Goal: Task Accomplishment & Management: Use online tool/utility

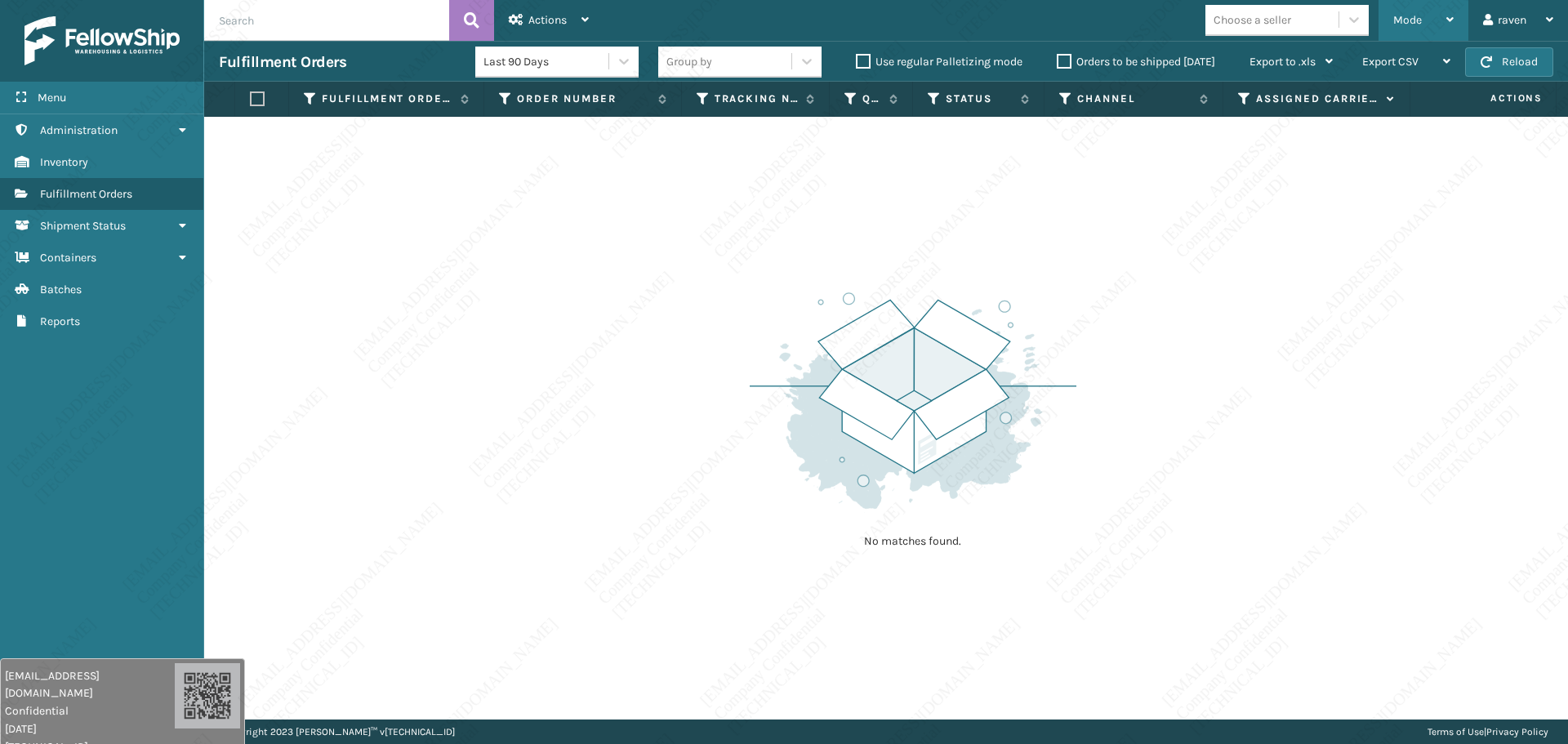
click at [1407, 18] on span "Mode" at bounding box center [1407, 20] width 29 height 14
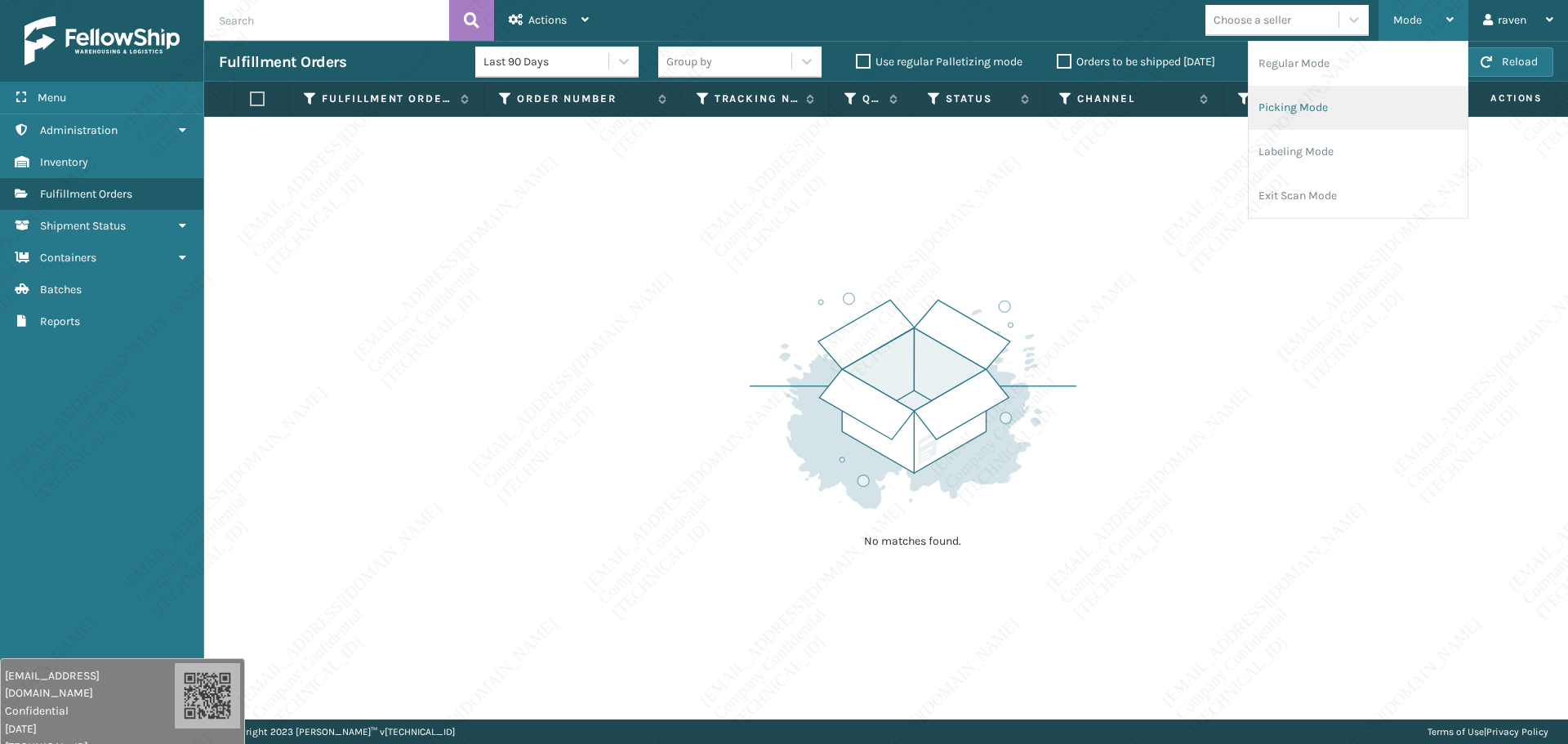
click at [1299, 106] on li "Picking Mode" at bounding box center [1358, 107] width 219 height 44
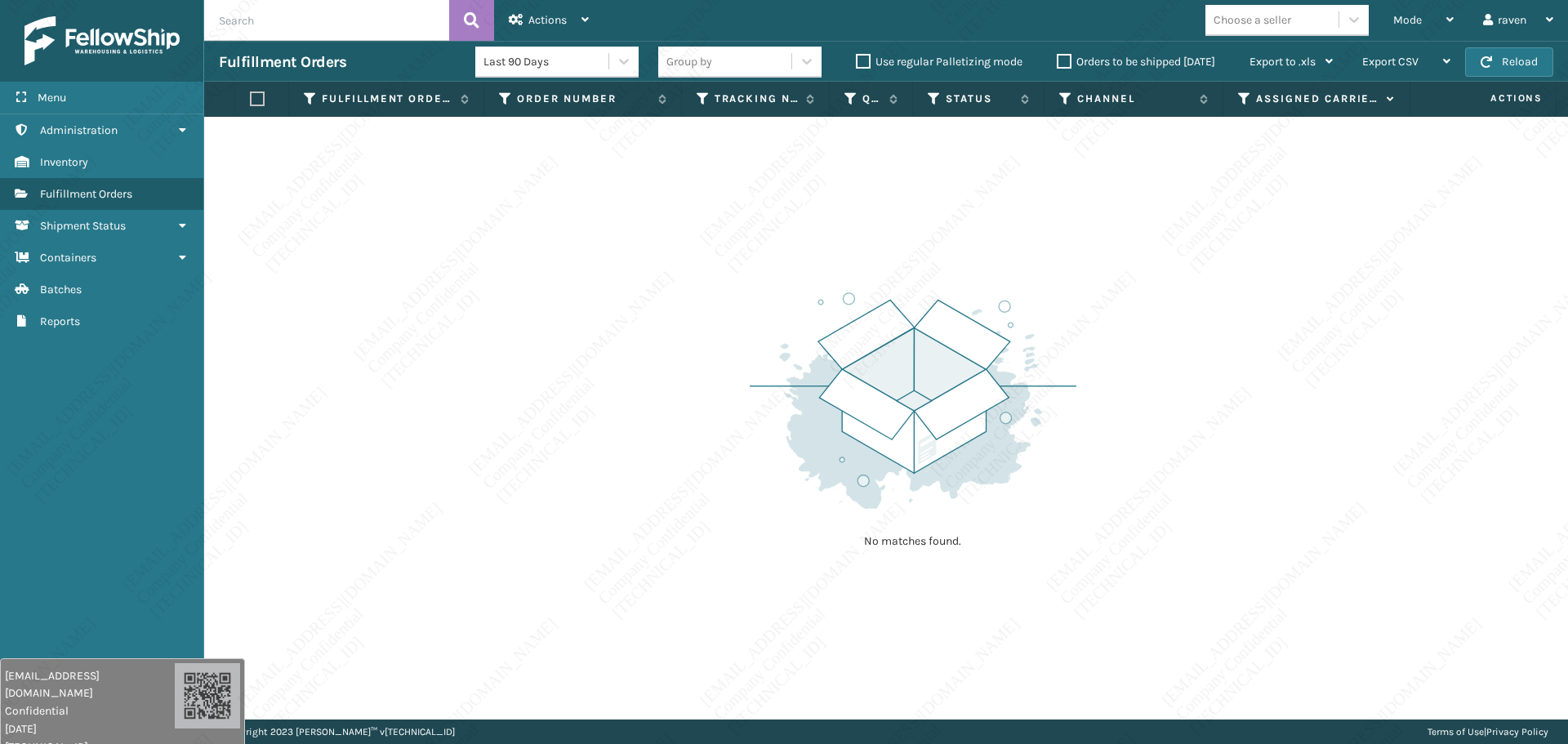
drag, startPoint x: 844, startPoint y: 285, endPoint x: 978, endPoint y: 224, distance: 147.2
click at [846, 285] on div "No matches found." at bounding box center [914, 419] width 327 height 302
click at [1435, 35] on div "Mode" at bounding box center [1423, 20] width 60 height 40
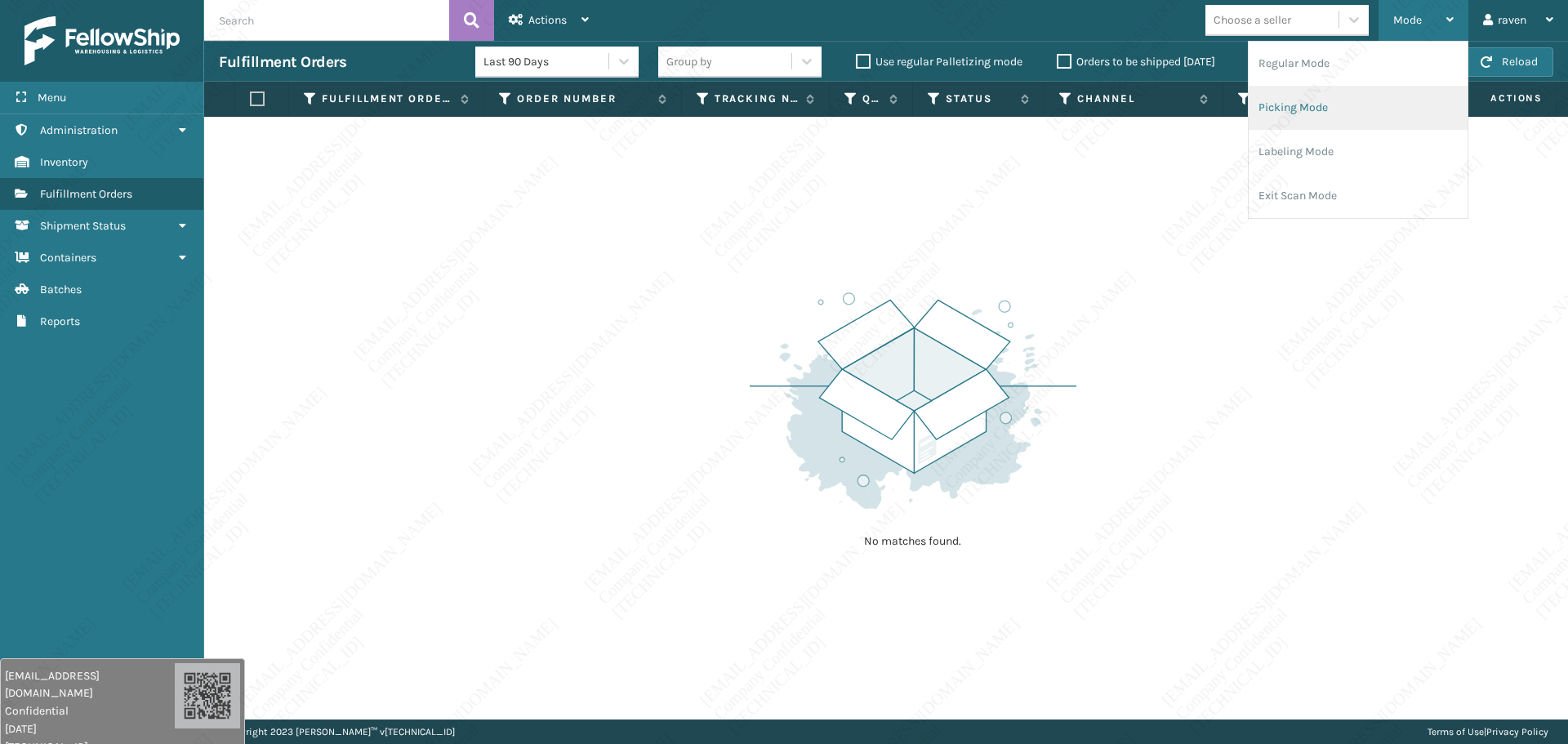
click at [1315, 101] on li "Picking Mode" at bounding box center [1358, 107] width 219 height 44
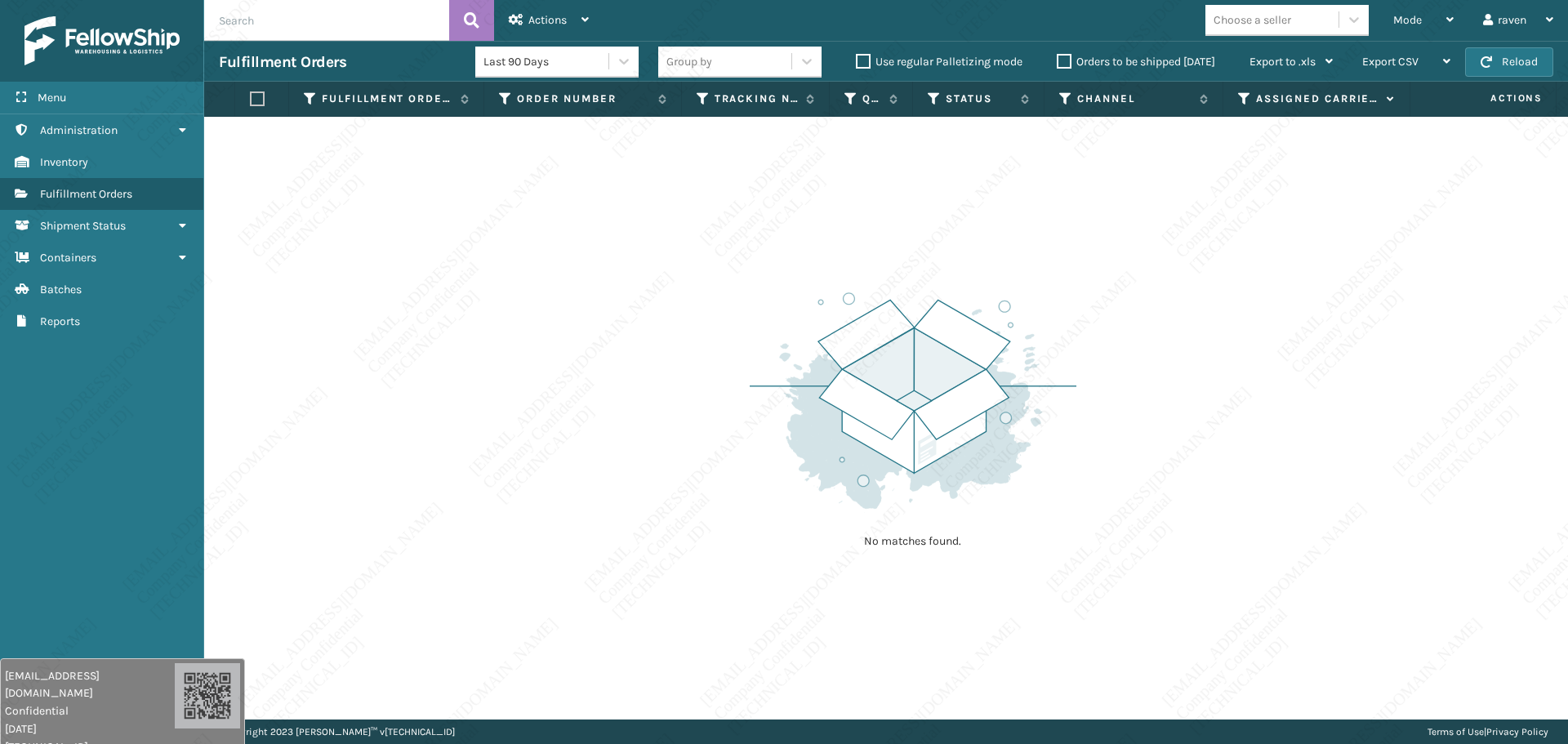
click at [1117, 313] on div "No matches found." at bounding box center [886, 419] width 1364 height 603
click at [1130, 317] on div "No matches found." at bounding box center [886, 419] width 1364 height 603
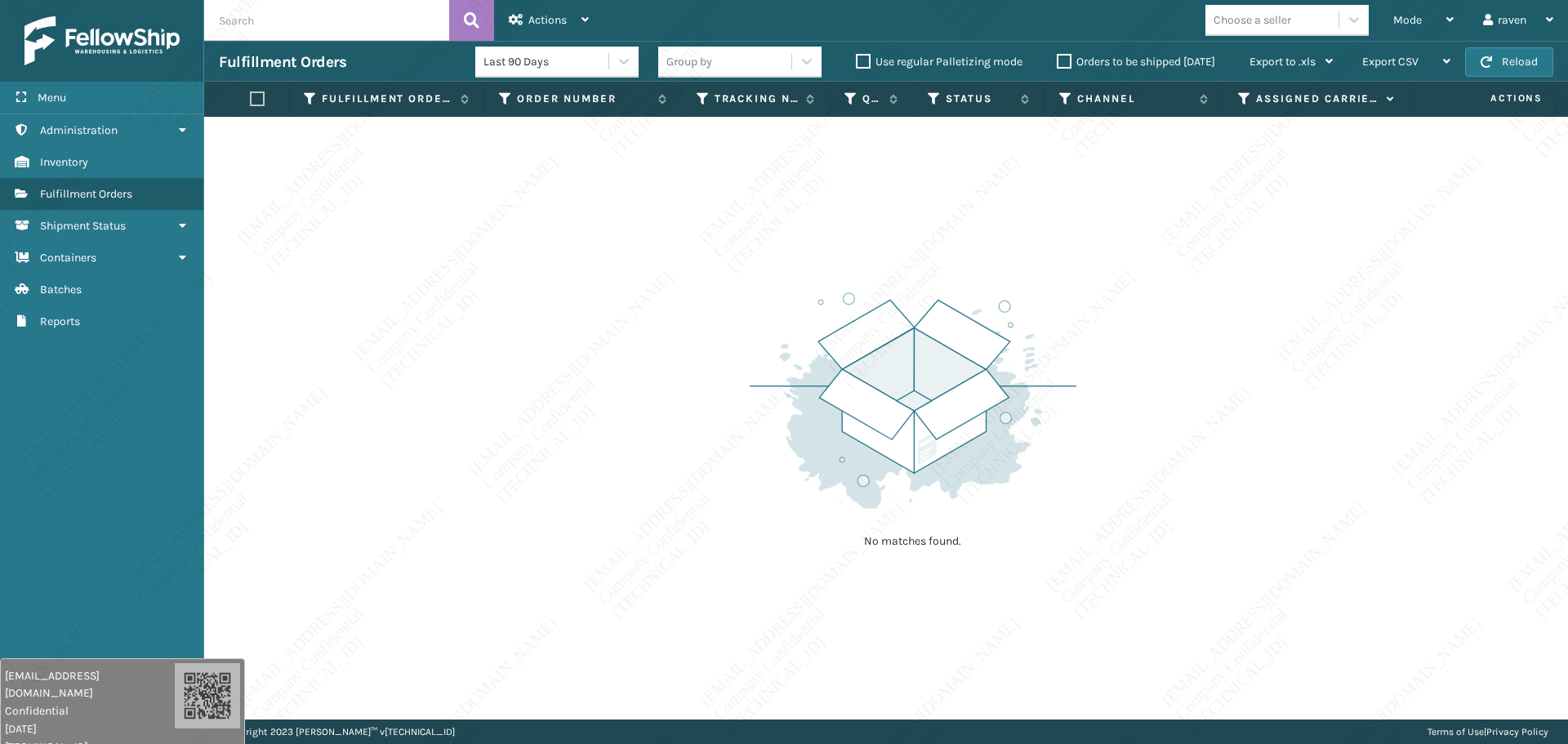
click at [1130, 317] on div "No matches found." at bounding box center [886, 419] width 1364 height 603
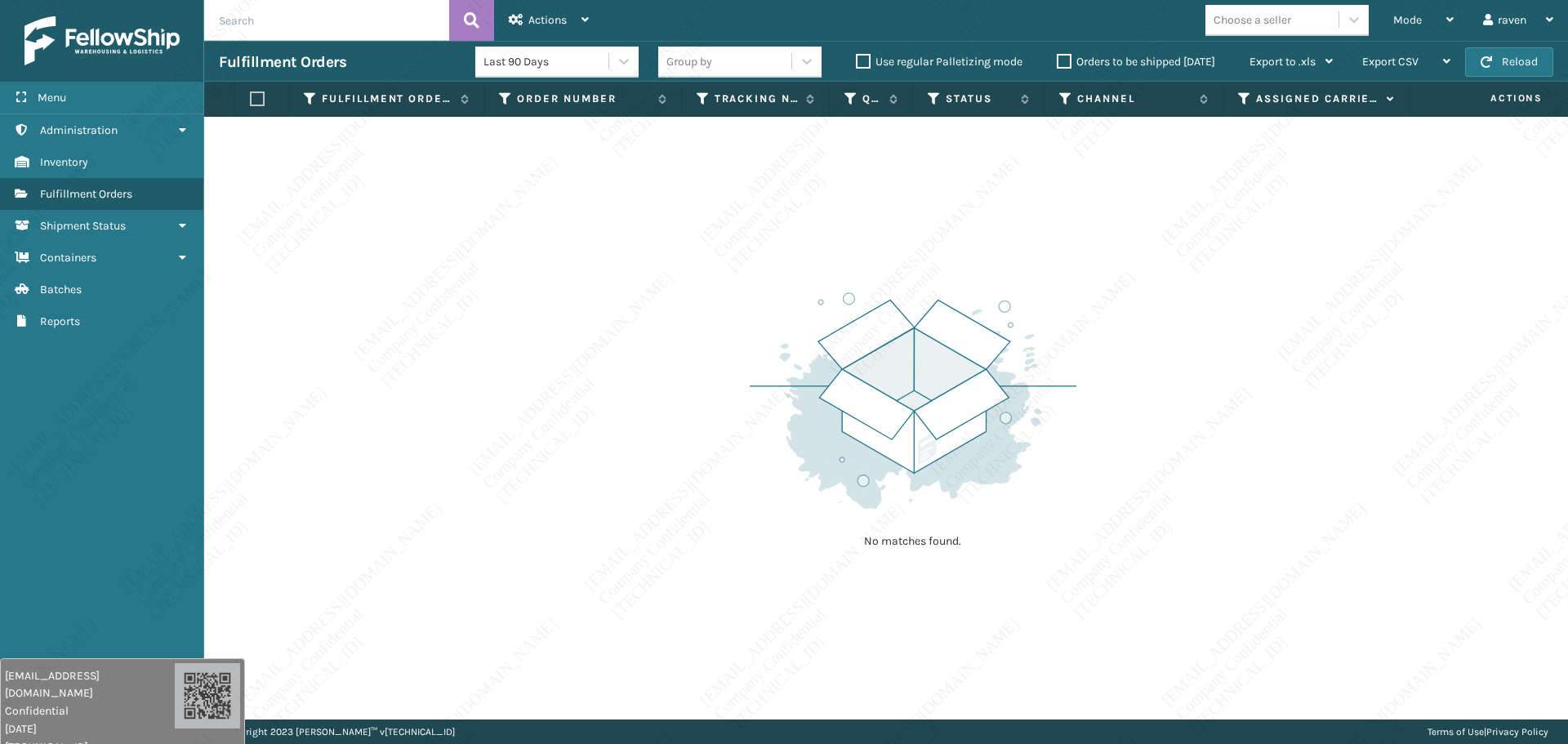
click at [1130, 317] on div "No matches found." at bounding box center [886, 419] width 1364 height 603
click at [1097, 270] on div "No matches found." at bounding box center [886, 419] width 1364 height 603
click at [1085, 239] on div "No matches found." at bounding box center [886, 419] width 1364 height 603
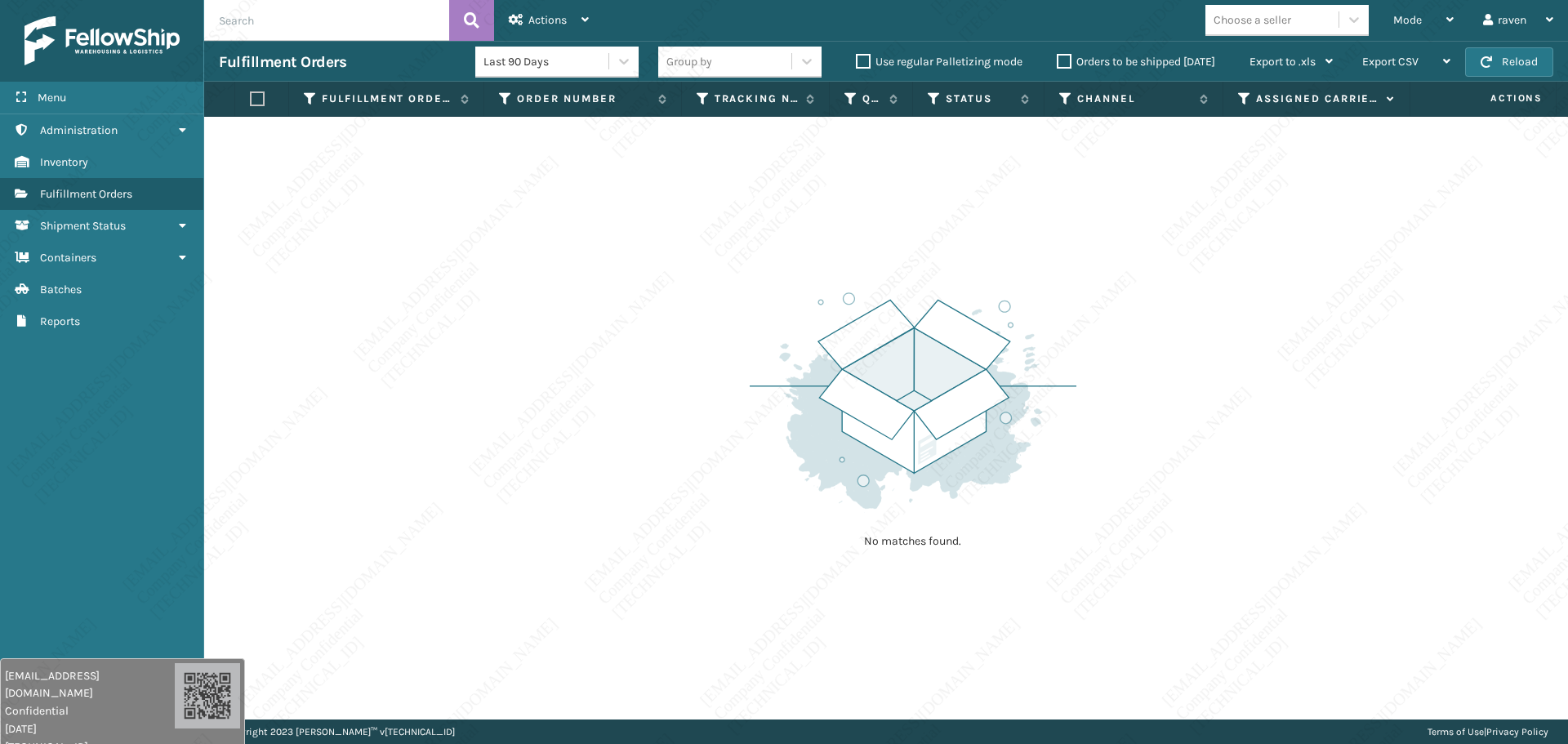
click at [1071, 231] on div "No matches found." at bounding box center [886, 419] width 1364 height 603
click at [1072, 227] on div "No matches found." at bounding box center [886, 419] width 1364 height 603
click at [1071, 226] on div "No matches found." at bounding box center [886, 419] width 1364 height 603
click at [1040, 198] on div "No matches found." at bounding box center [886, 419] width 1364 height 603
drag, startPoint x: 866, startPoint y: 280, endPoint x: 880, endPoint y: 280, distance: 14.0
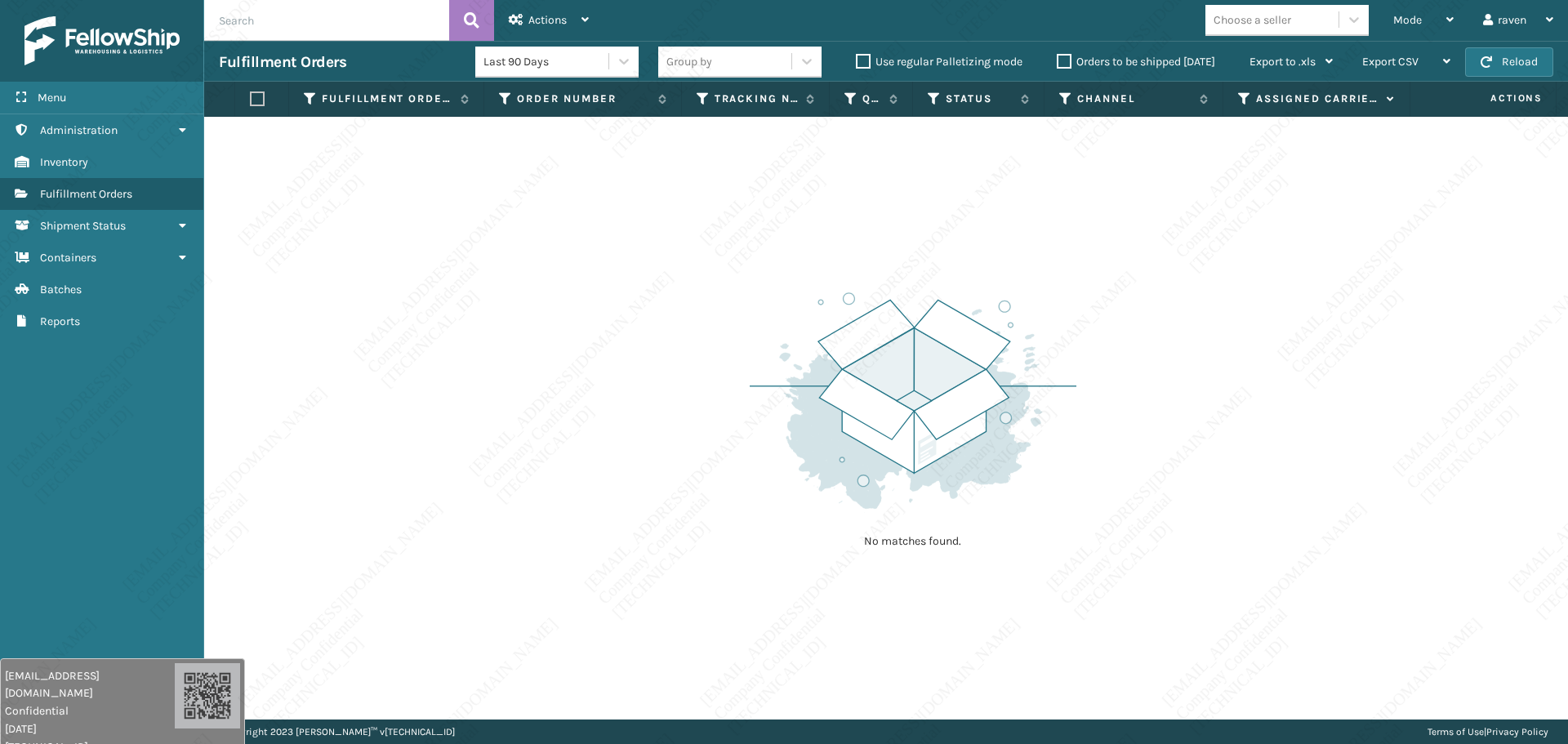
click at [874, 280] on div "No matches found." at bounding box center [914, 419] width 327 height 302
click at [1402, 14] on span "Mode" at bounding box center [1407, 20] width 29 height 14
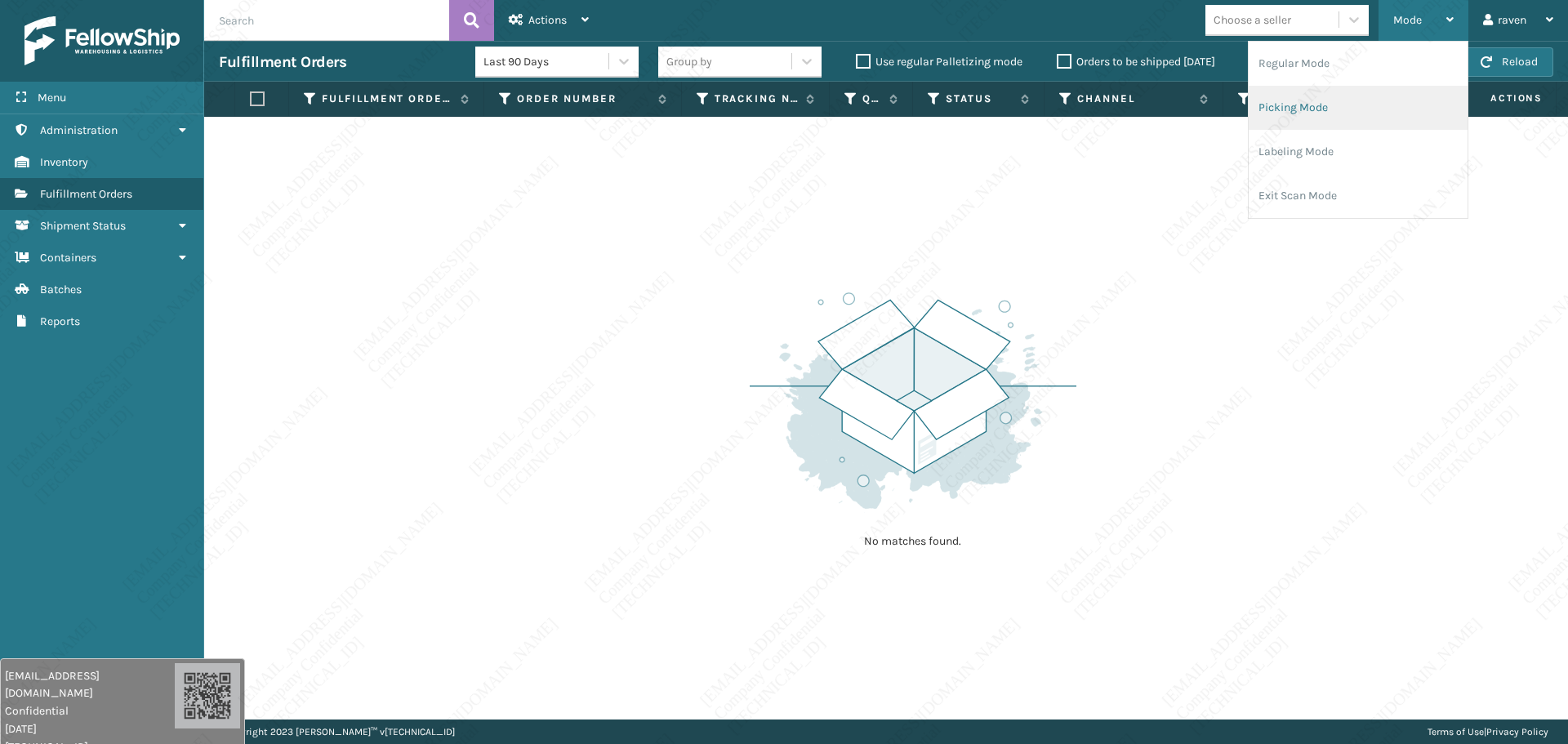
click at [1305, 119] on li "Picking Mode" at bounding box center [1358, 107] width 219 height 44
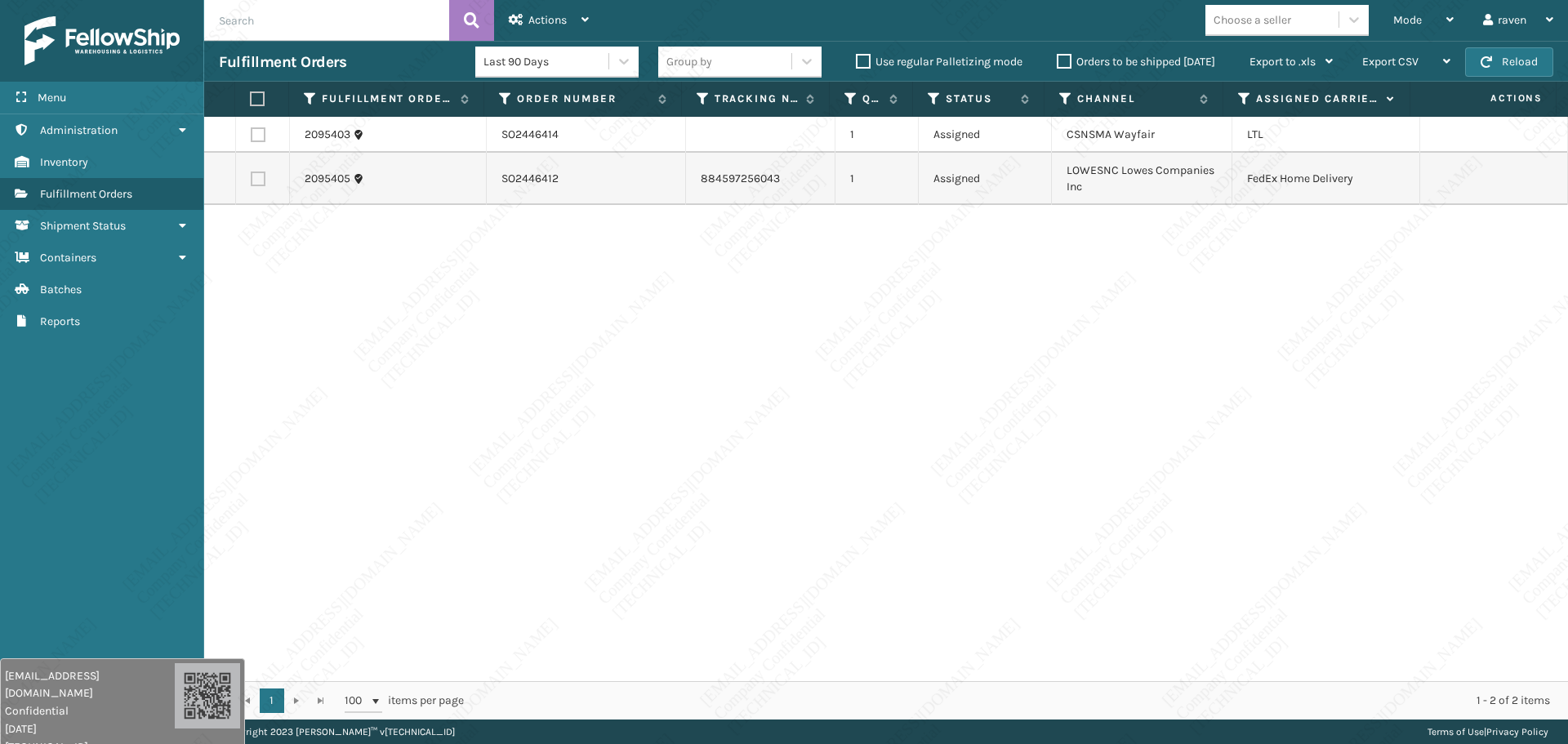
drag, startPoint x: 1209, startPoint y: 490, endPoint x: 478, endPoint y: 234, distance: 774.5
click at [962, 455] on div "2095403 SO2446414 1 Assigned CSNSMA Wayfair LTL 2095405 SO2446412 884597256043 …" at bounding box center [886, 399] width 1364 height 565
click at [257, 135] on label at bounding box center [257, 134] width 15 height 15
click at [251, 135] on input "checkbox" at bounding box center [250, 132] width 1 height 11
checkbox input "true"
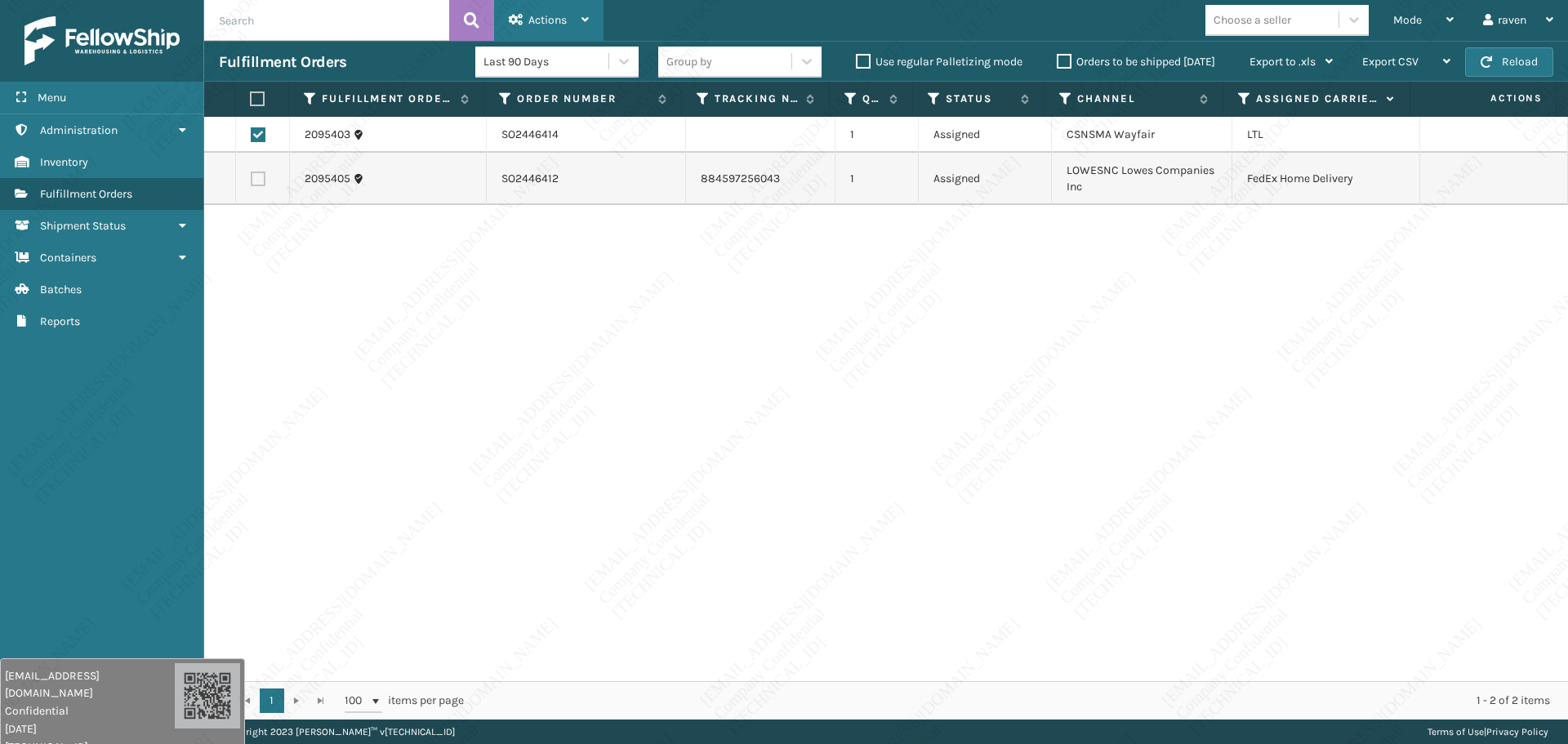
click at [550, 17] on span "Actions" at bounding box center [547, 20] width 38 height 14
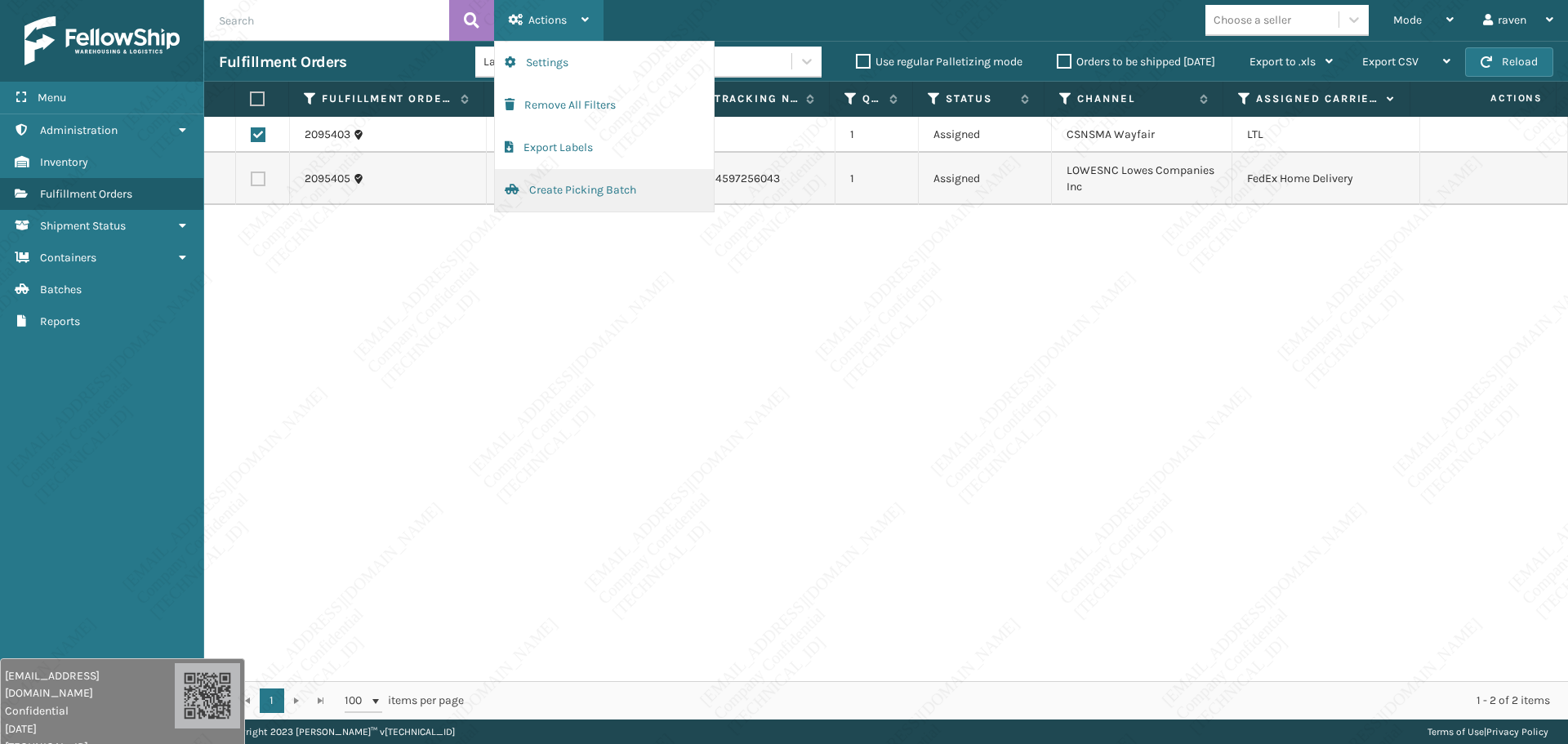
click at [547, 180] on button "Create Picking Batch" at bounding box center [604, 190] width 219 height 42
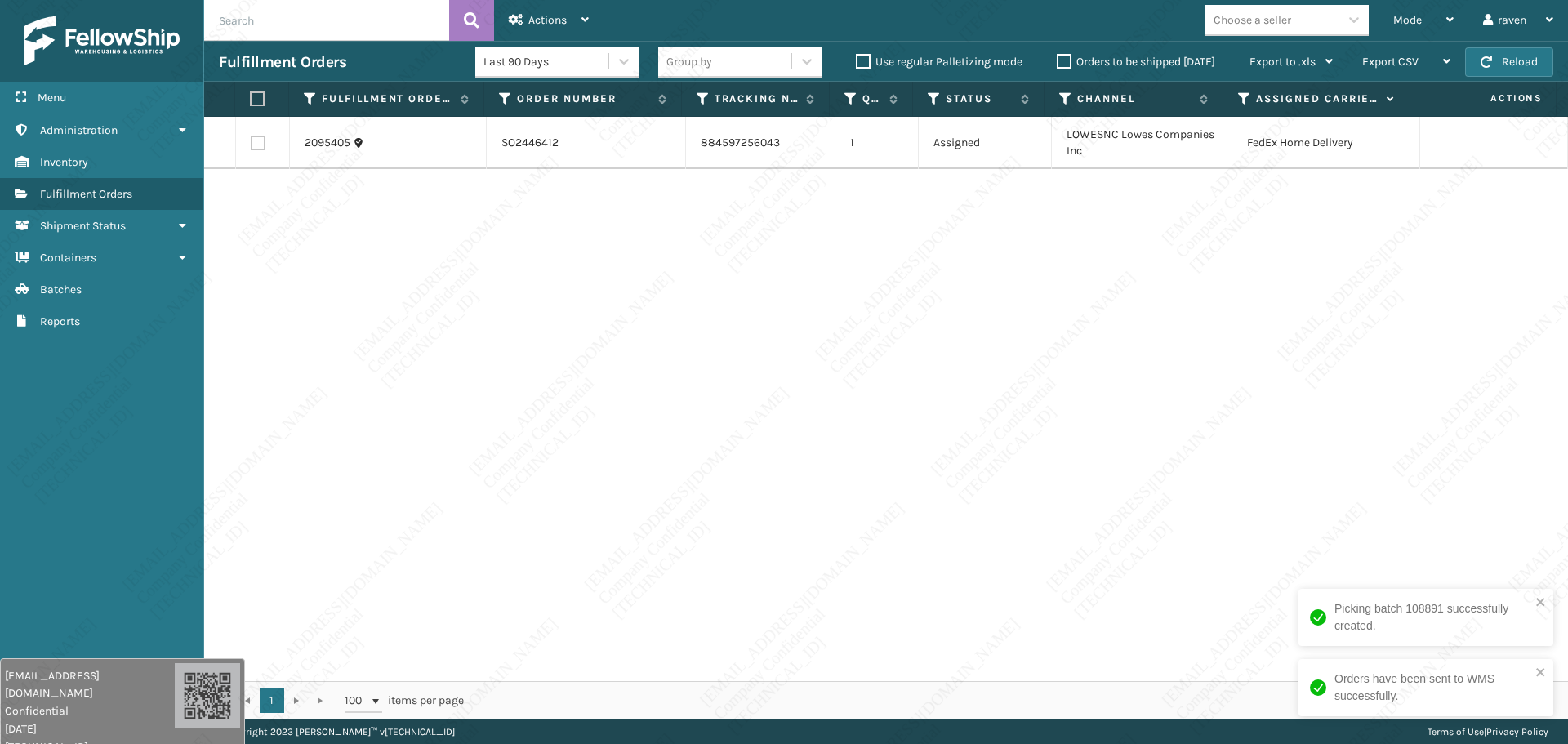
click at [1255, 240] on div "2095405 SO2446412 884597256043 1 Assigned LOWESNC Lowes Companies Inc FedEx Hom…" at bounding box center [886, 399] width 1364 height 565
click at [255, 101] on label at bounding box center [257, 99] width 15 height 15
click at [250, 101] on input "checkbox" at bounding box center [250, 99] width 1 height 11
checkbox input "true"
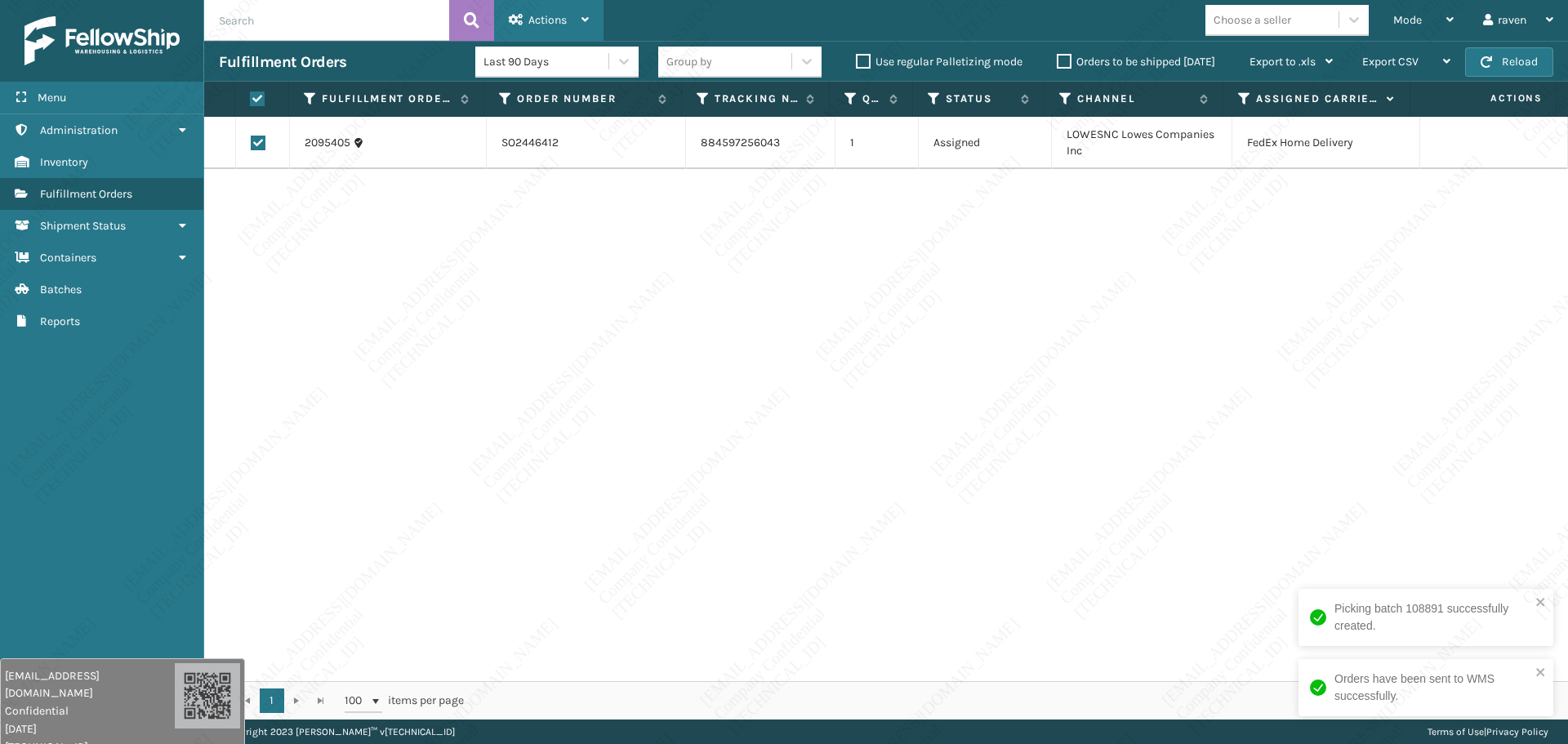
click at [512, 15] on icon at bounding box center [515, 20] width 15 height 12
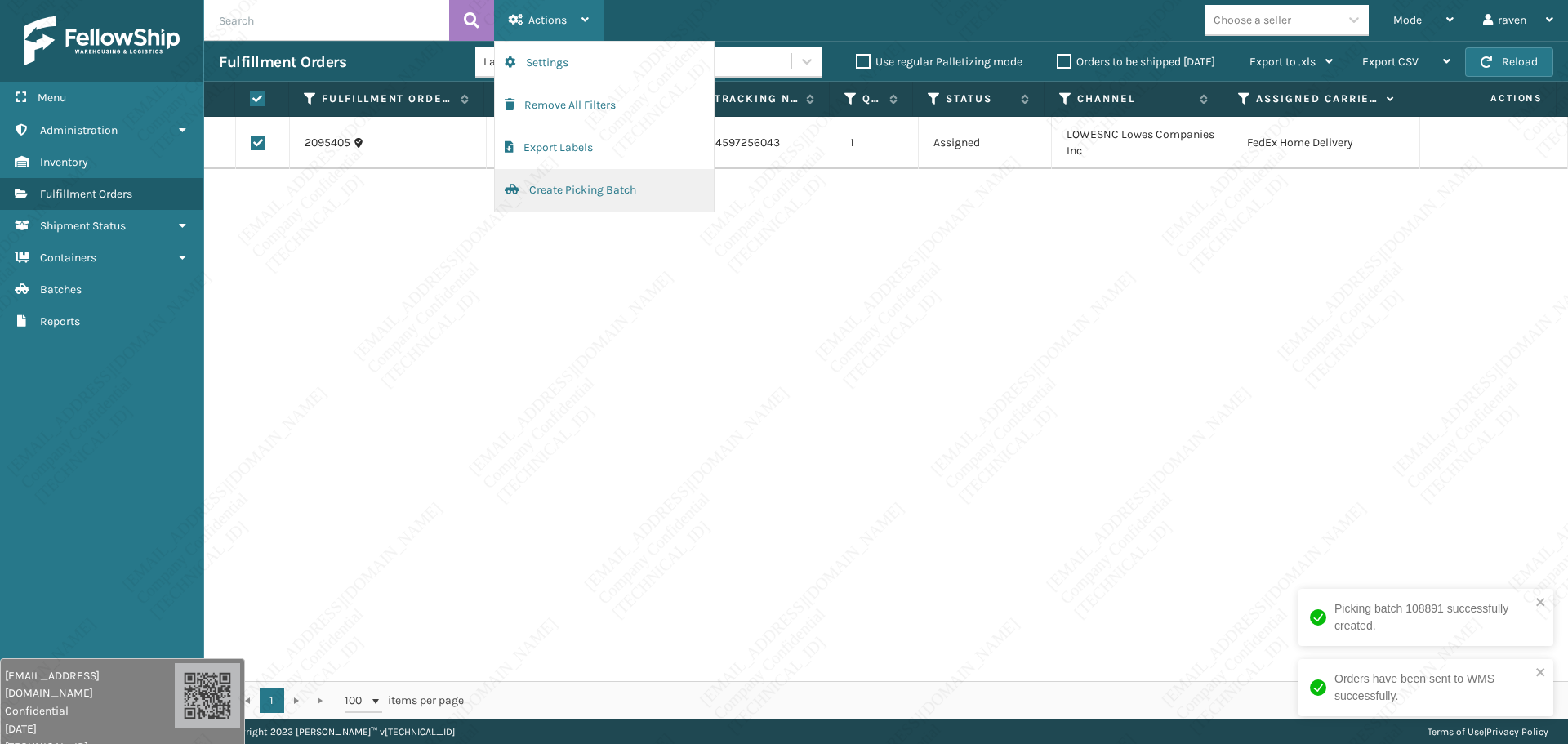
click at [569, 186] on button "Create Picking Batch" at bounding box center [604, 190] width 219 height 42
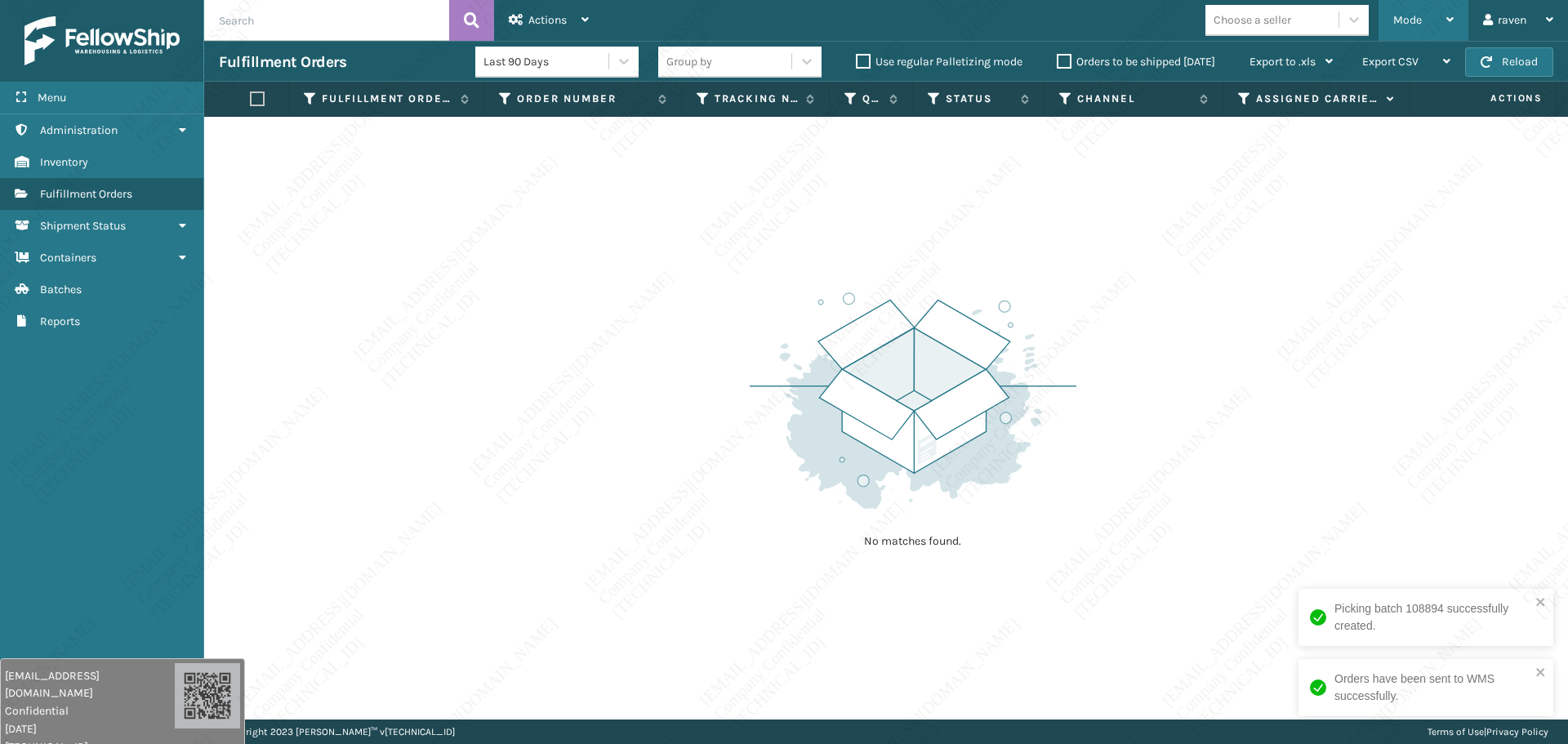
click at [1400, 14] on span "Mode" at bounding box center [1407, 20] width 29 height 14
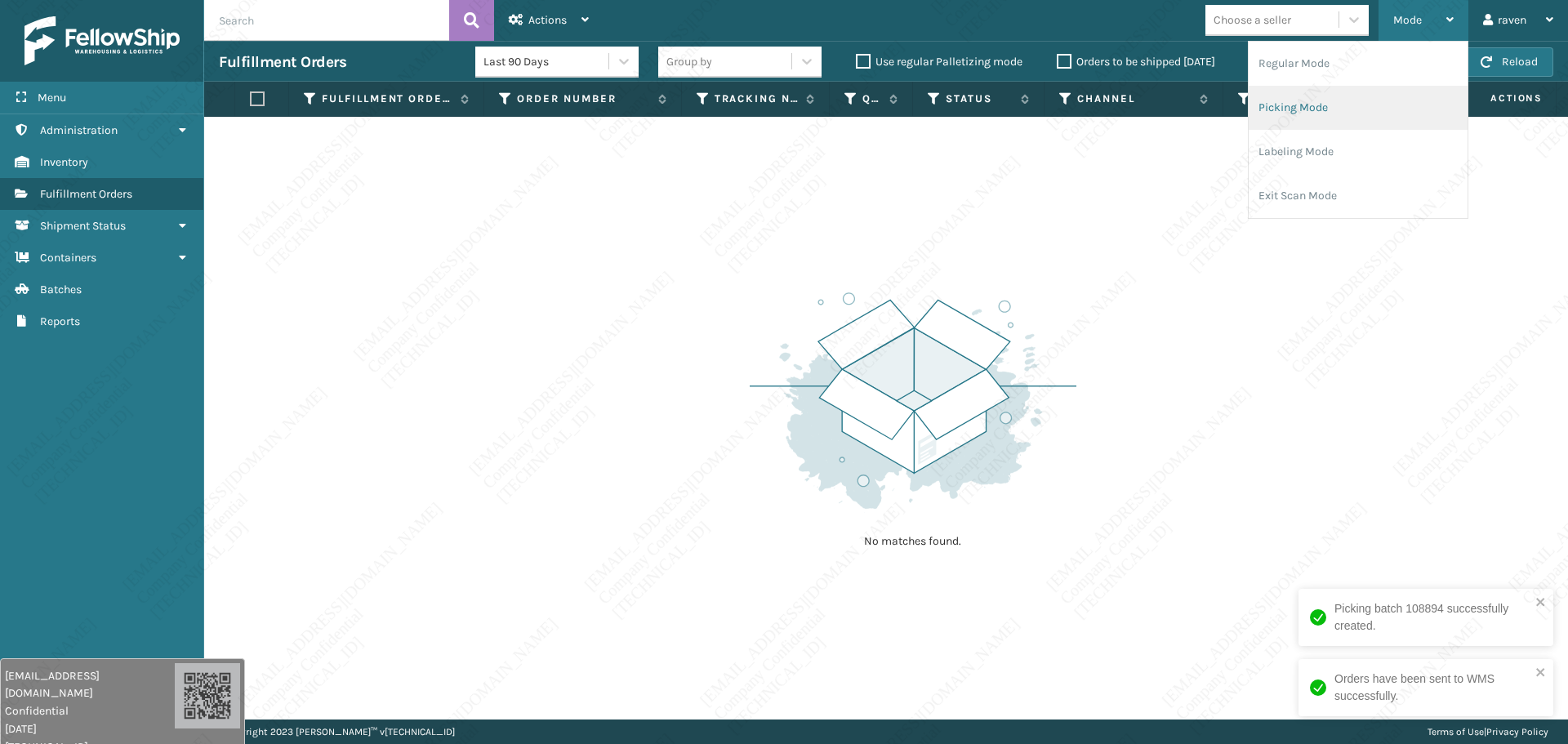
click at [1305, 100] on li "Picking Mode" at bounding box center [1358, 107] width 219 height 44
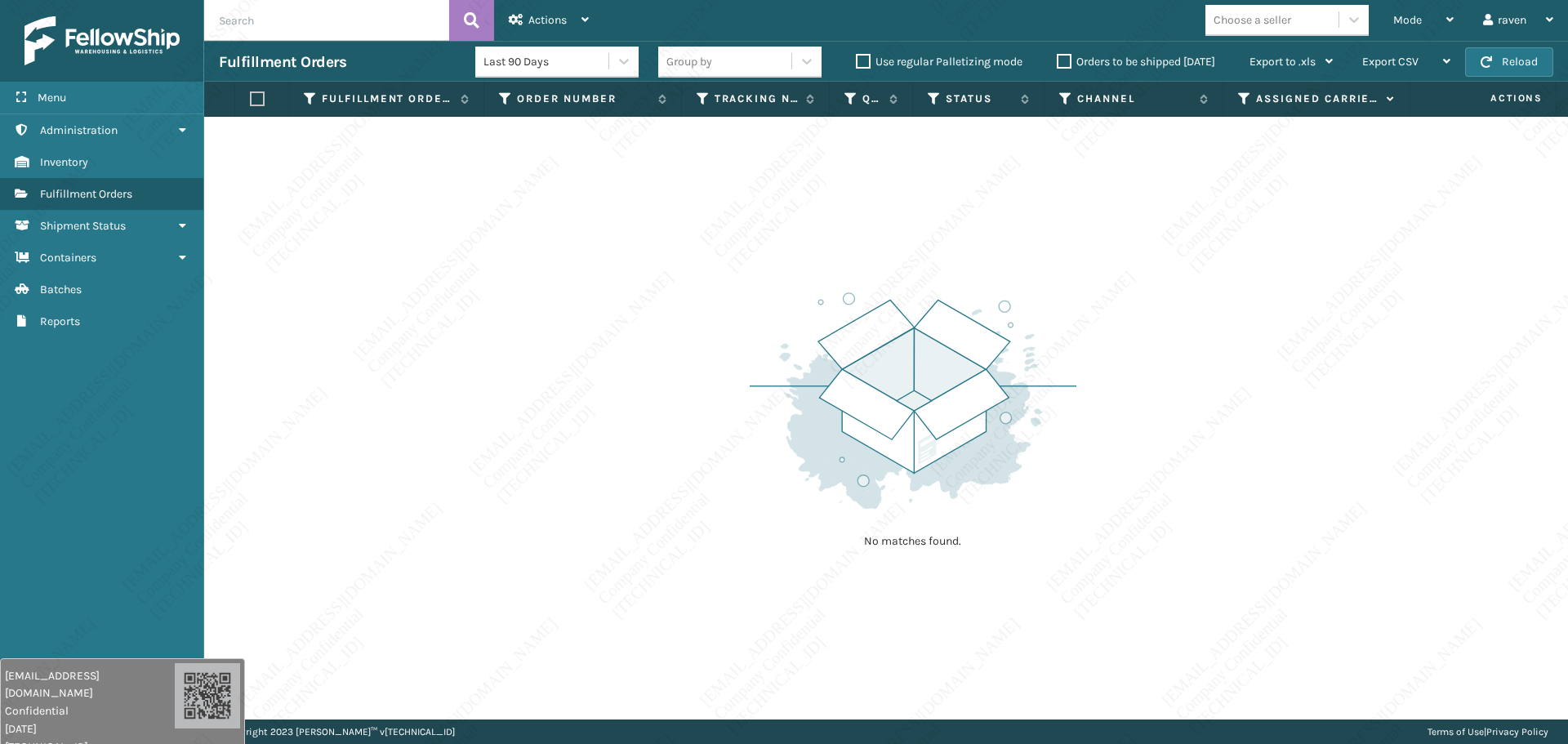
click at [1152, 301] on div "No matches found." at bounding box center [886, 419] width 1364 height 603
click at [659, 327] on div "No matches found." at bounding box center [886, 419] width 1364 height 603
drag, startPoint x: 1413, startPoint y: 27, endPoint x: 1386, endPoint y: 46, distance: 33.0
click at [1414, 27] on span "Mode" at bounding box center [1407, 20] width 29 height 14
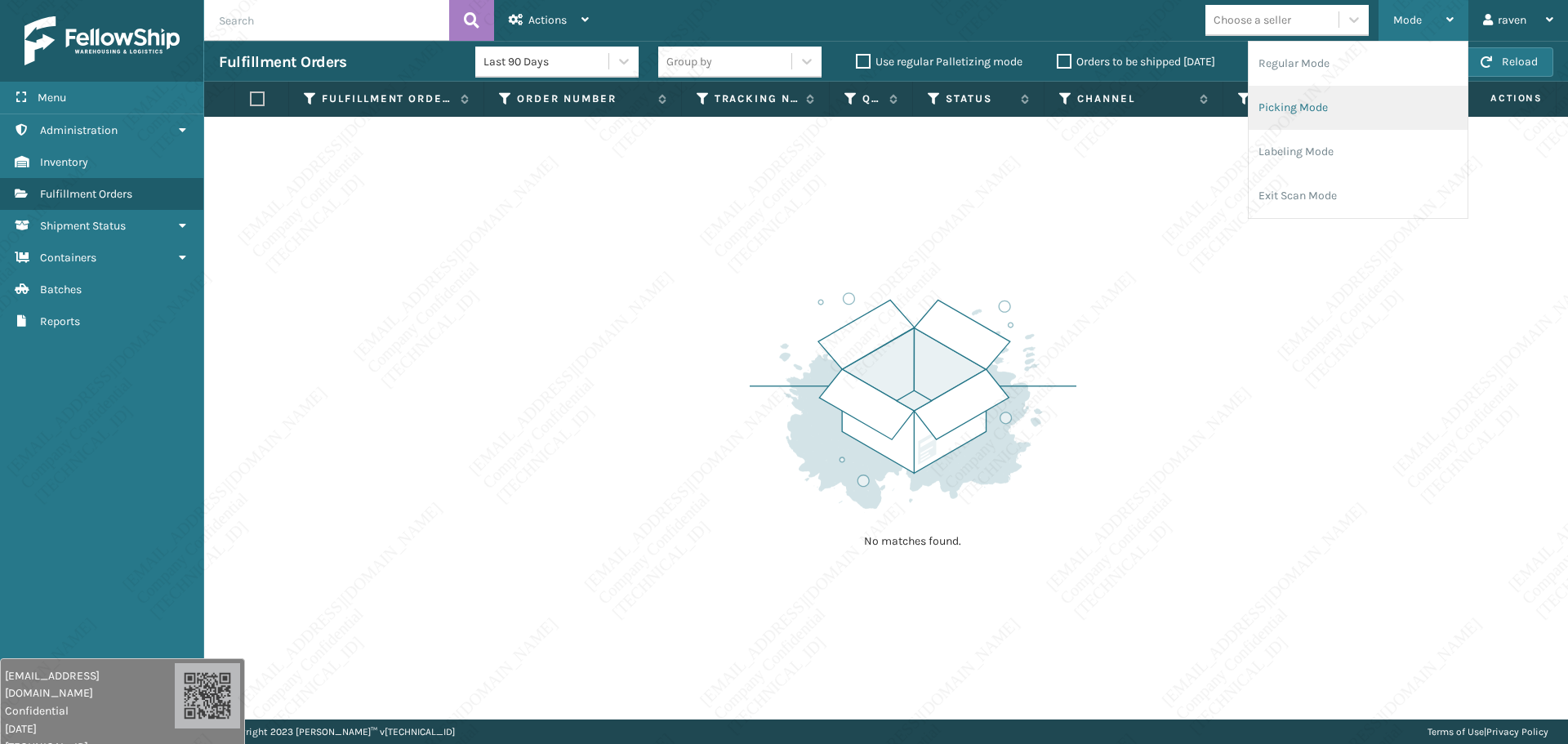
click at [1281, 112] on li "Picking Mode" at bounding box center [1358, 107] width 219 height 44
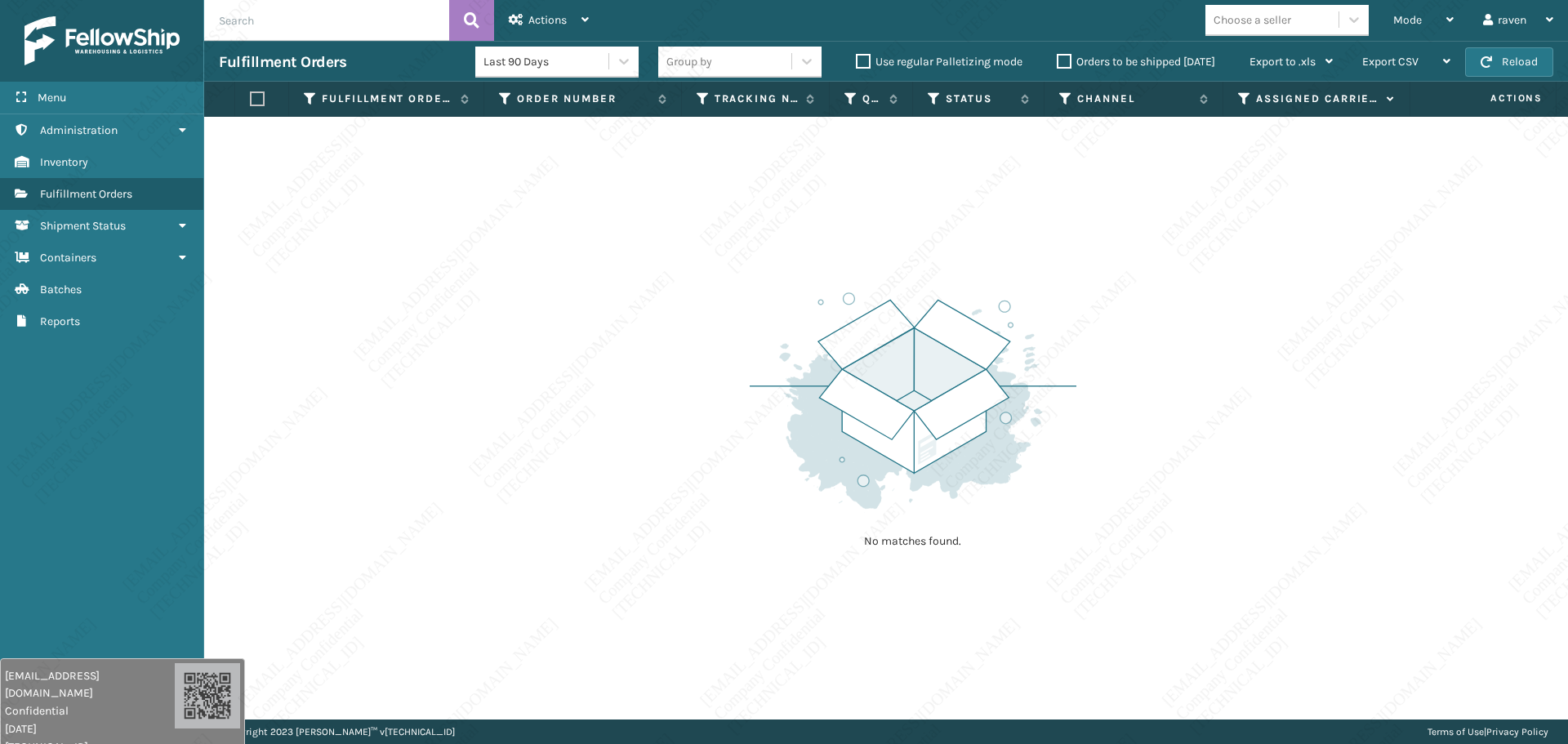
click at [1201, 294] on div "No matches found." at bounding box center [886, 419] width 1364 height 603
click at [1200, 286] on div "No matches found." at bounding box center [886, 419] width 1364 height 603
click at [1219, 268] on div "No matches found." at bounding box center [886, 419] width 1364 height 603
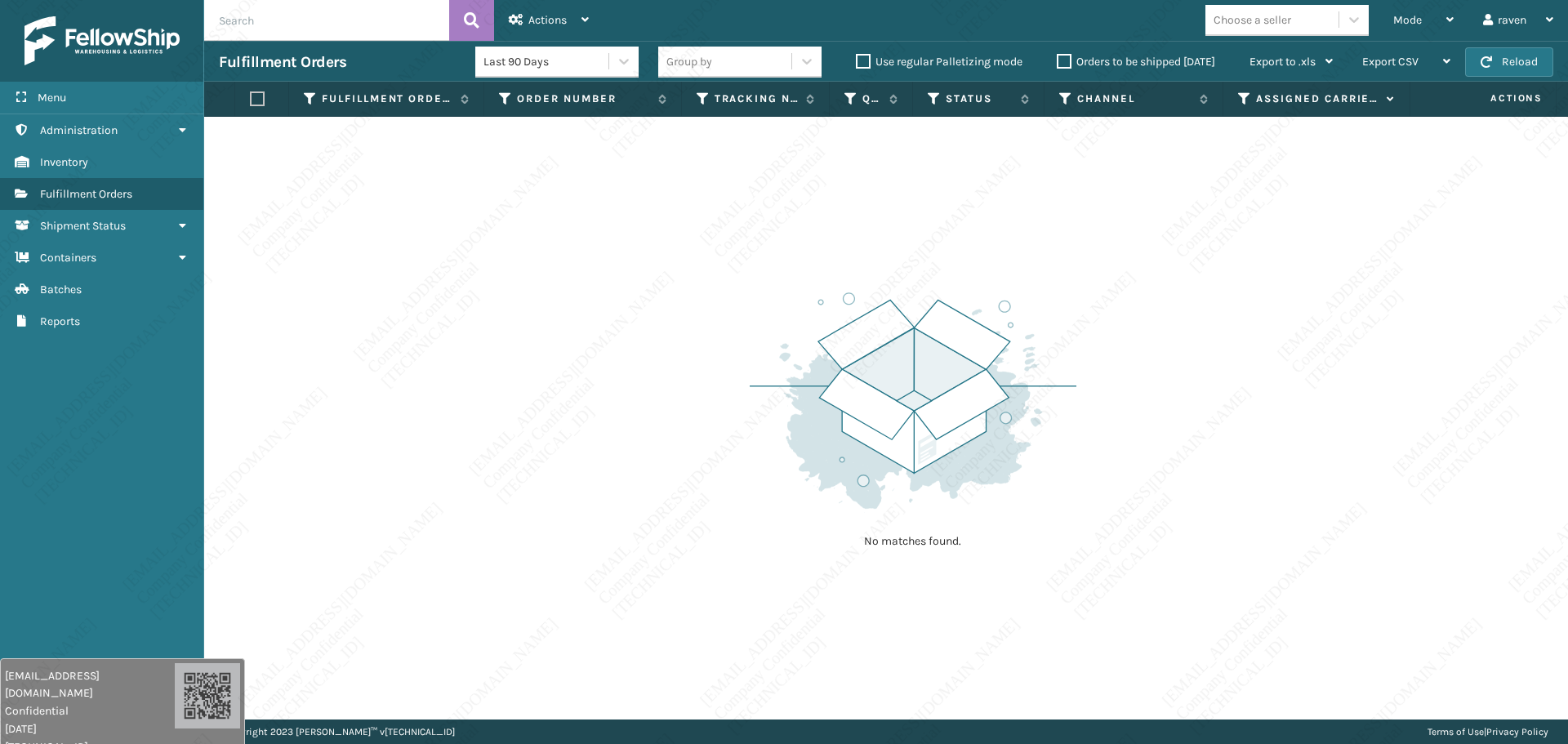
click at [1219, 268] on div "No matches found." at bounding box center [886, 419] width 1364 height 603
click at [1221, 268] on div "No matches found." at bounding box center [886, 419] width 1364 height 603
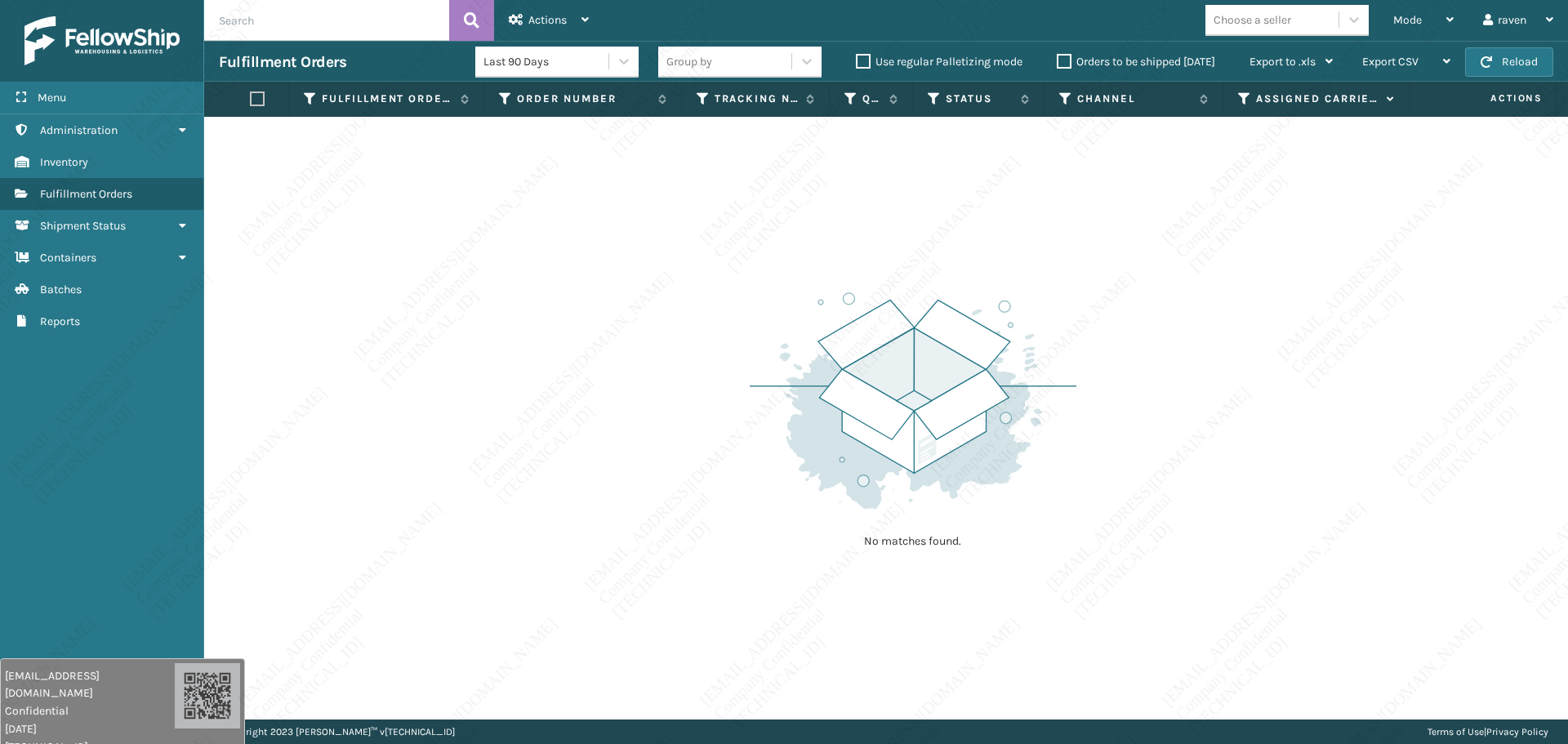
click at [722, 201] on div "No matches found." at bounding box center [886, 419] width 1364 height 603
click at [1398, 22] on span "Mode" at bounding box center [1407, 20] width 29 height 14
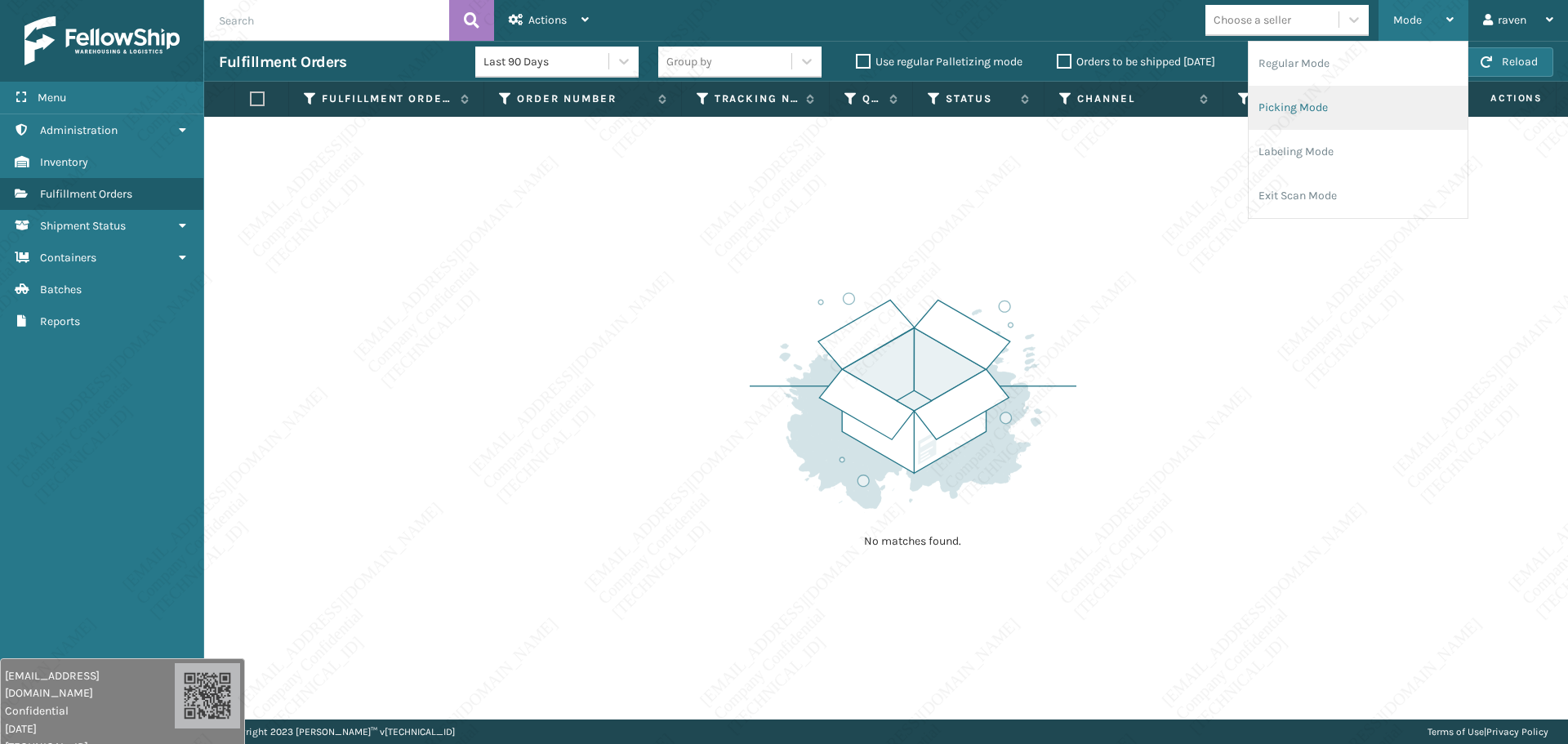
click at [1327, 101] on li "Picking Mode" at bounding box center [1358, 107] width 219 height 44
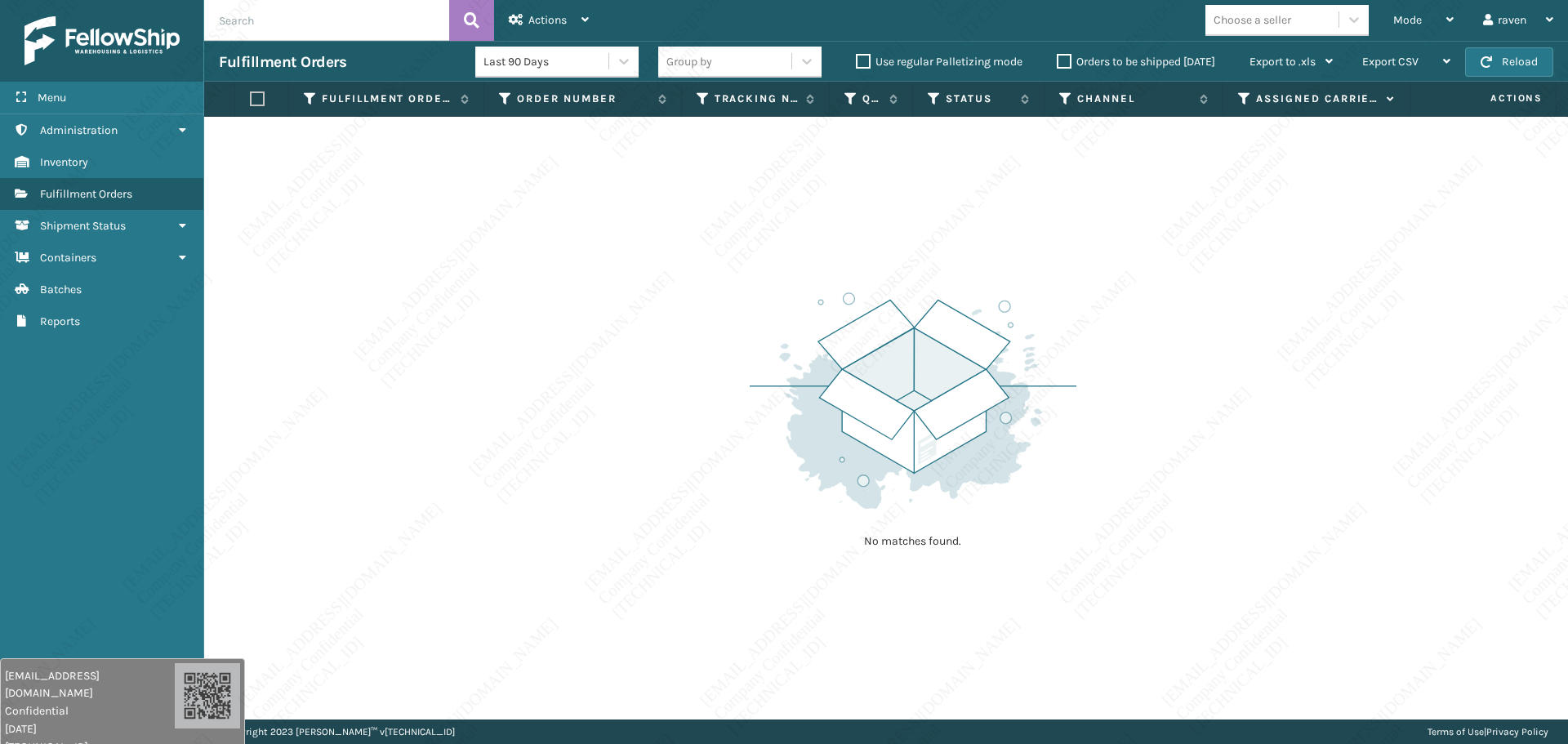
click at [972, 409] on img at bounding box center [914, 401] width 327 height 227
click at [905, 441] on img at bounding box center [914, 401] width 327 height 227
click at [911, 462] on img at bounding box center [914, 401] width 327 height 227
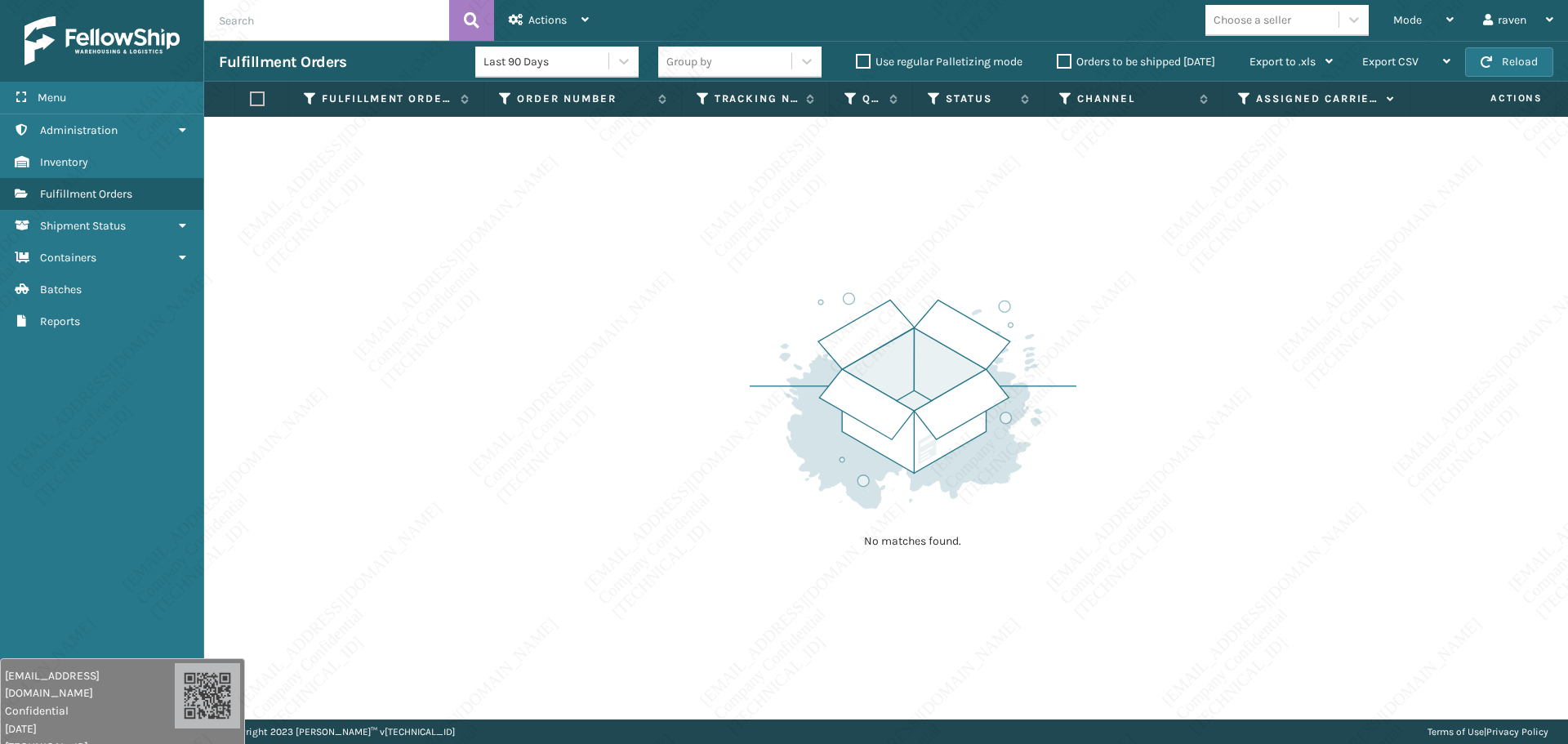
click at [911, 462] on img at bounding box center [914, 401] width 327 height 227
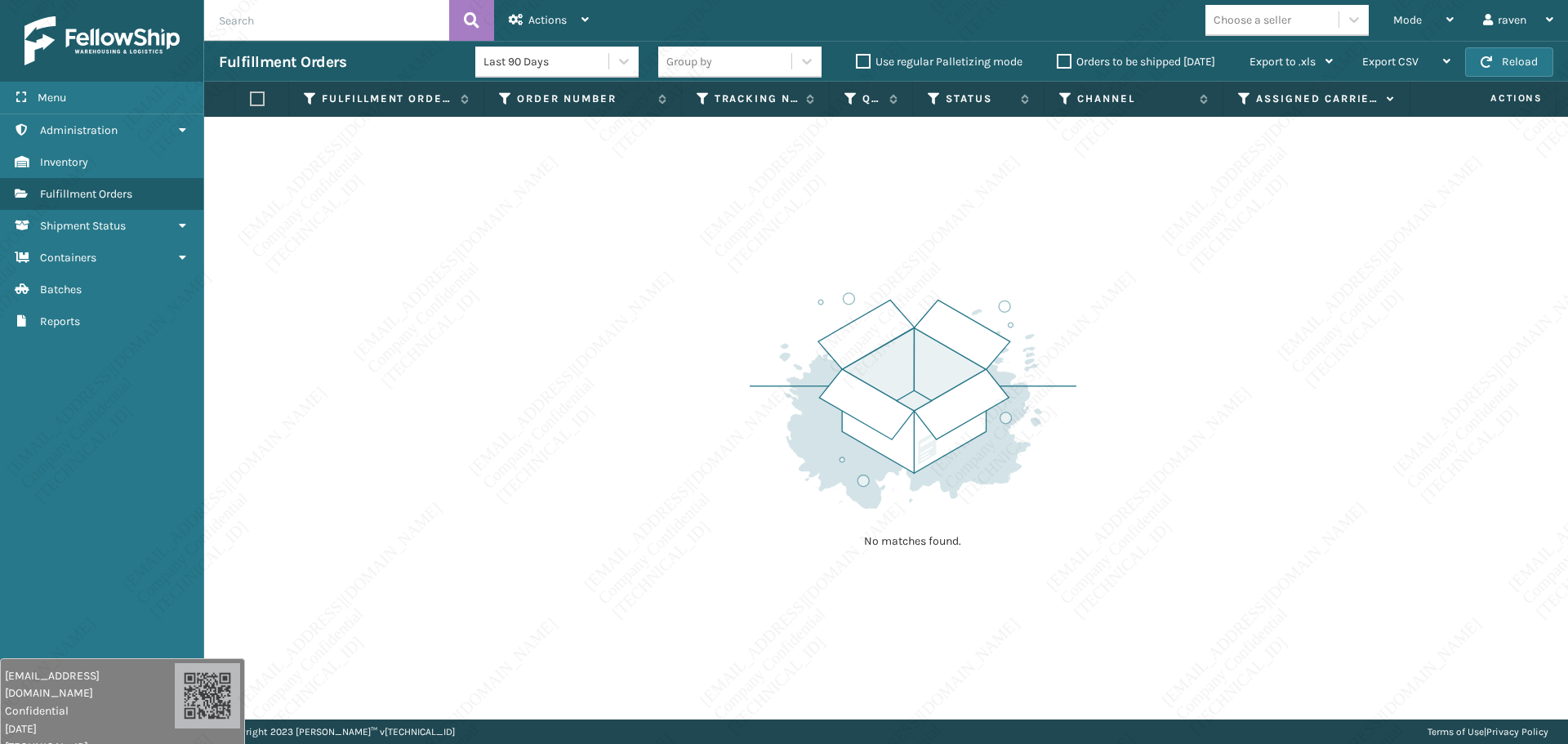
click at [911, 462] on img at bounding box center [914, 401] width 327 height 227
click at [911, 463] on img at bounding box center [914, 401] width 327 height 227
drag, startPoint x: 938, startPoint y: 454, endPoint x: 952, endPoint y: 452, distance: 14.1
click at [952, 452] on img at bounding box center [914, 401] width 327 height 227
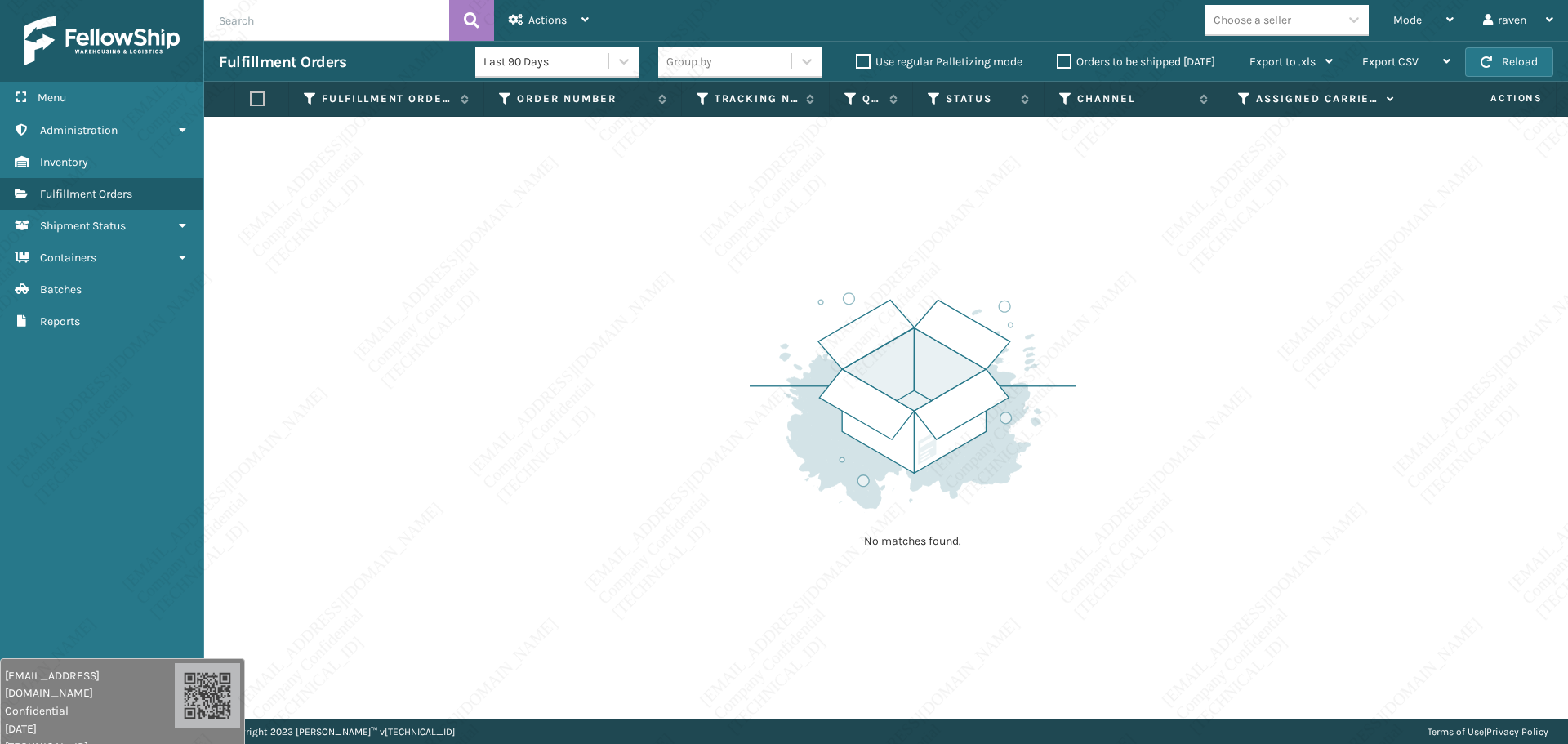
click at [965, 441] on img at bounding box center [914, 401] width 327 height 227
click at [965, 394] on img at bounding box center [914, 401] width 327 height 227
click at [944, 364] on img at bounding box center [914, 401] width 327 height 227
click at [1027, 381] on img at bounding box center [914, 401] width 327 height 227
click at [966, 367] on img at bounding box center [914, 401] width 327 height 227
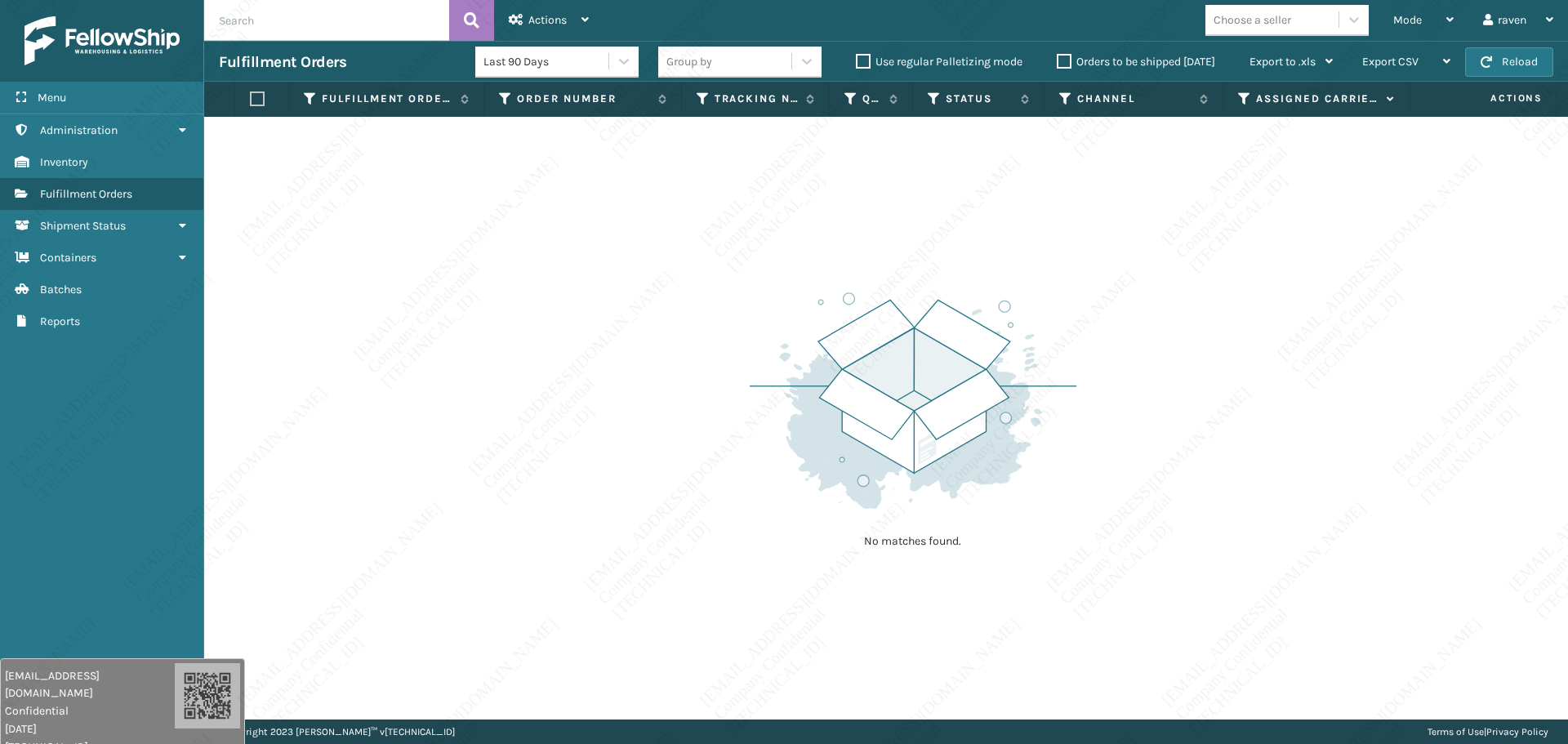
click at [966, 367] on img at bounding box center [914, 401] width 327 height 227
click at [962, 366] on img at bounding box center [914, 401] width 327 height 227
click at [962, 367] on img at bounding box center [914, 401] width 327 height 227
click at [961, 372] on img at bounding box center [914, 401] width 327 height 227
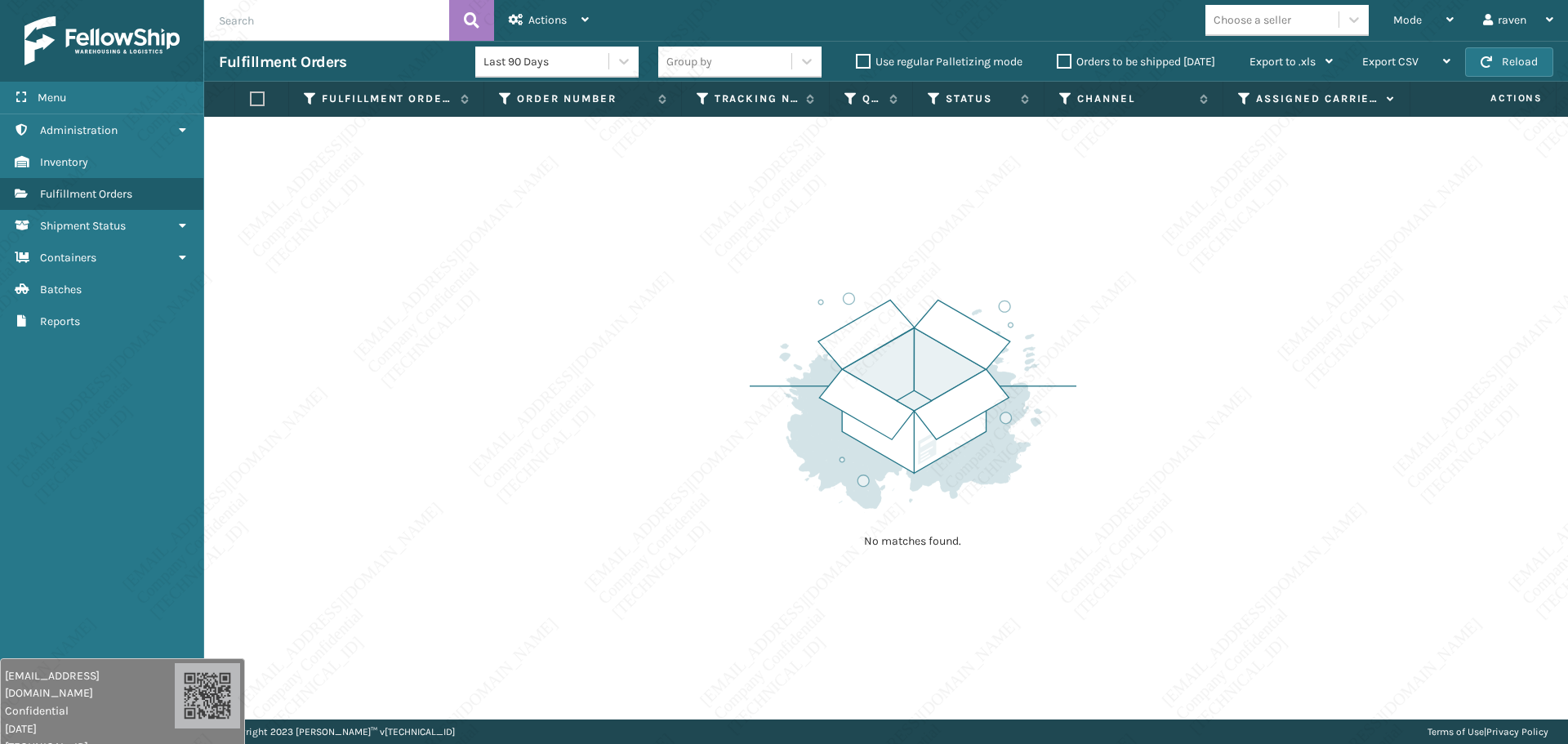
click at [960, 370] on img at bounding box center [914, 401] width 327 height 227
click at [962, 374] on img at bounding box center [914, 401] width 327 height 227
click at [950, 409] on img at bounding box center [914, 401] width 327 height 227
click at [947, 427] on img at bounding box center [914, 401] width 327 height 227
click at [943, 445] on img at bounding box center [914, 401] width 327 height 227
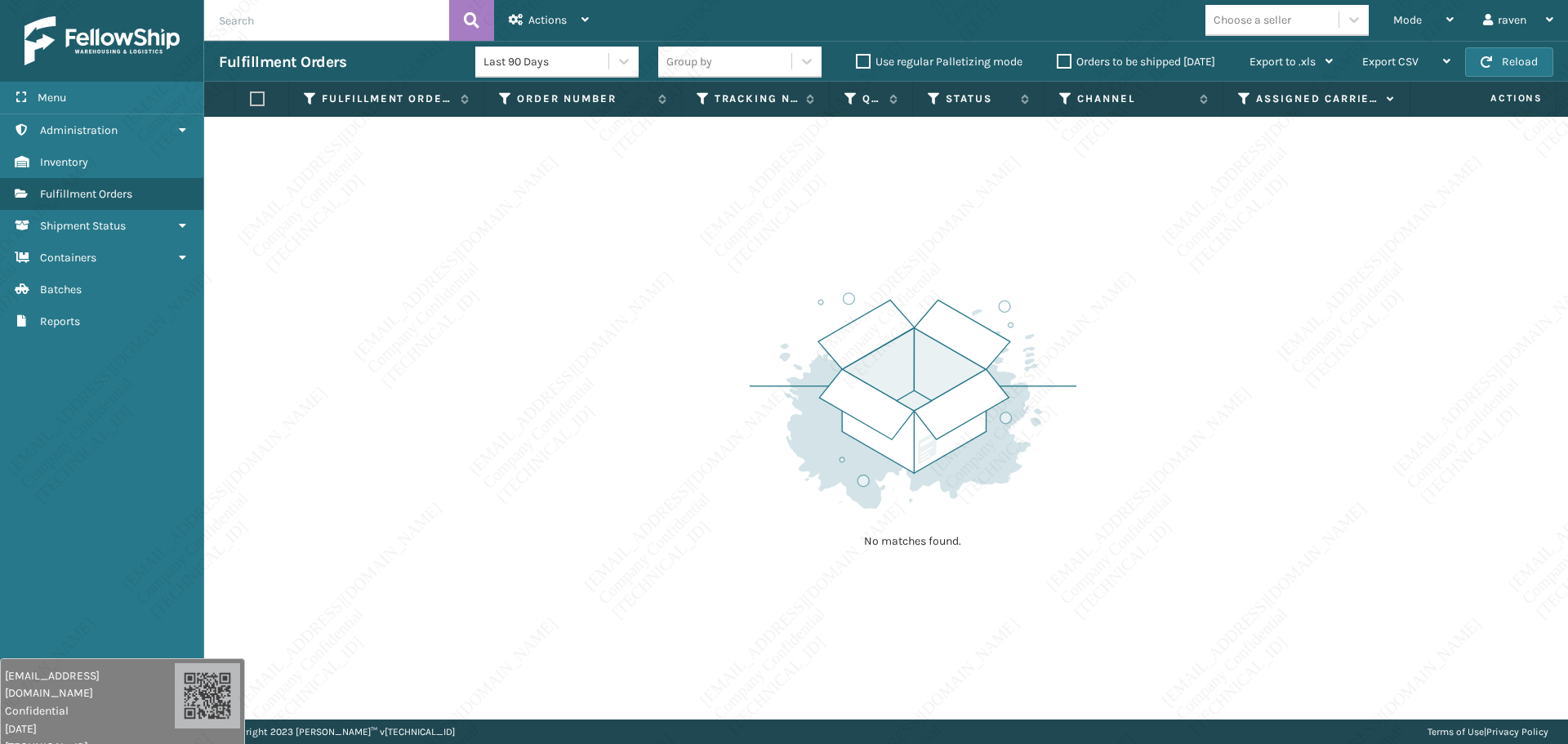
click at [943, 453] on img at bounding box center [914, 401] width 327 height 227
click at [910, 465] on img at bounding box center [914, 401] width 327 height 227
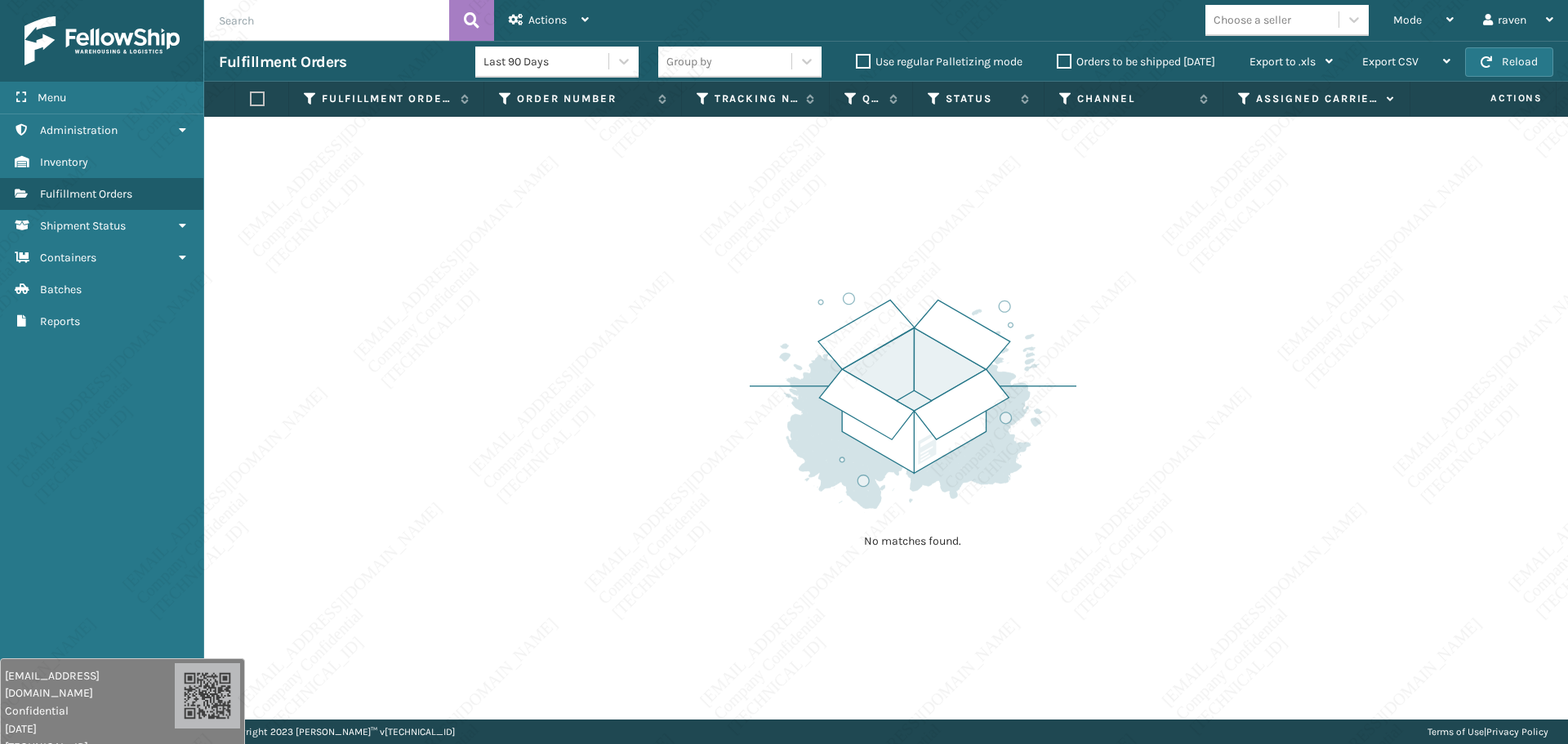
click at [910, 465] on img at bounding box center [914, 401] width 327 height 227
click at [910, 468] on img at bounding box center [914, 401] width 327 height 227
click at [910, 471] on img at bounding box center [914, 401] width 327 height 227
click at [908, 473] on img at bounding box center [914, 401] width 327 height 227
click at [896, 478] on img at bounding box center [914, 401] width 327 height 227
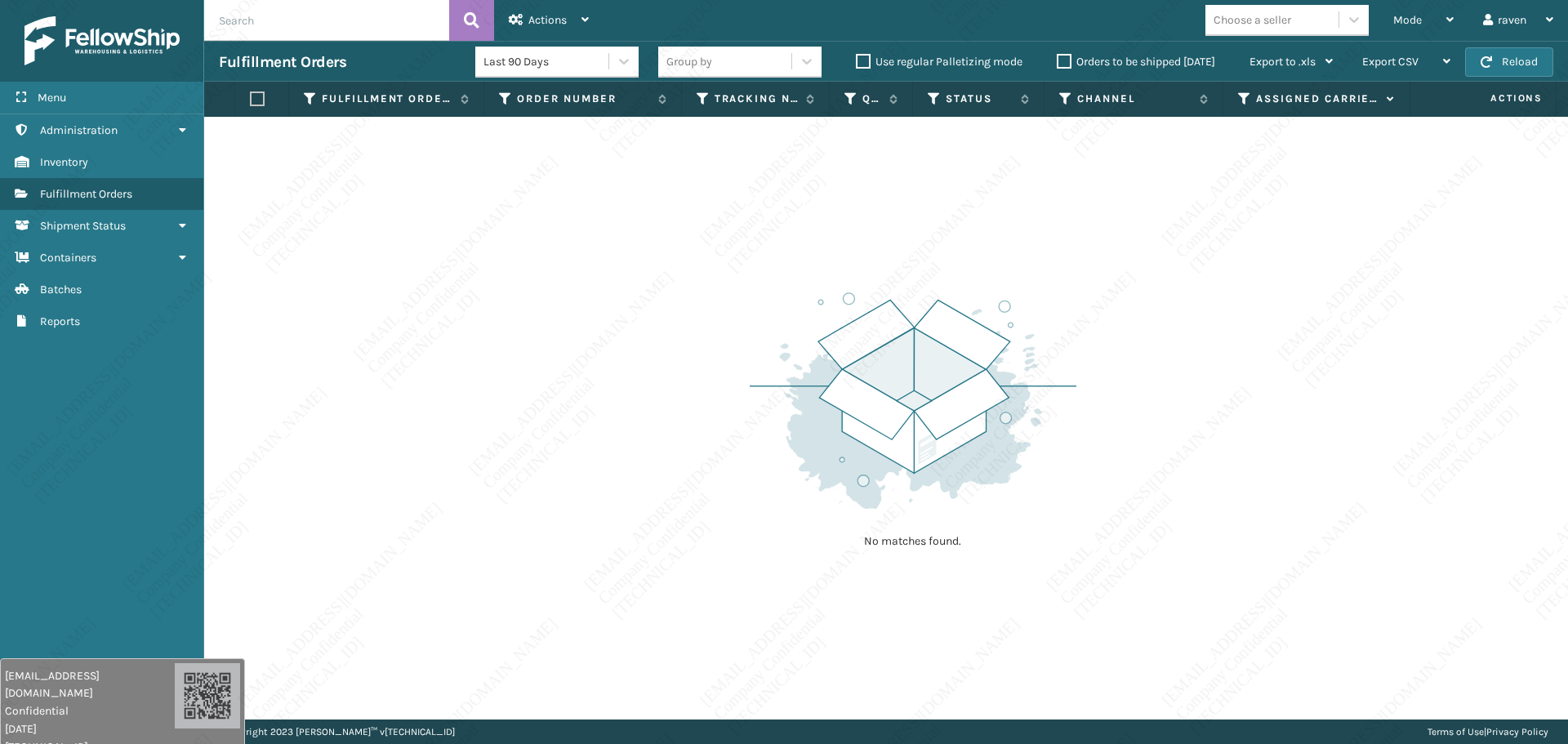
click at [892, 490] on img at bounding box center [914, 401] width 327 height 227
click at [892, 503] on img at bounding box center [914, 401] width 327 height 227
click at [892, 507] on img at bounding box center [914, 401] width 327 height 227
click at [892, 523] on div "No matches found." at bounding box center [914, 419] width 327 height 302
click at [882, 519] on div "No matches found." at bounding box center [914, 419] width 327 height 302
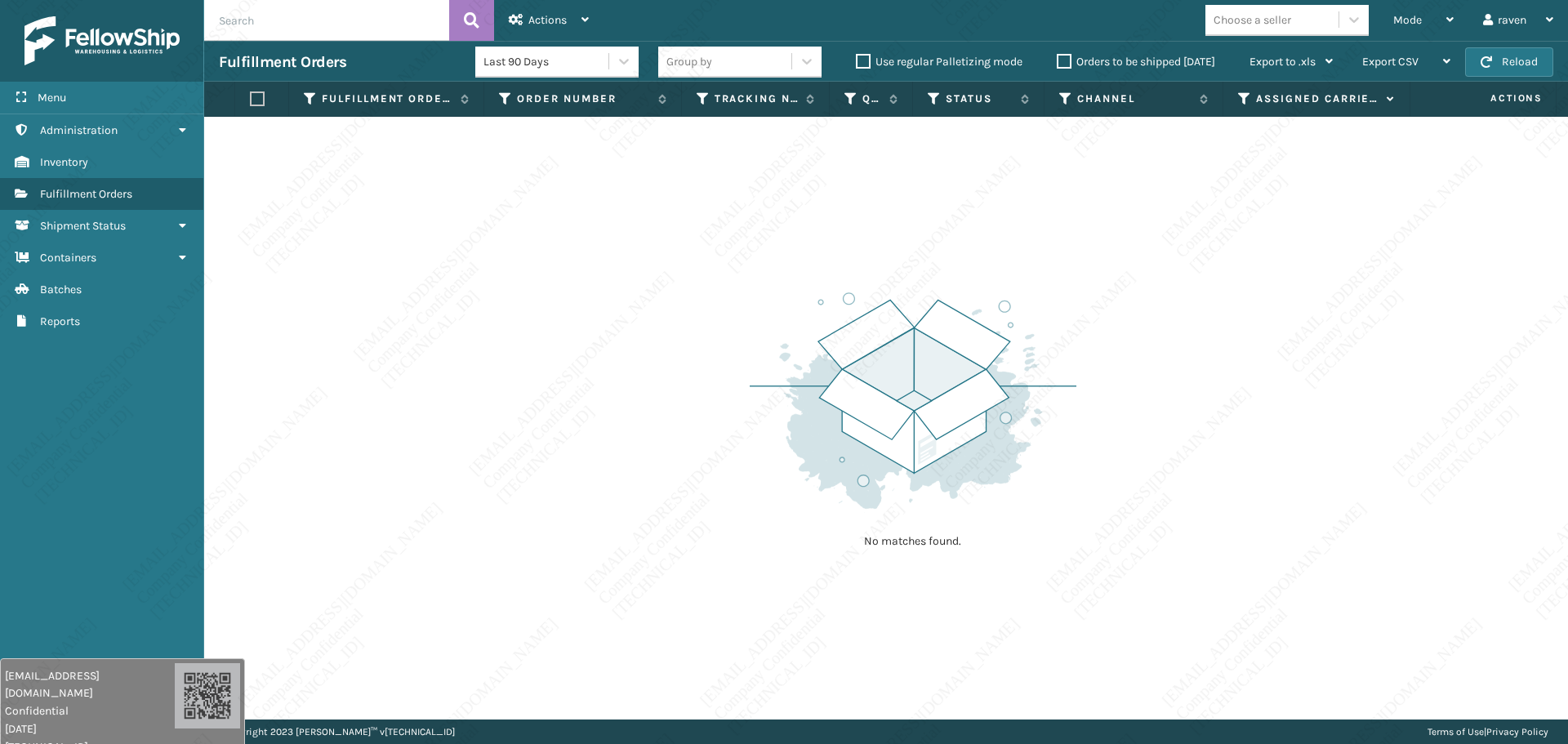
click at [871, 532] on div "No matches found." at bounding box center [914, 419] width 327 height 302
click at [871, 537] on p "No matches found." at bounding box center [913, 541] width 204 height 17
click at [893, 377] on img at bounding box center [914, 401] width 327 height 227
drag, startPoint x: 1402, startPoint y: 31, endPoint x: 1393, endPoint y: 37, distance: 10.8
click at [1403, 31] on div "Mode" at bounding box center [1423, 20] width 60 height 40
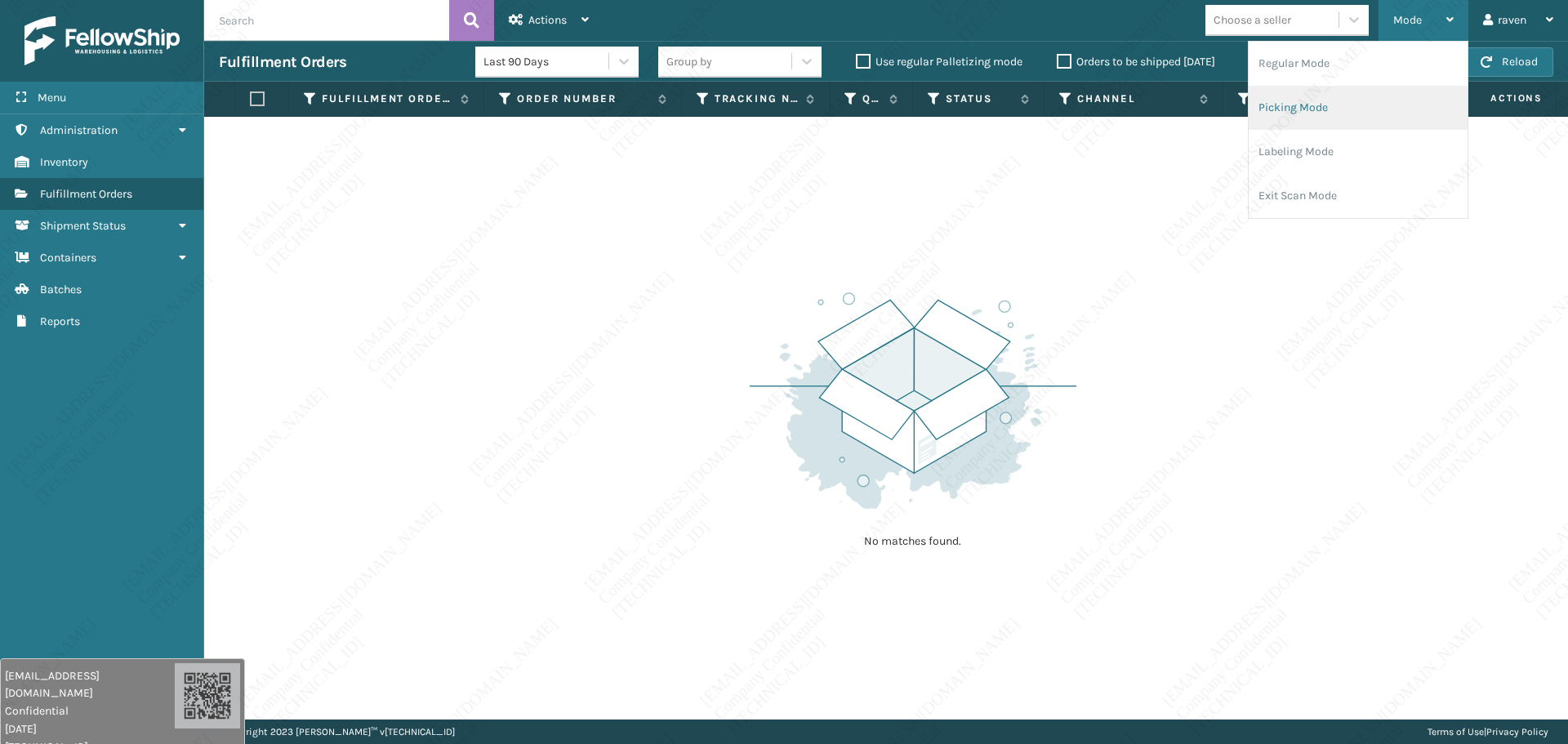
click at [1331, 110] on li "Picking Mode" at bounding box center [1358, 107] width 219 height 44
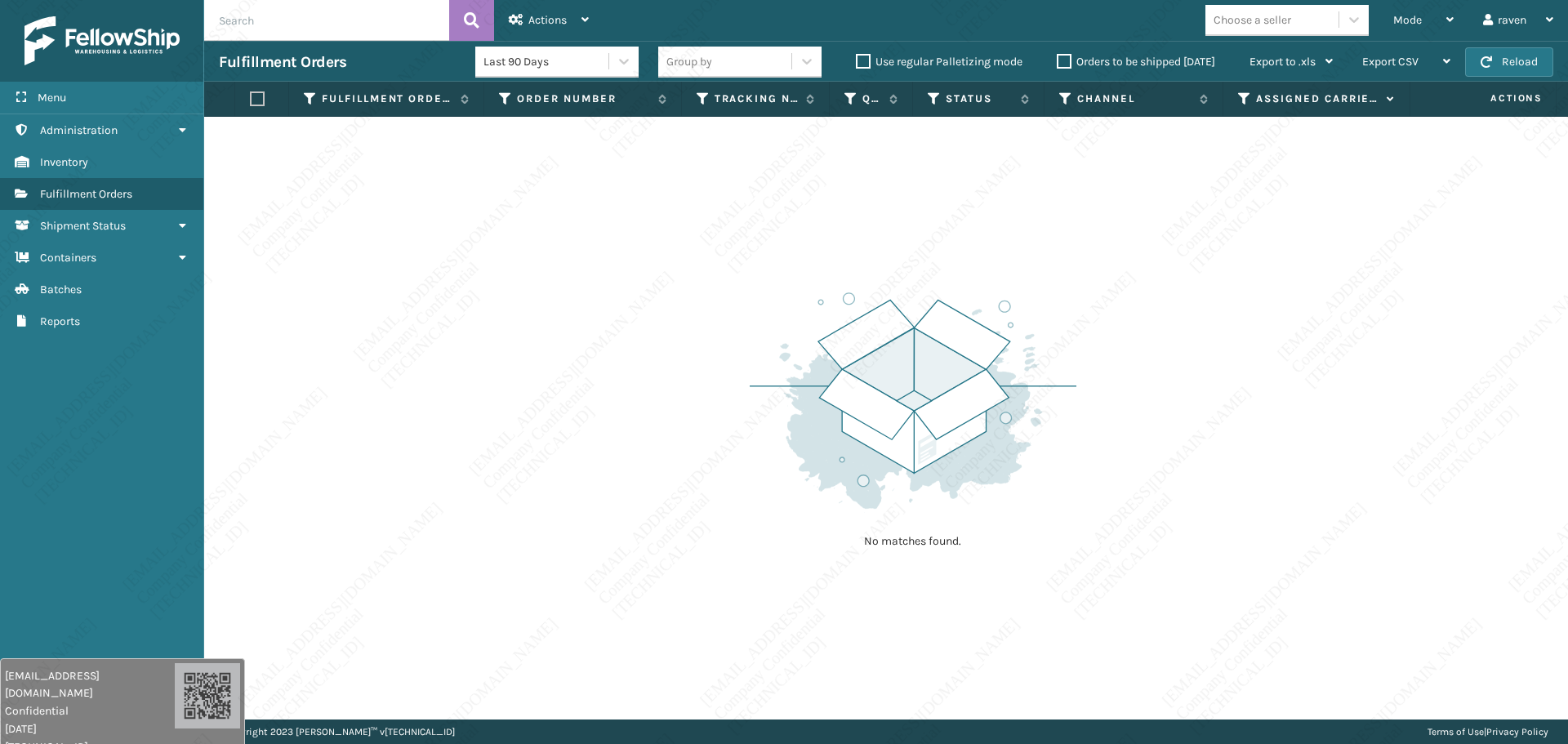
click at [468, 303] on div "No matches found." at bounding box center [886, 419] width 1364 height 603
drag, startPoint x: 468, startPoint y: 299, endPoint x: 353, endPoint y: 358, distance: 129.3
click at [480, 294] on div "No matches found." at bounding box center [886, 419] width 1364 height 603
click at [1394, 13] on span "Mode" at bounding box center [1407, 20] width 29 height 14
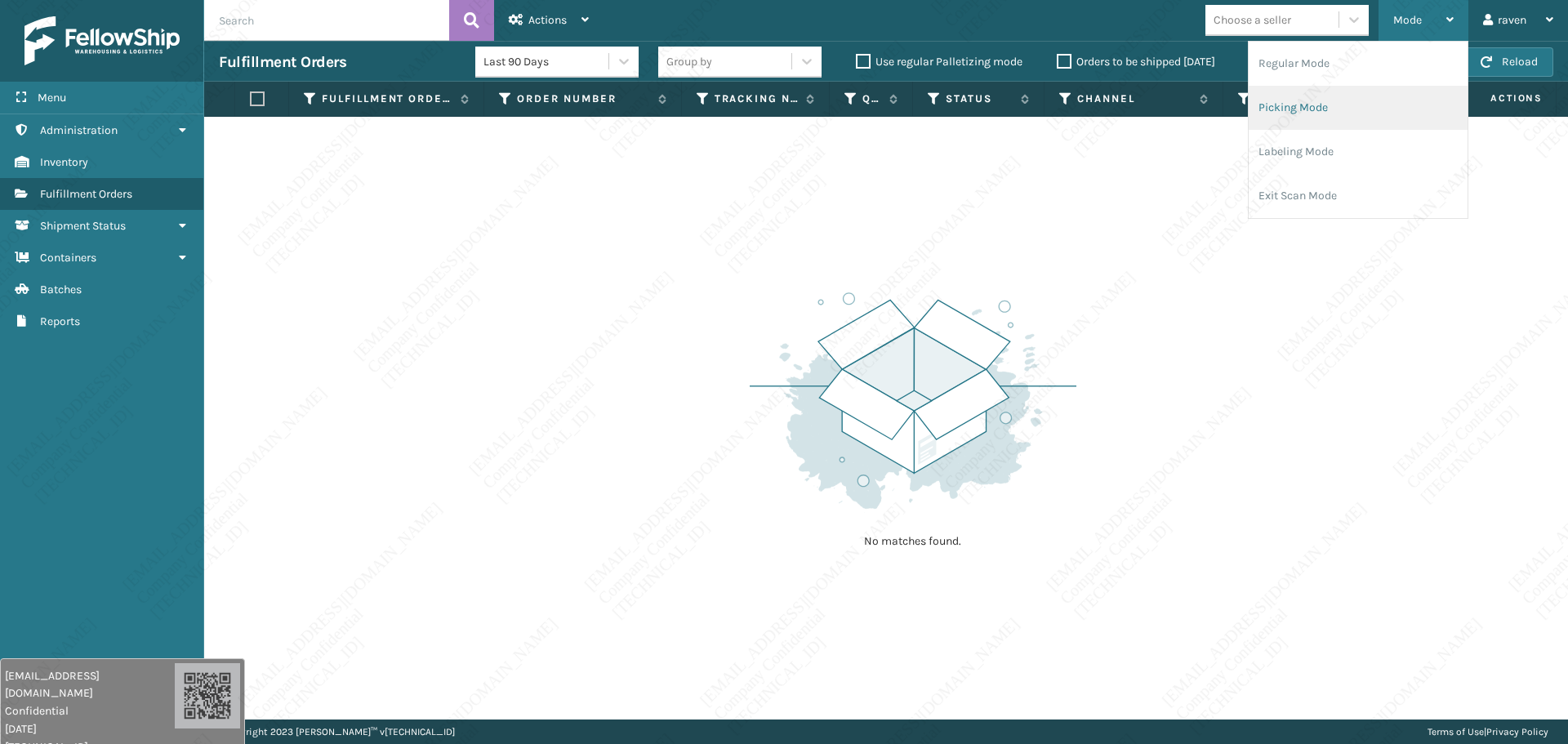
click at [1326, 107] on li "Picking Mode" at bounding box center [1358, 107] width 219 height 44
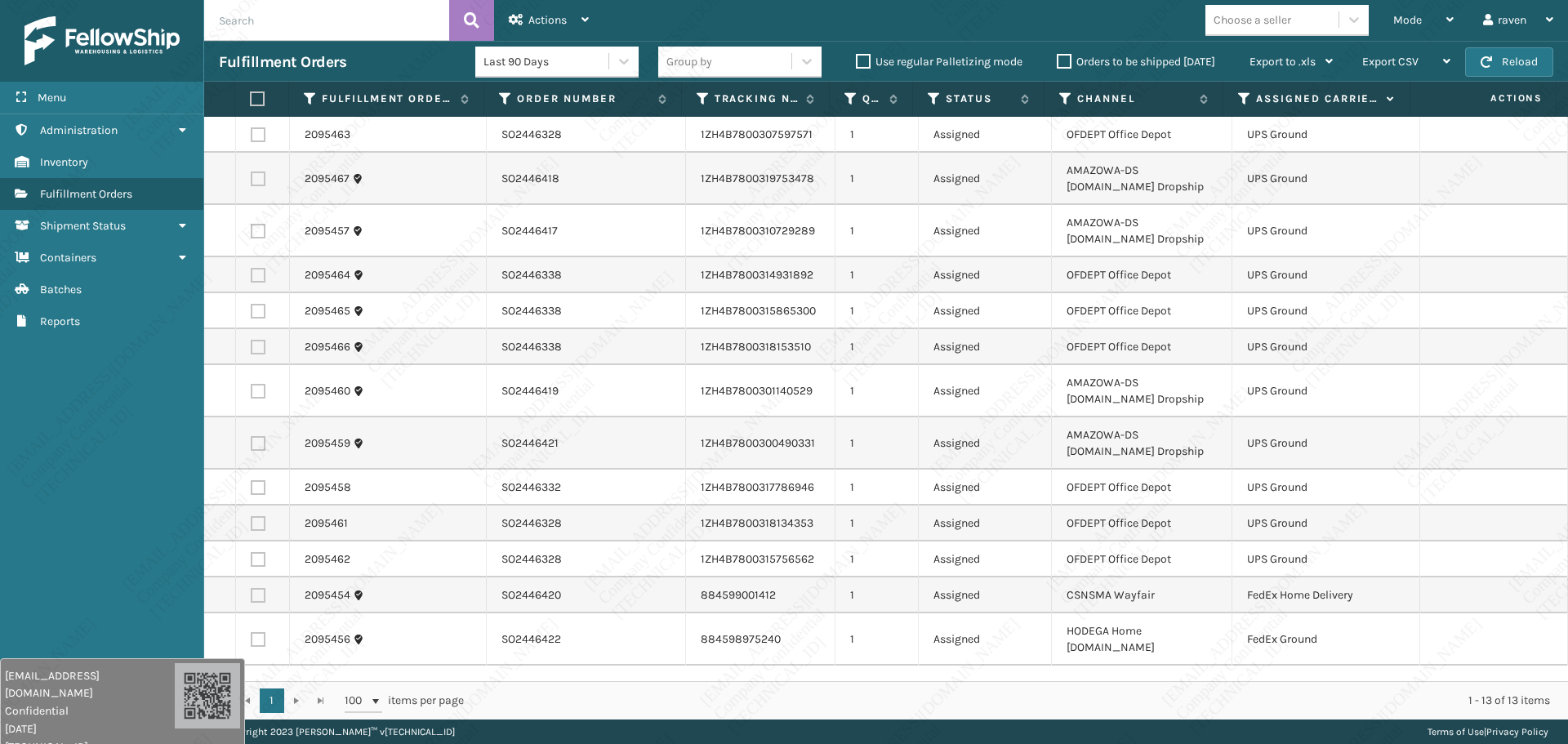
drag, startPoint x: 1351, startPoint y: 561, endPoint x: 1285, endPoint y: 515, distance: 80.4
drag, startPoint x: 1285, startPoint y: 515, endPoint x: 1250, endPoint y: 99, distance: 417.5
click at [1250, 99] on icon at bounding box center [1244, 99] width 13 height 15
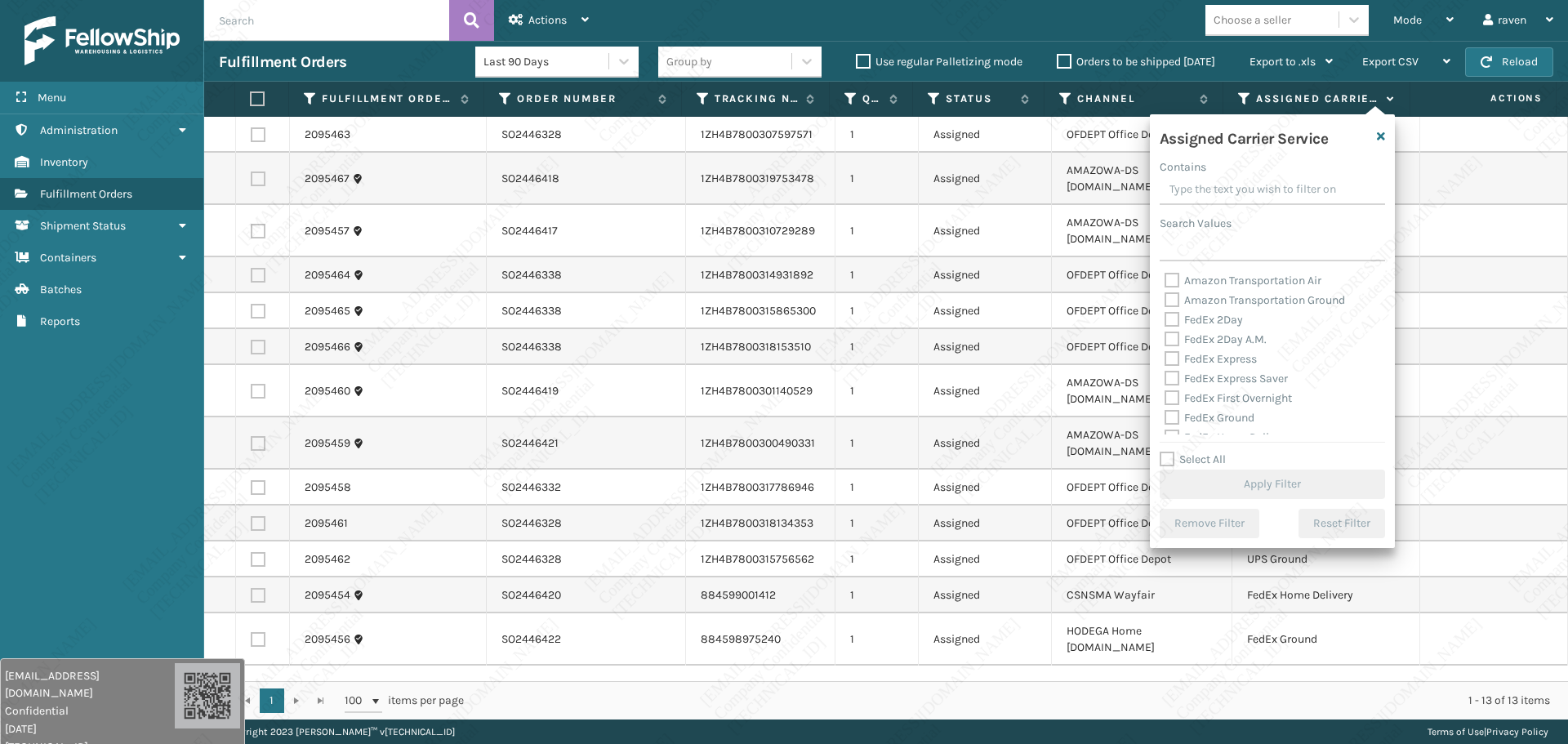
click at [1231, 261] on div "Assigned Carrier Service Contains Search Values Amazon Transportation Air Amazo…" at bounding box center [1272, 331] width 245 height 434
click at [1231, 252] on input "Search Values" at bounding box center [1272, 246] width 226 height 30
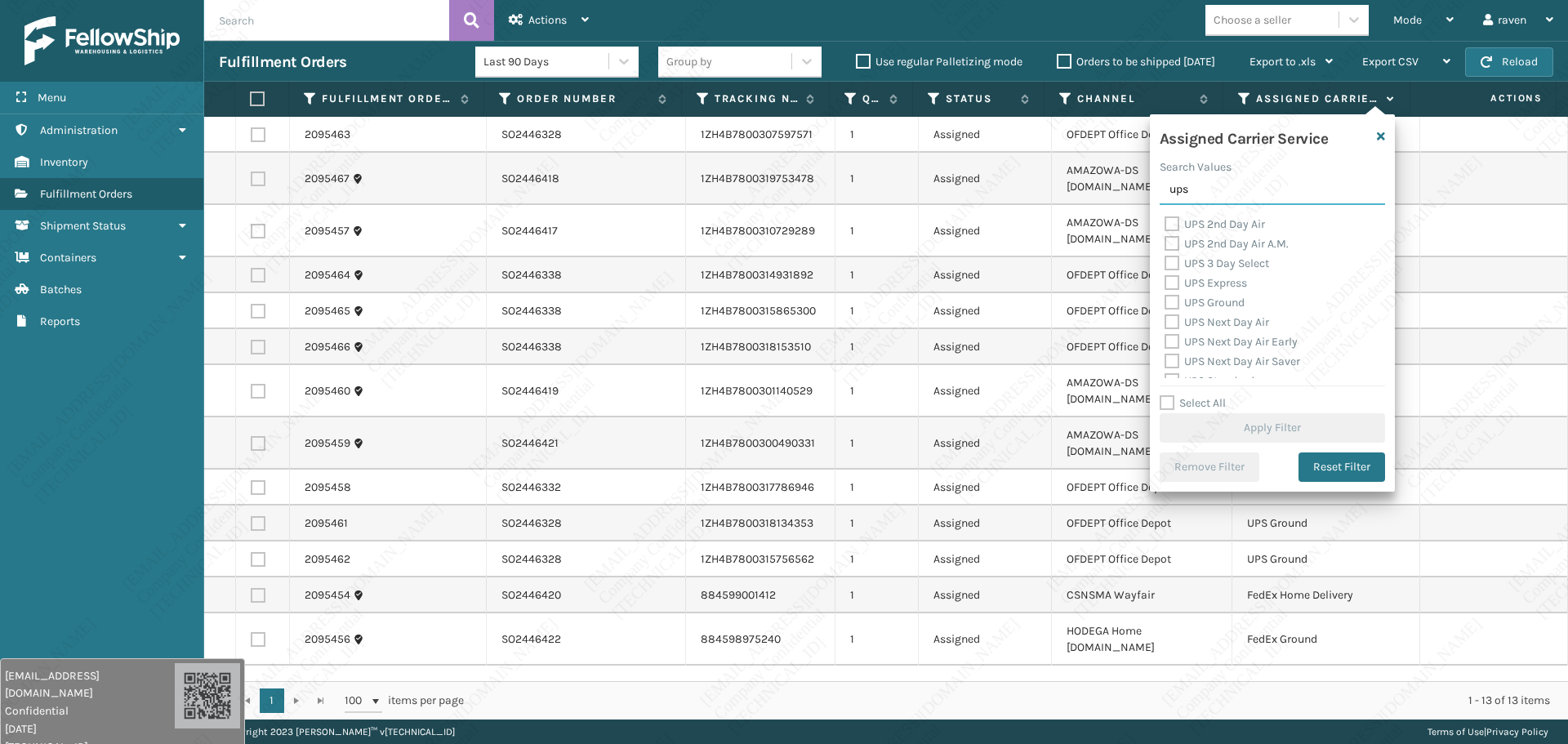
type input "ups"
click at [1214, 299] on label "UPS Ground" at bounding box center [1204, 303] width 80 height 14
click at [1166, 299] on input "UPS Ground" at bounding box center [1165, 299] width 1 height 11
checkbox input "true"
click at [1255, 427] on button "Apply Filter" at bounding box center [1272, 428] width 226 height 30
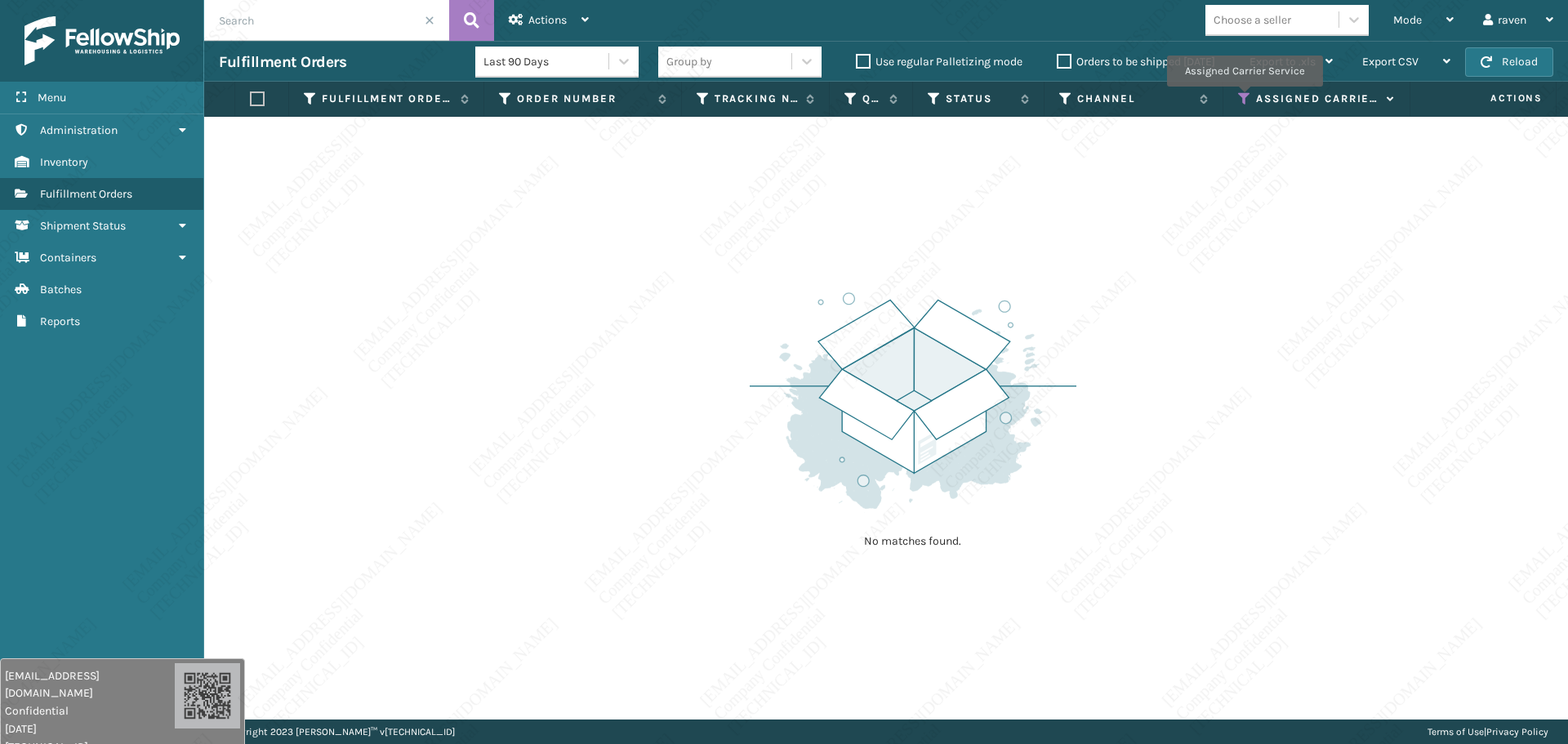
click at [1244, 98] on icon at bounding box center [1244, 99] width 13 height 15
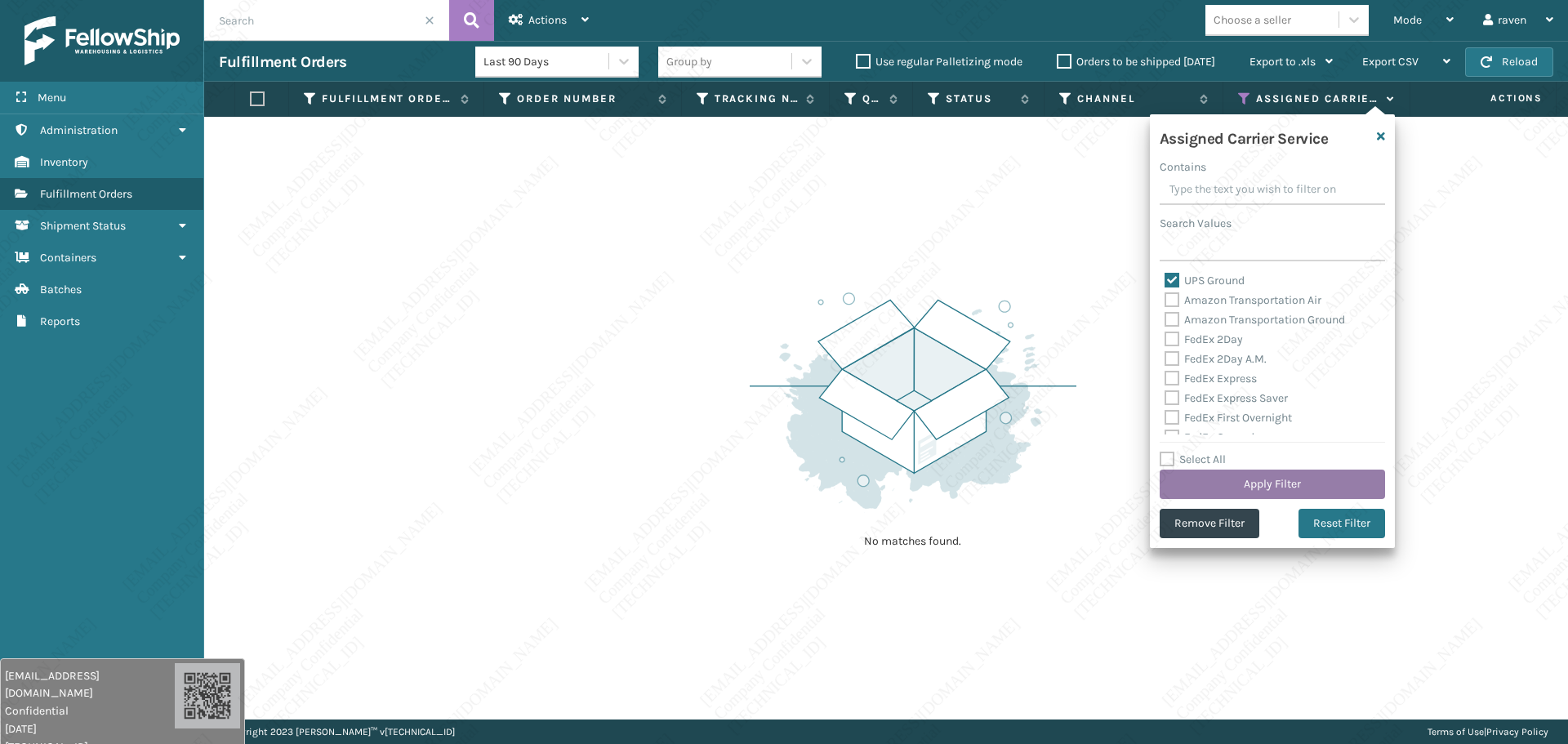
click at [1265, 480] on button "Apply Filter" at bounding box center [1272, 485] width 226 height 30
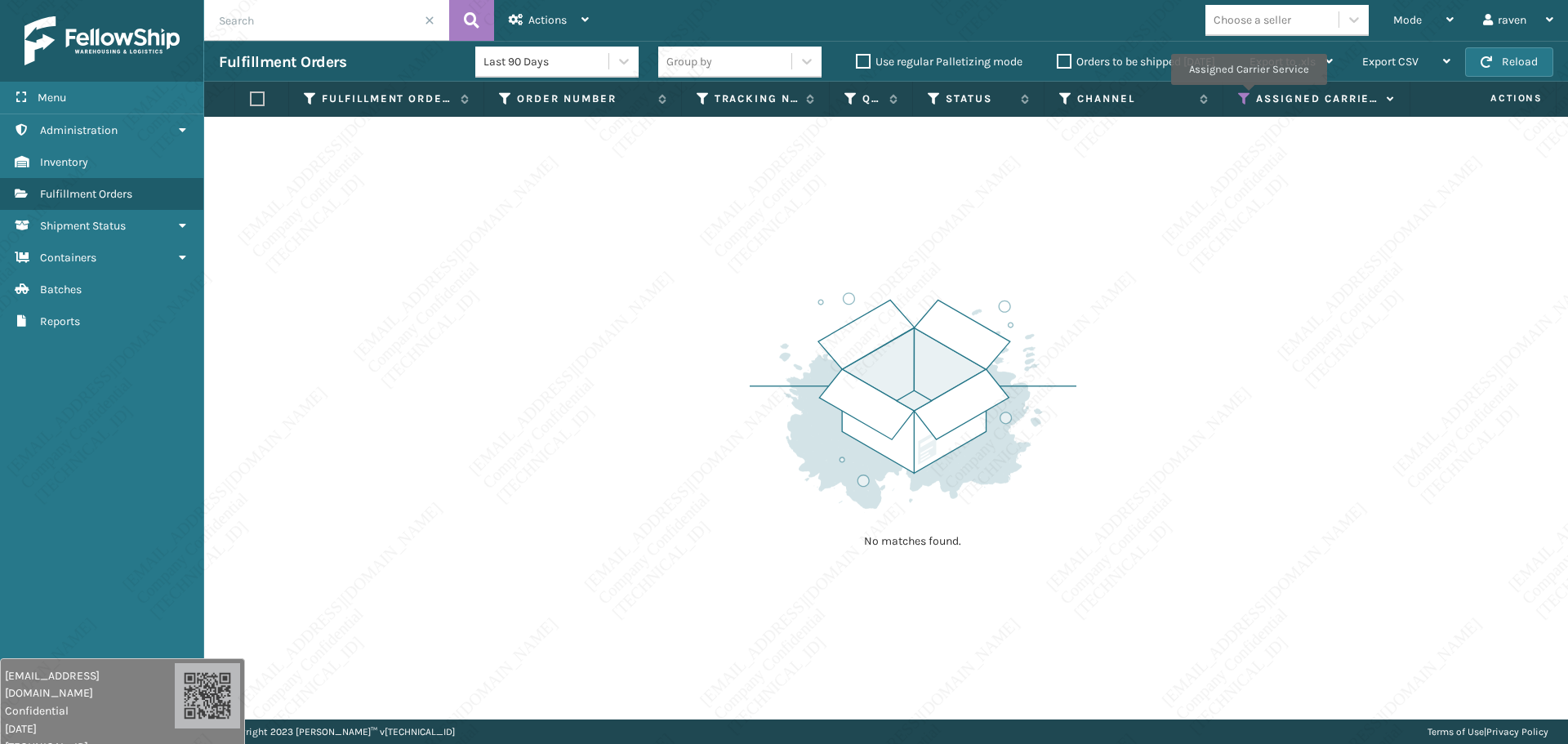
click at [1248, 97] on icon at bounding box center [1244, 99] width 13 height 15
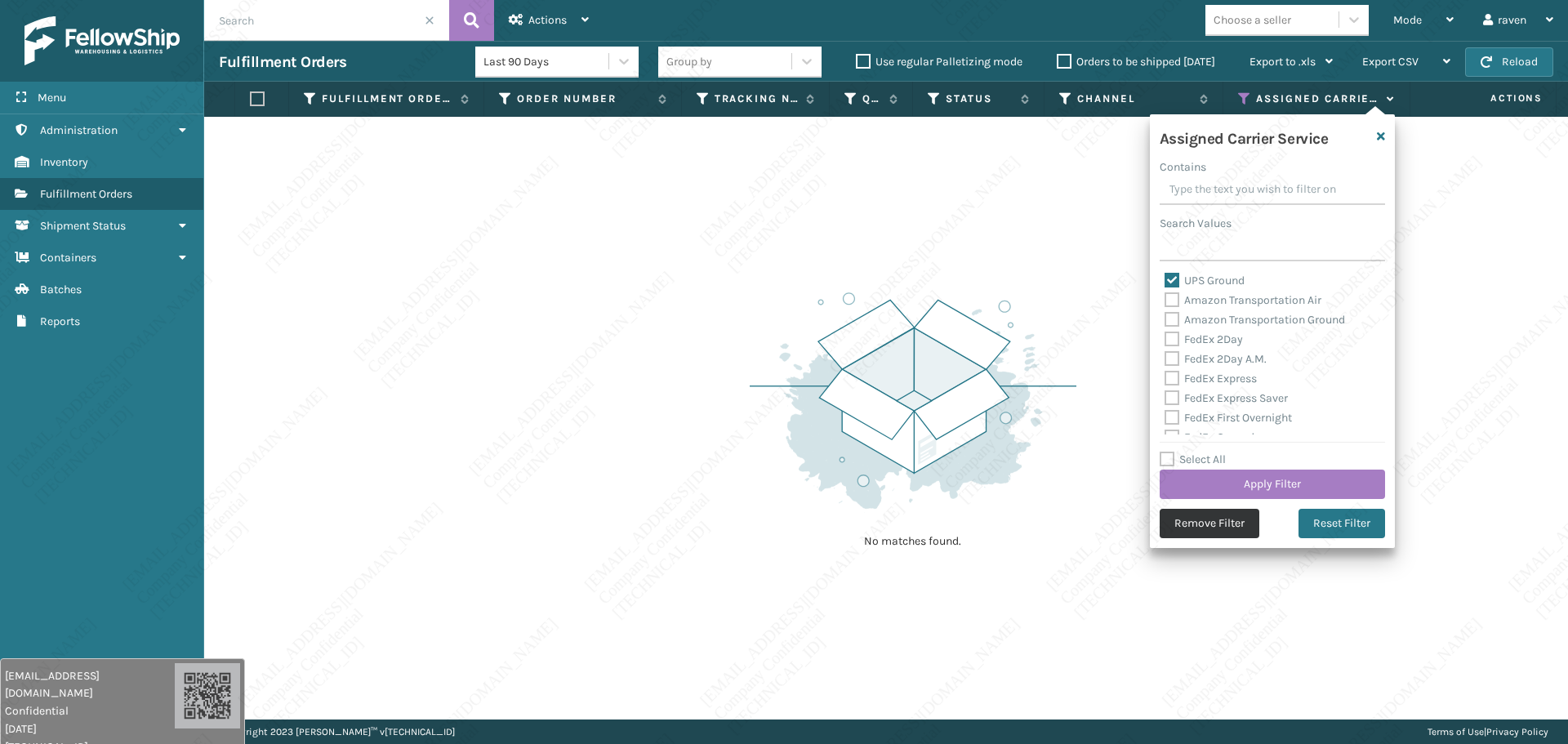
click at [1208, 527] on button "Remove Filter" at bounding box center [1209, 523] width 100 height 30
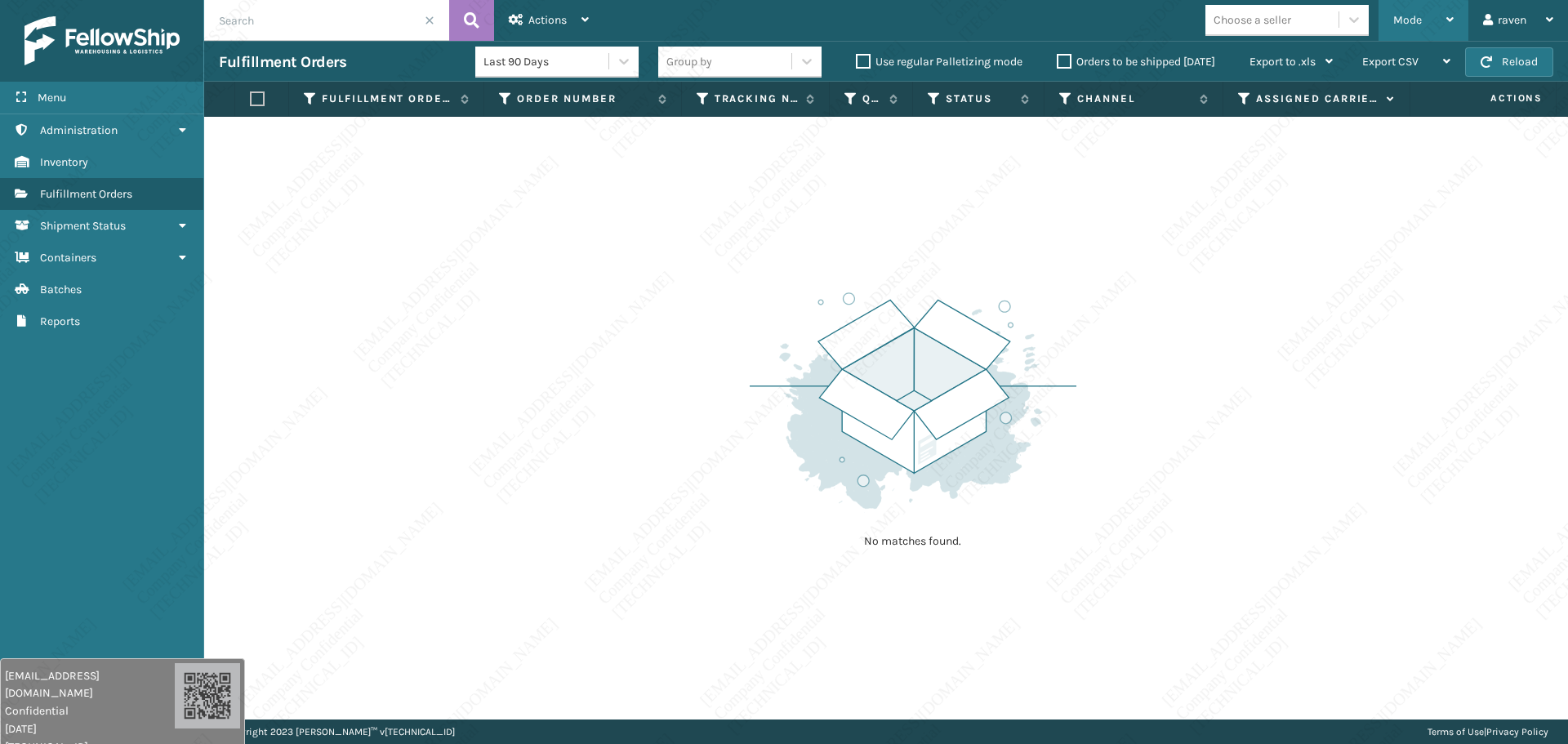
click at [1415, 19] on span "Mode" at bounding box center [1407, 20] width 29 height 14
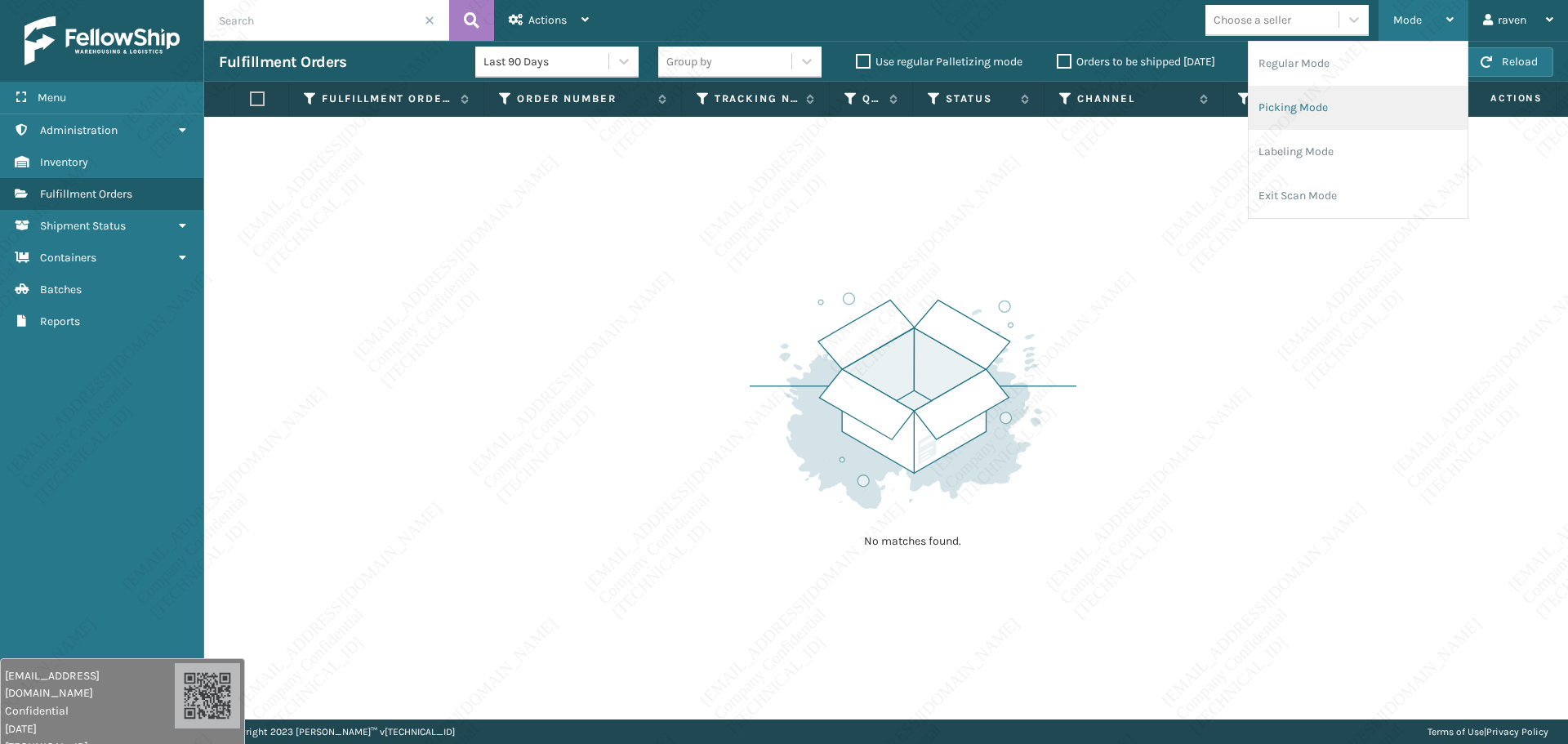
click at [1293, 102] on li "Picking Mode" at bounding box center [1358, 107] width 219 height 44
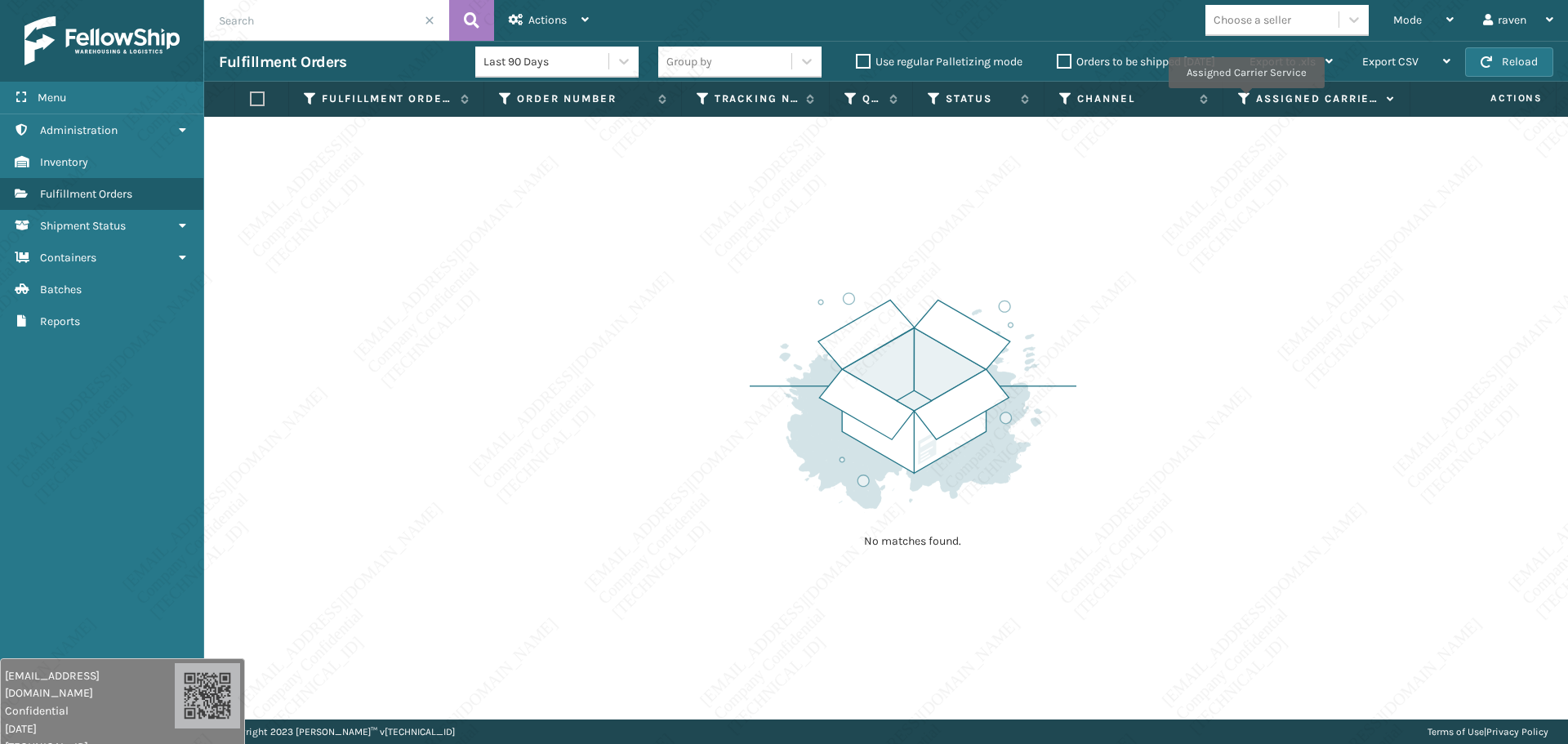
click at [1246, 100] on icon at bounding box center [1244, 99] width 13 height 15
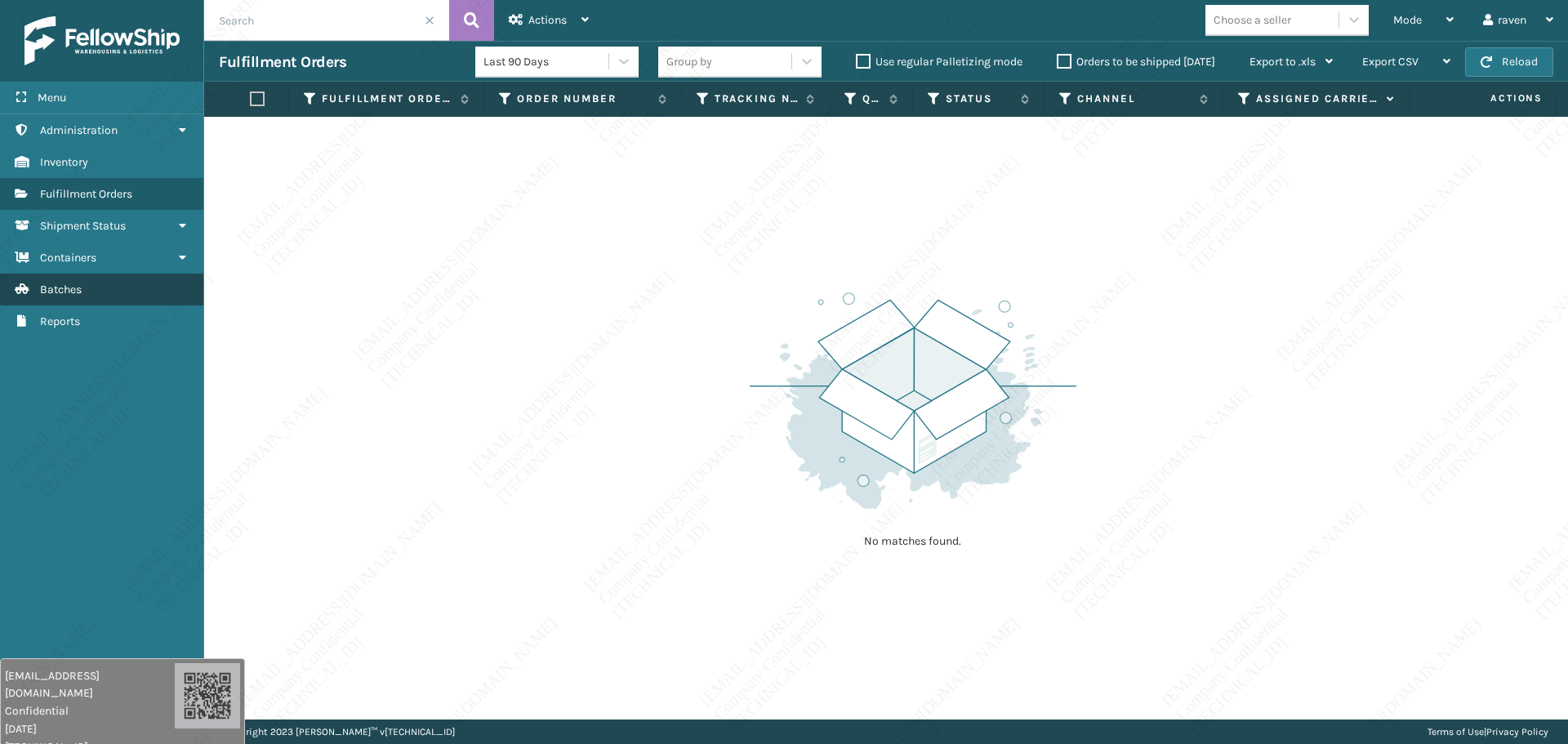
click at [103, 287] on link "Inventory Batches" at bounding box center [102, 290] width 203 height 32
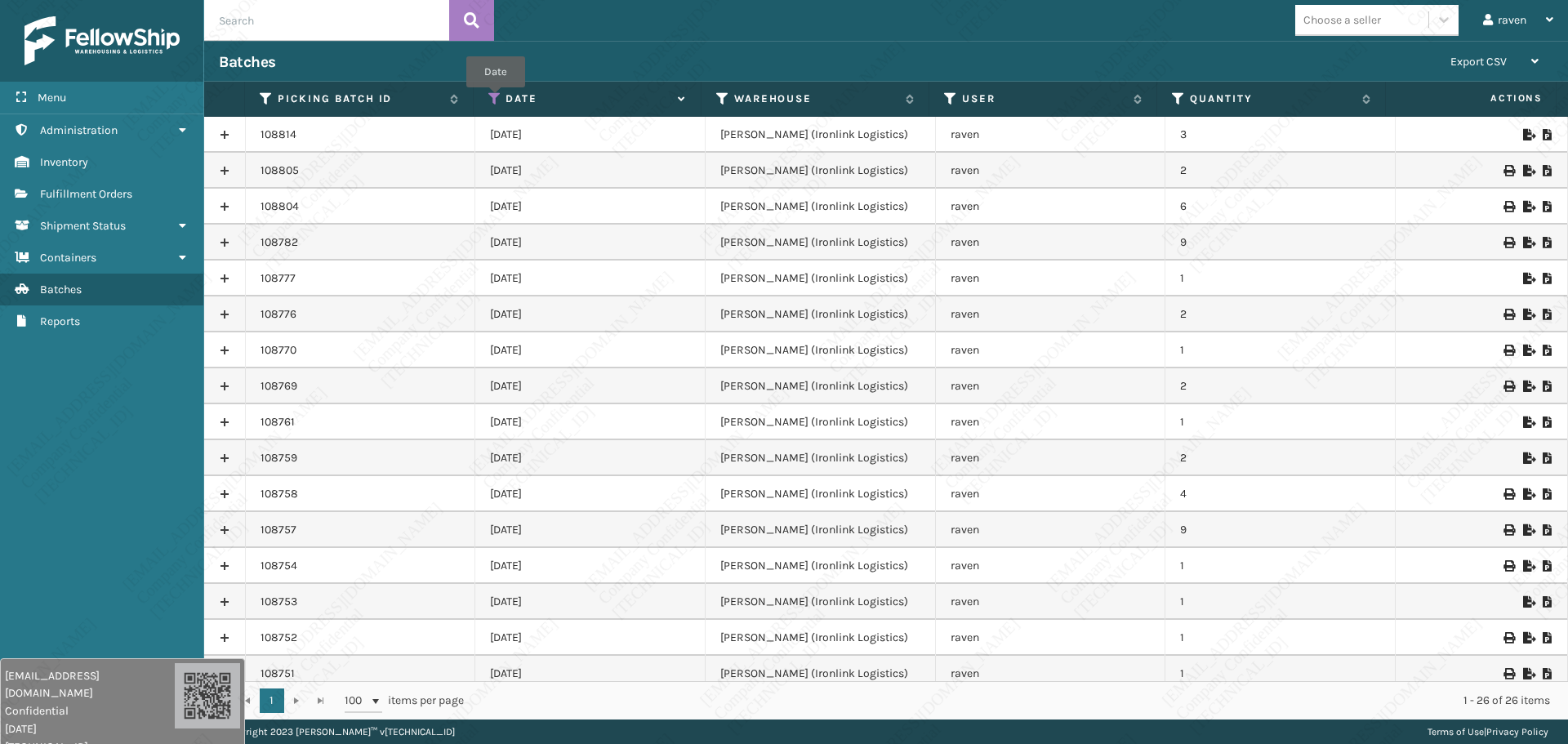
click at [494, 99] on icon at bounding box center [495, 99] width 13 height 15
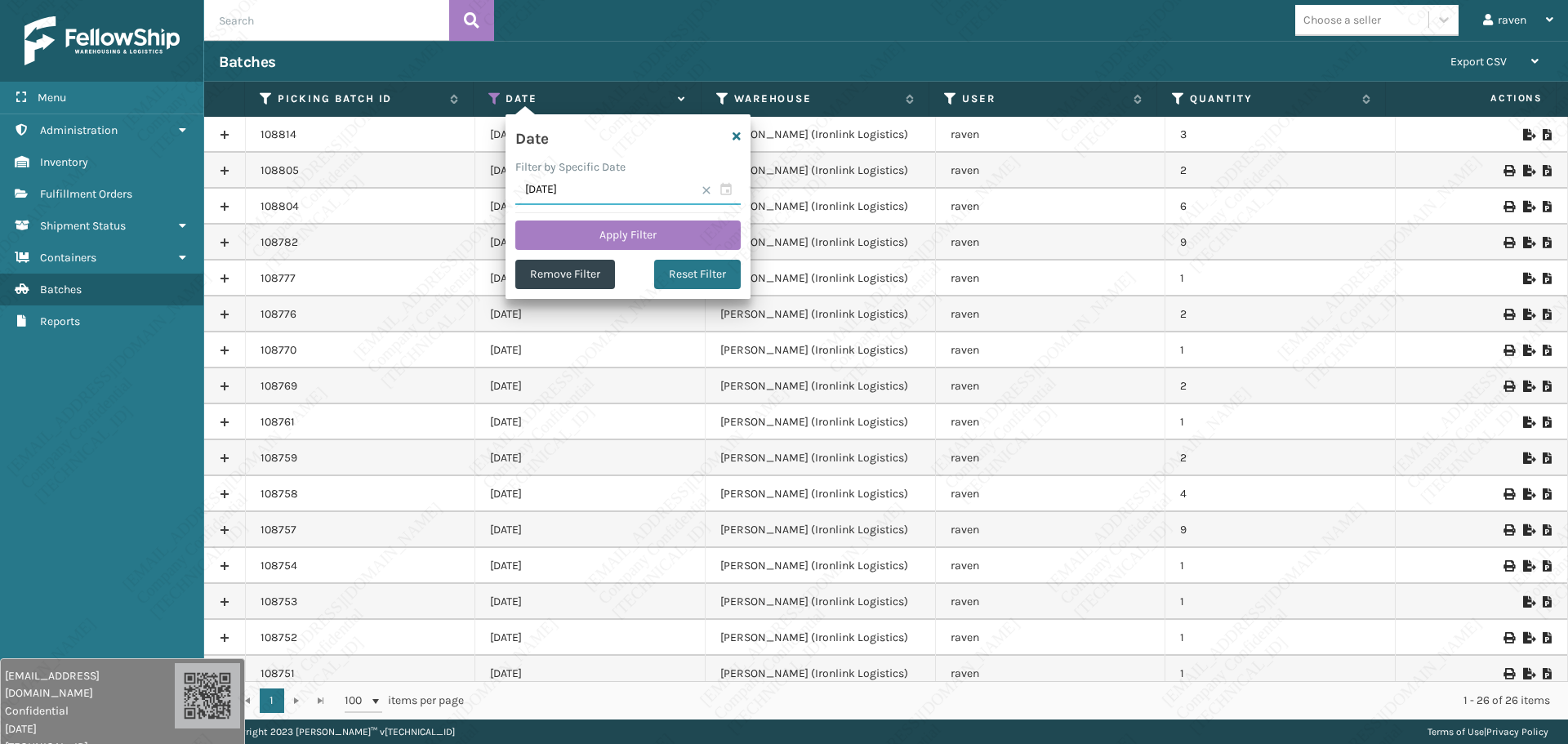
click at [584, 185] on input "[DATE]" at bounding box center [628, 190] width 226 height 30
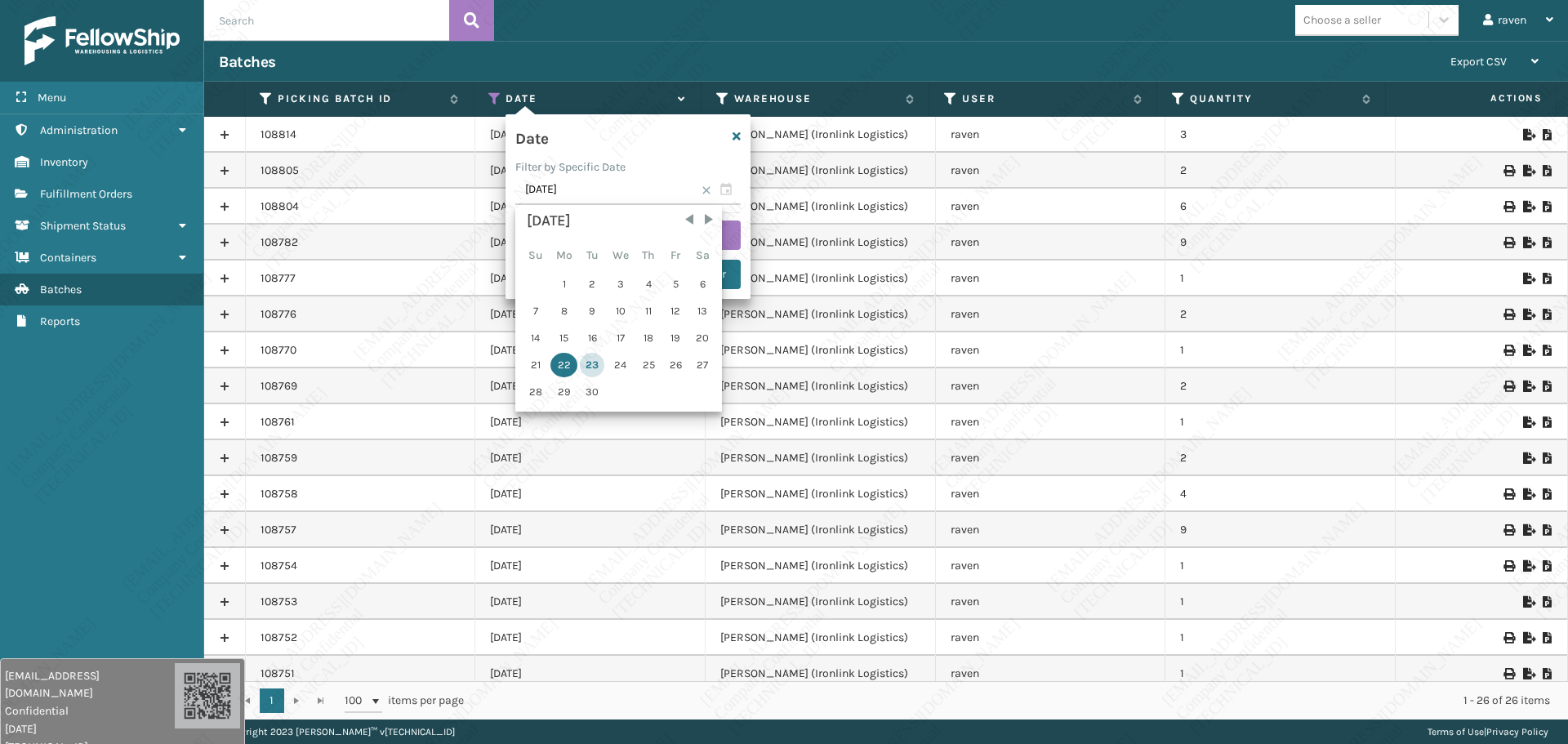
click at [590, 360] on div "23" at bounding box center [591, 365] width 25 height 25
type input "[DATE]"
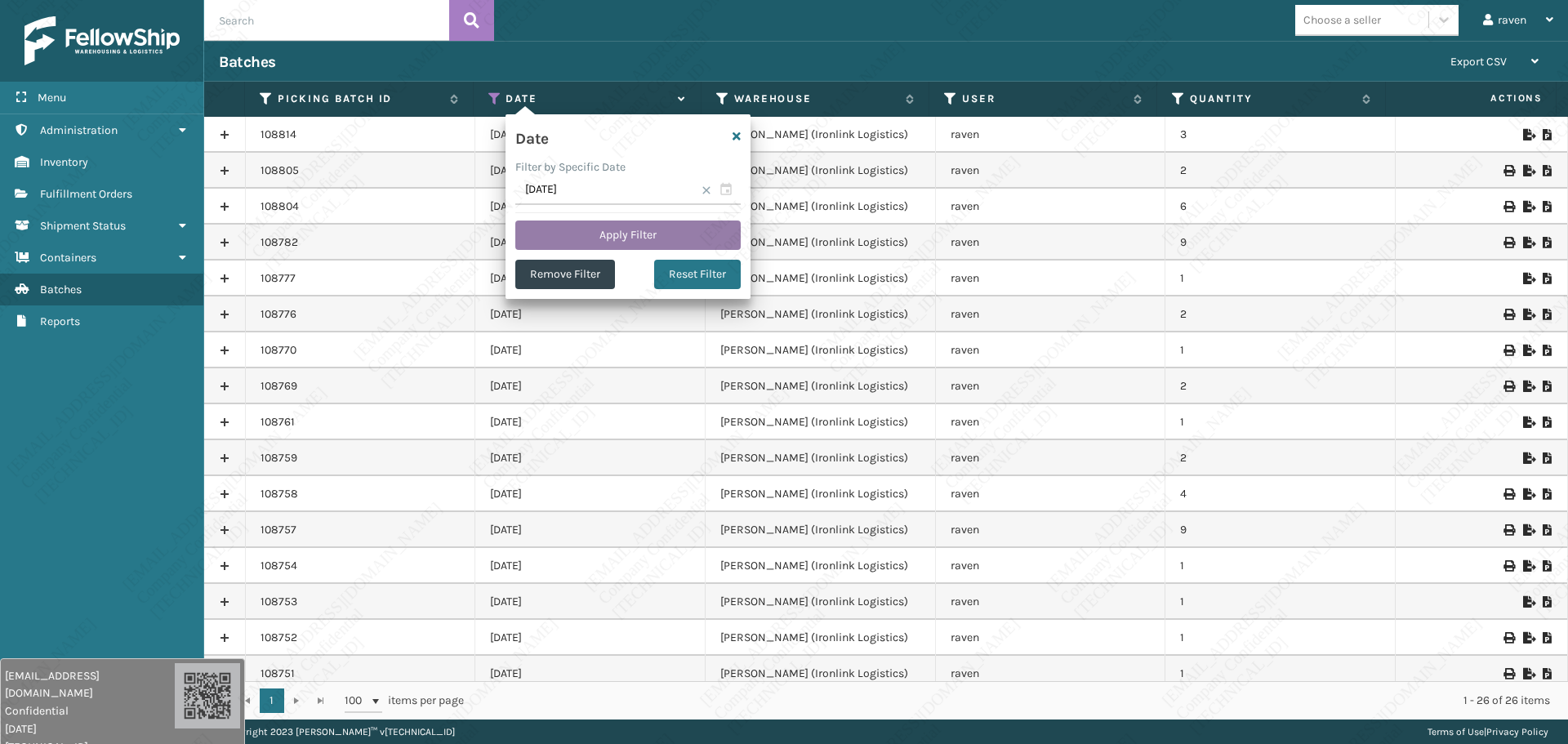
click at [654, 237] on button "Apply Filter" at bounding box center [628, 236] width 226 height 30
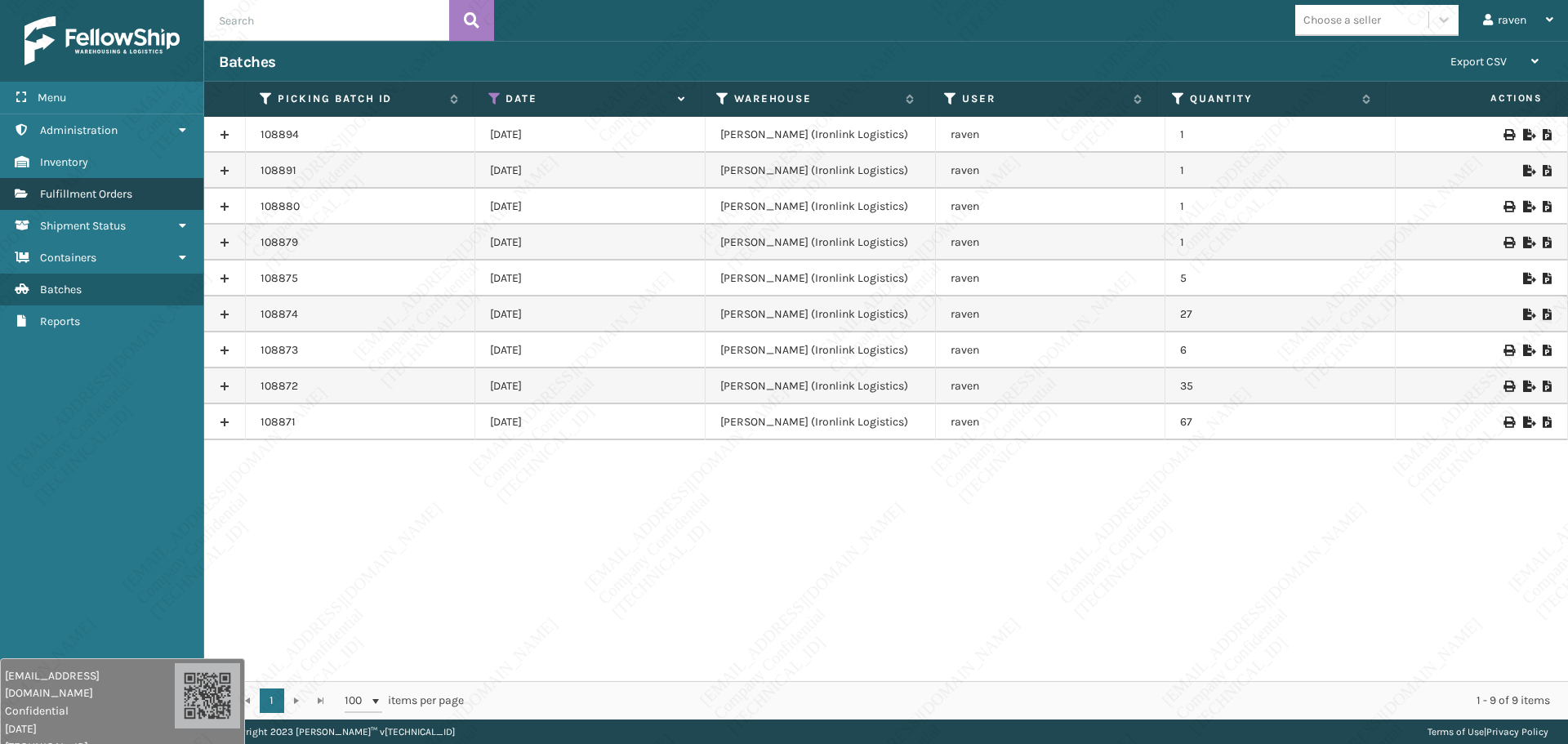
click at [103, 198] on span "Fulfillment Orders" at bounding box center [87, 194] width 93 height 14
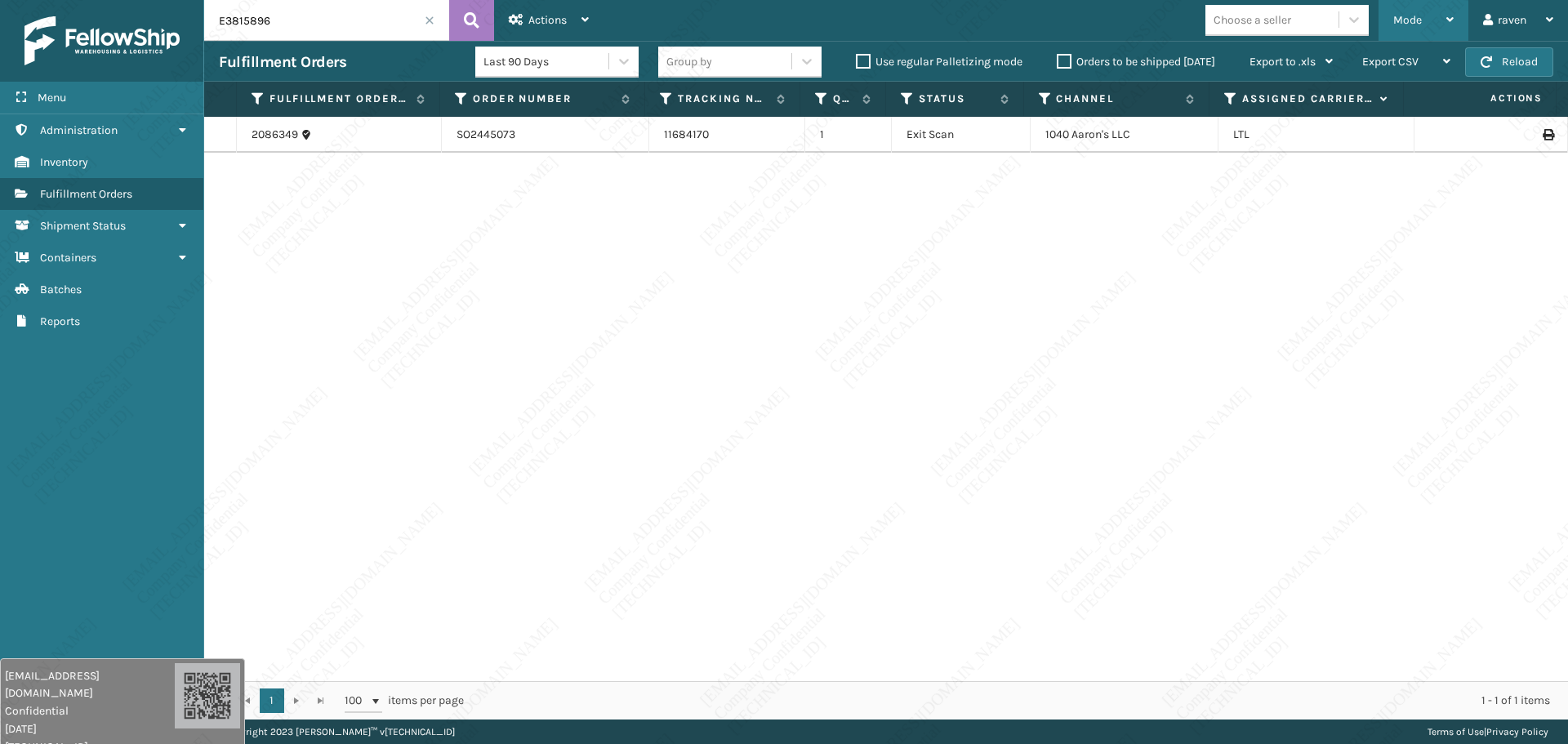
click at [1433, 22] on div "Mode" at bounding box center [1423, 20] width 60 height 40
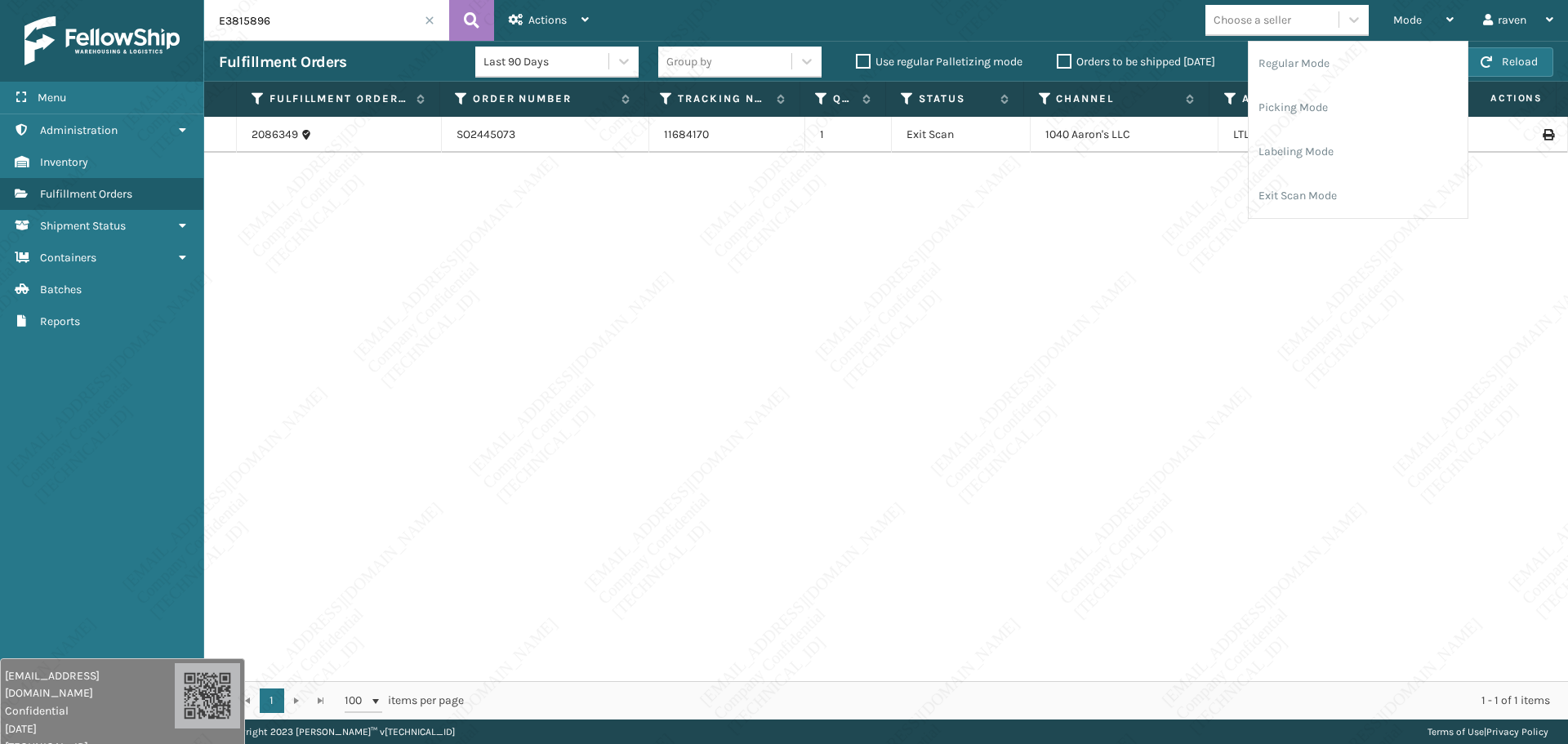
click at [423, 15] on input "E3815896" at bounding box center [326, 20] width 245 height 40
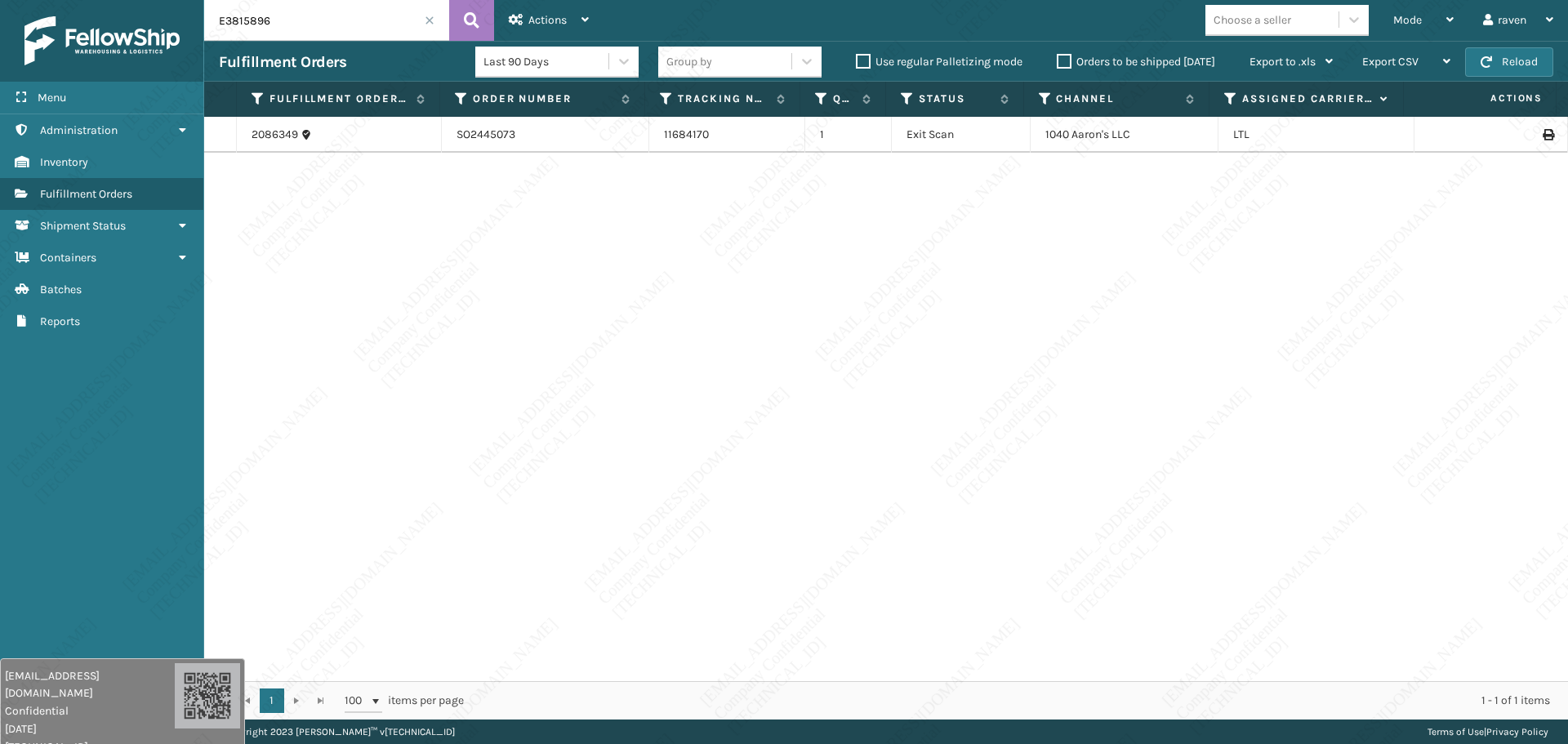
click at [432, 20] on span at bounding box center [430, 21] width 10 height 10
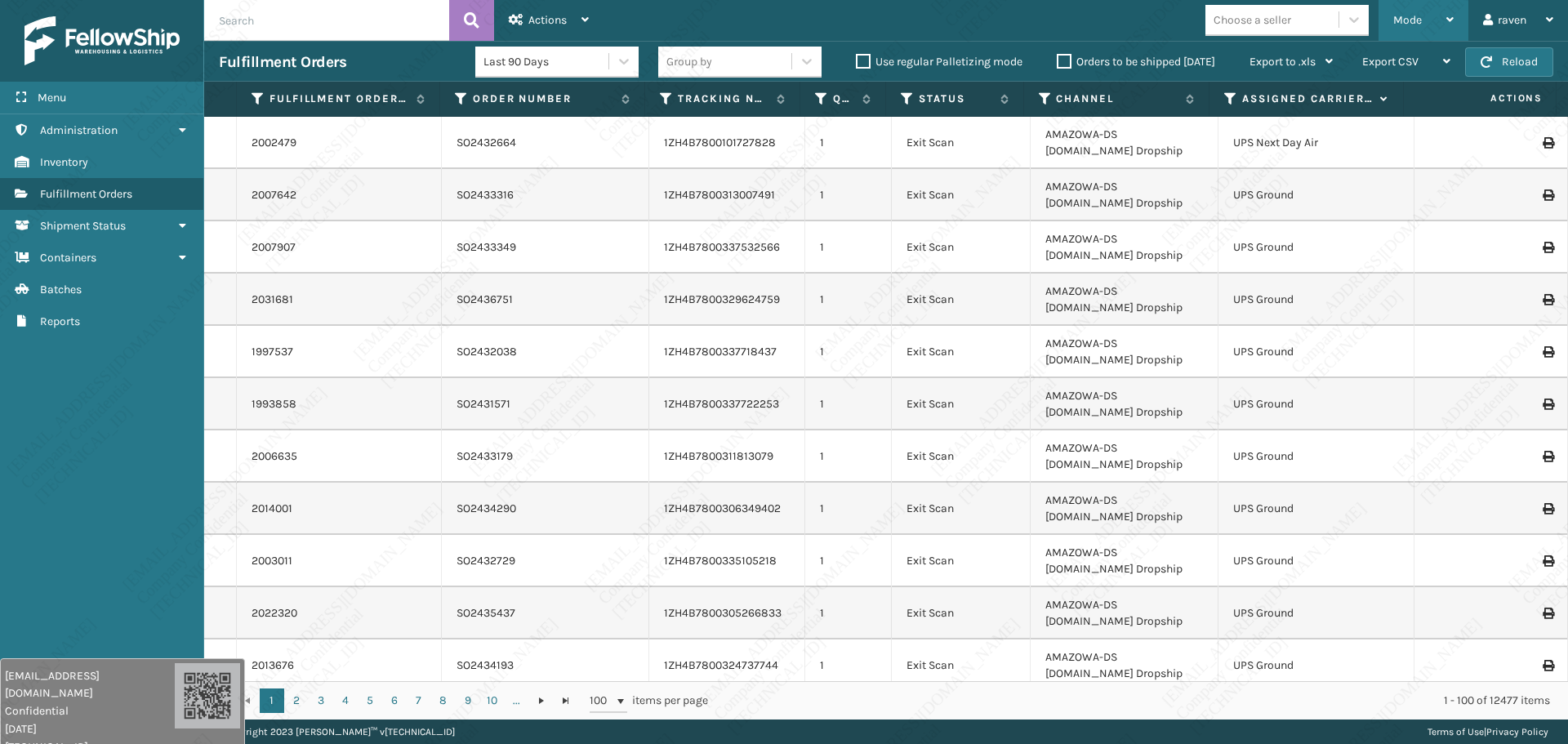
click at [1404, 22] on span "Mode" at bounding box center [1407, 20] width 29 height 14
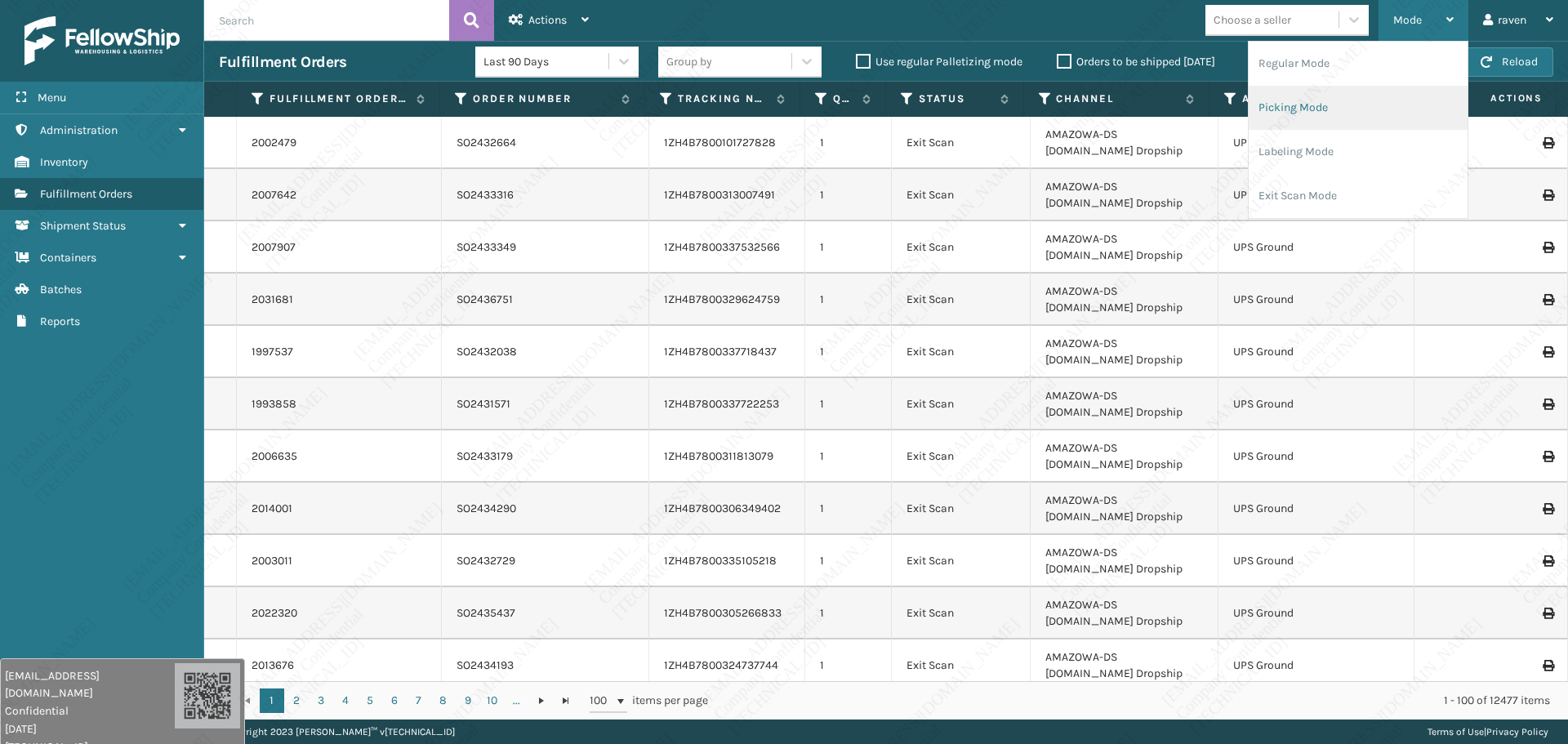
click at [1329, 107] on li "Picking Mode" at bounding box center [1358, 107] width 219 height 44
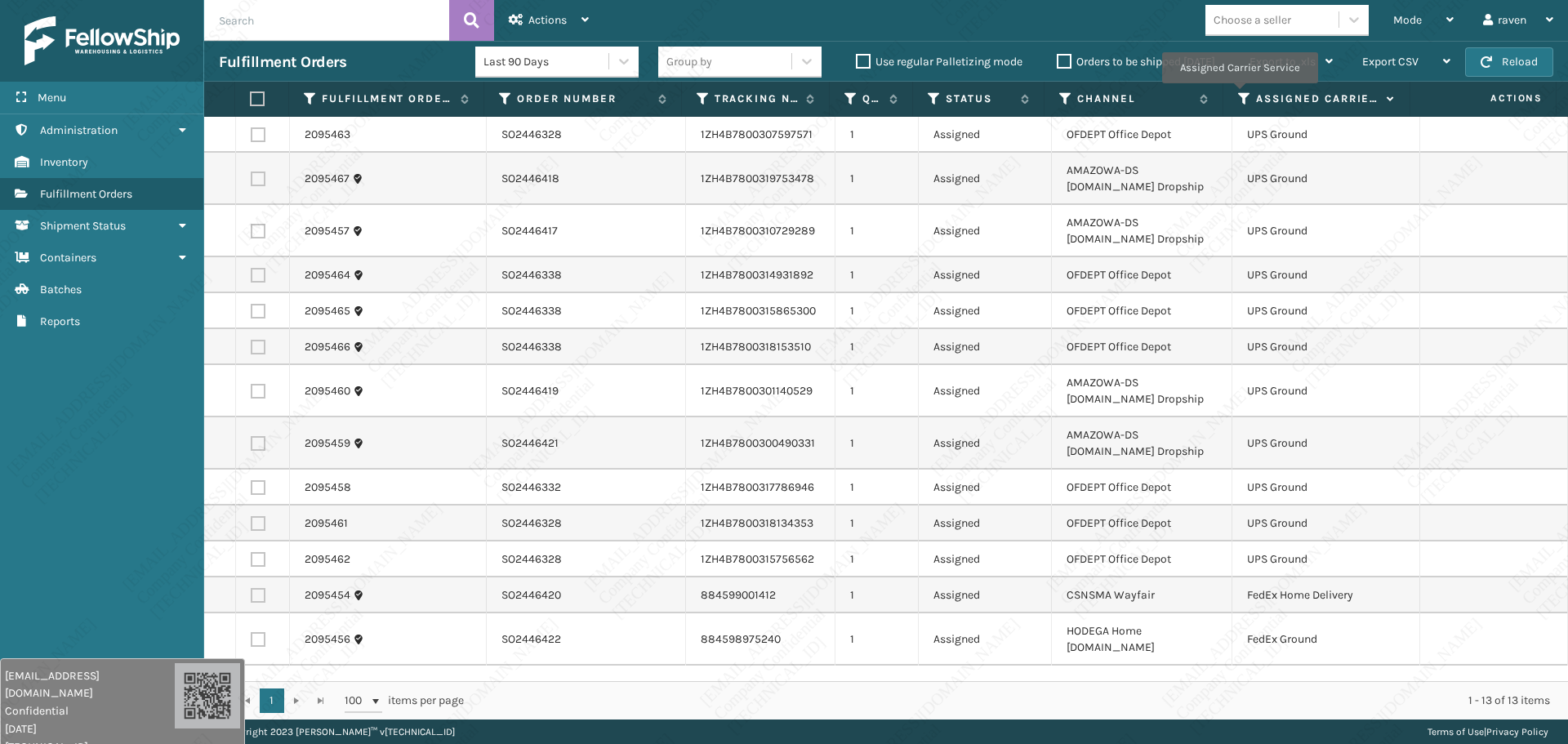
click at [1235, 89] on th "Assigned Carrier Service" at bounding box center [1317, 100] width 186 height 35
click at [1240, 95] on icon at bounding box center [1244, 99] width 13 height 15
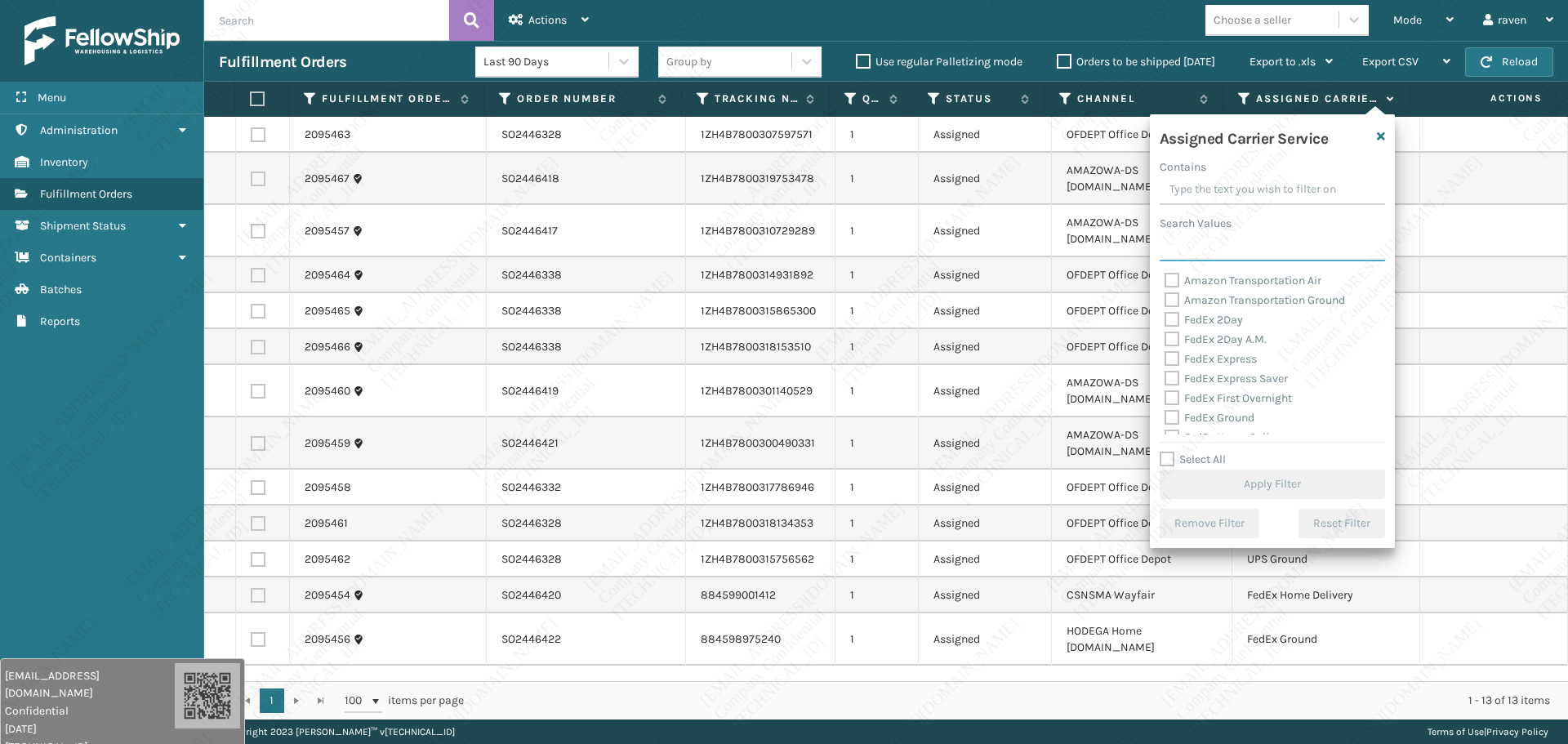
click at [1206, 247] on input "Search Values" at bounding box center [1272, 246] width 226 height 30
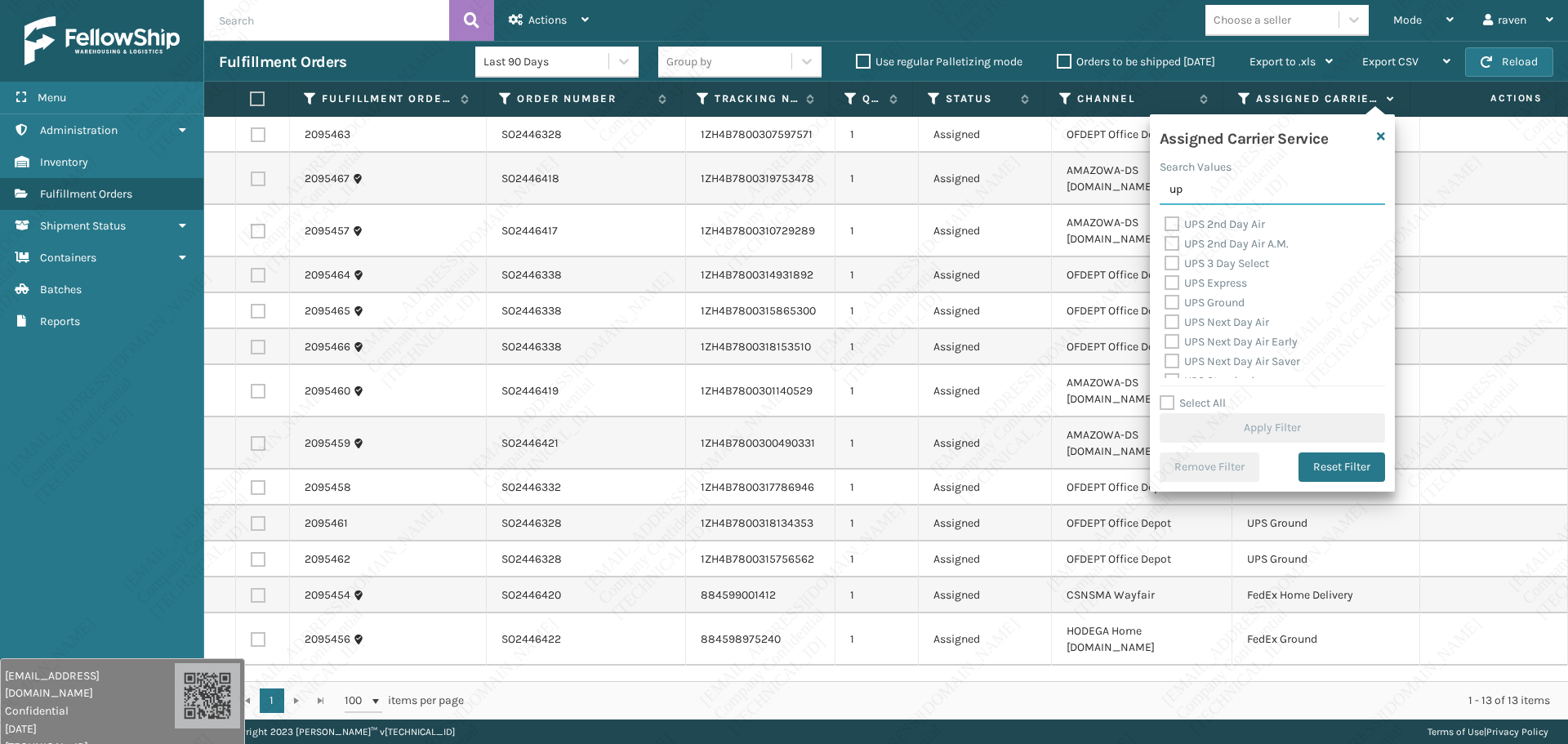
type input "up"
click at [1212, 302] on label "UPS Ground" at bounding box center [1204, 303] width 80 height 14
click at [1166, 302] on input "UPS Ground" at bounding box center [1165, 299] width 1 height 11
checkbox input "true"
click at [1249, 419] on button "Apply Filter" at bounding box center [1272, 428] width 226 height 30
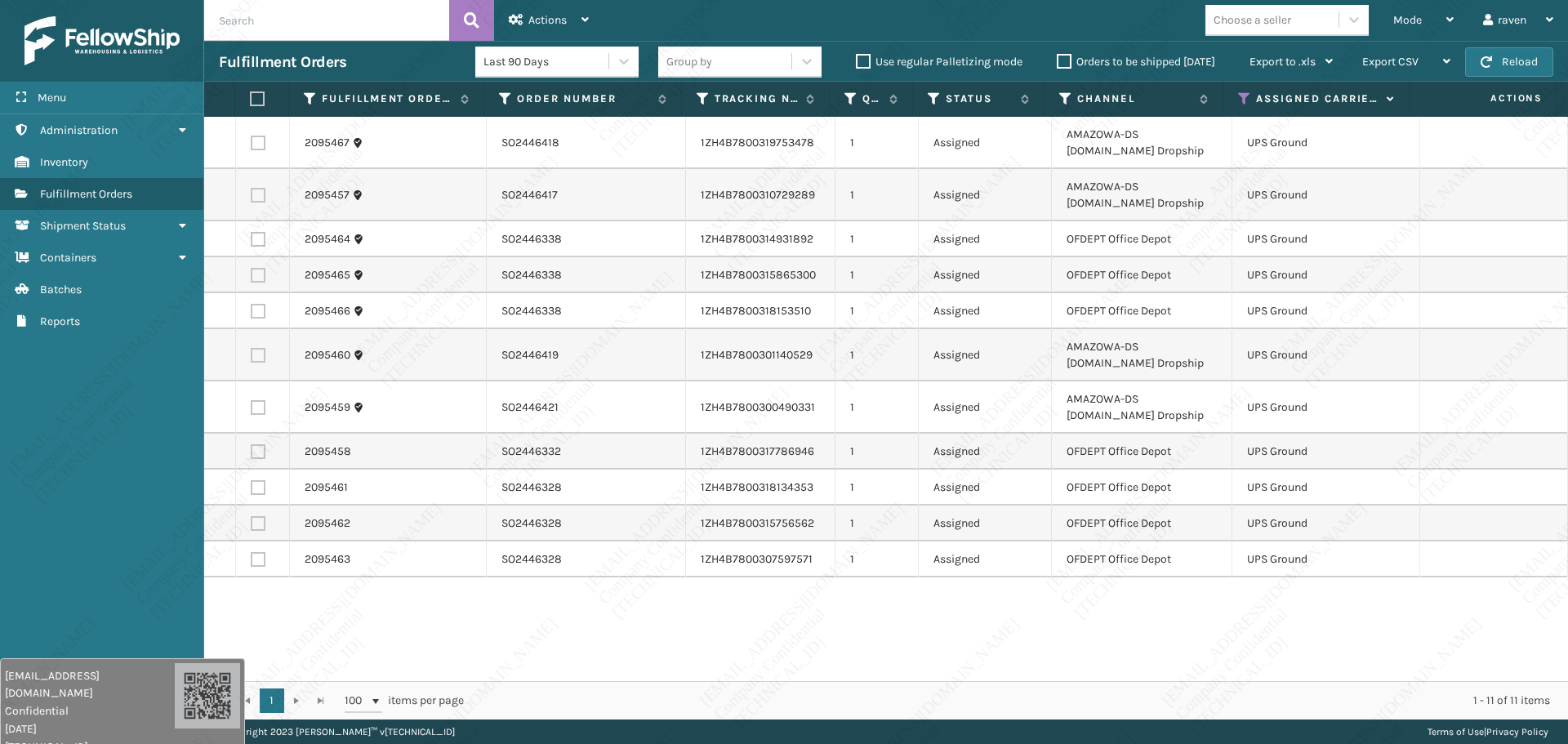
click at [1056, 696] on div "1 - 11 of 11 items" at bounding box center [1018, 701] width 1063 height 17
click at [1411, 27] on span "Mode" at bounding box center [1407, 20] width 29 height 14
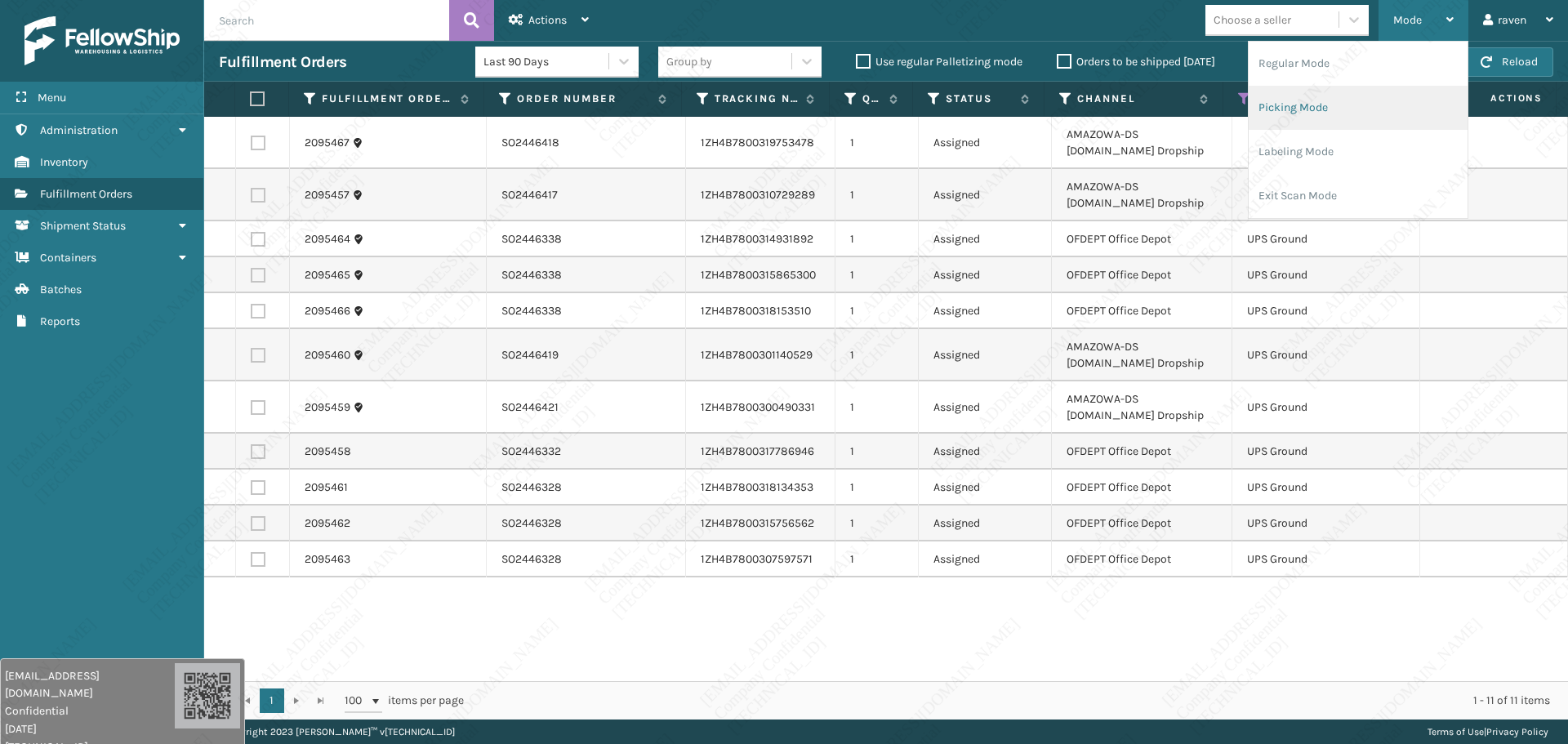
click at [1312, 118] on li "Picking Mode" at bounding box center [1358, 107] width 219 height 44
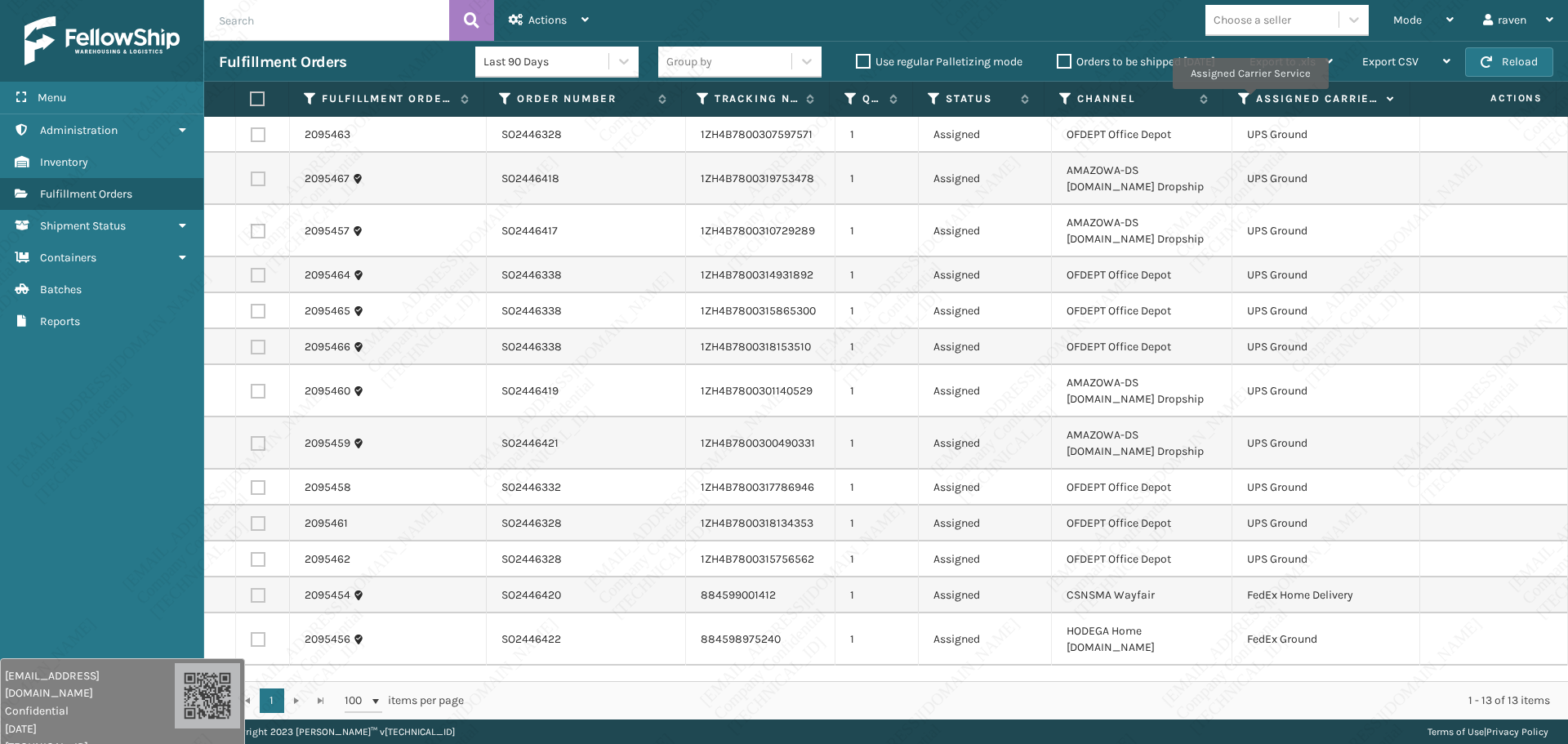
click at [1250, 101] on icon at bounding box center [1244, 99] width 13 height 15
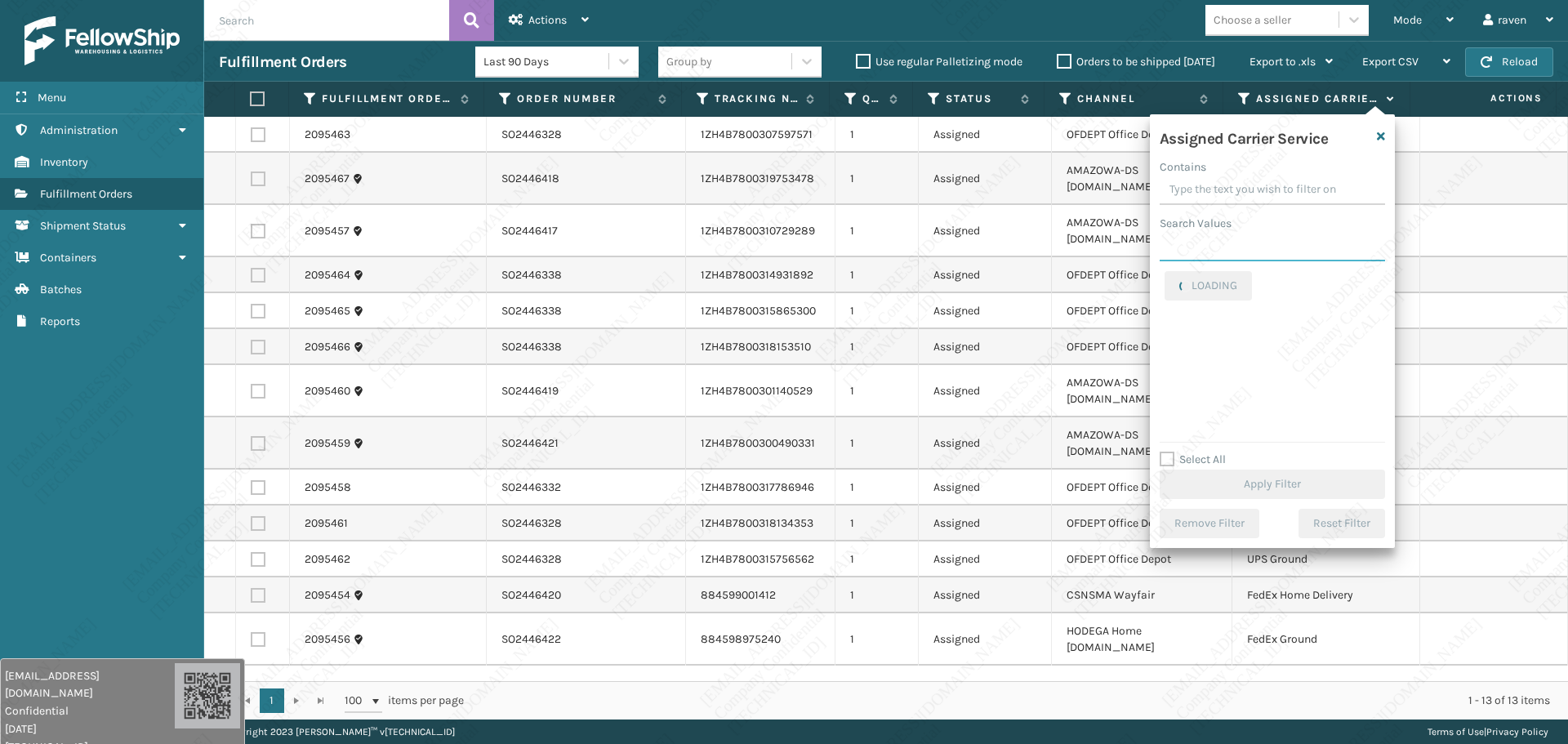
click at [1230, 246] on input "Search Values" at bounding box center [1272, 246] width 226 height 30
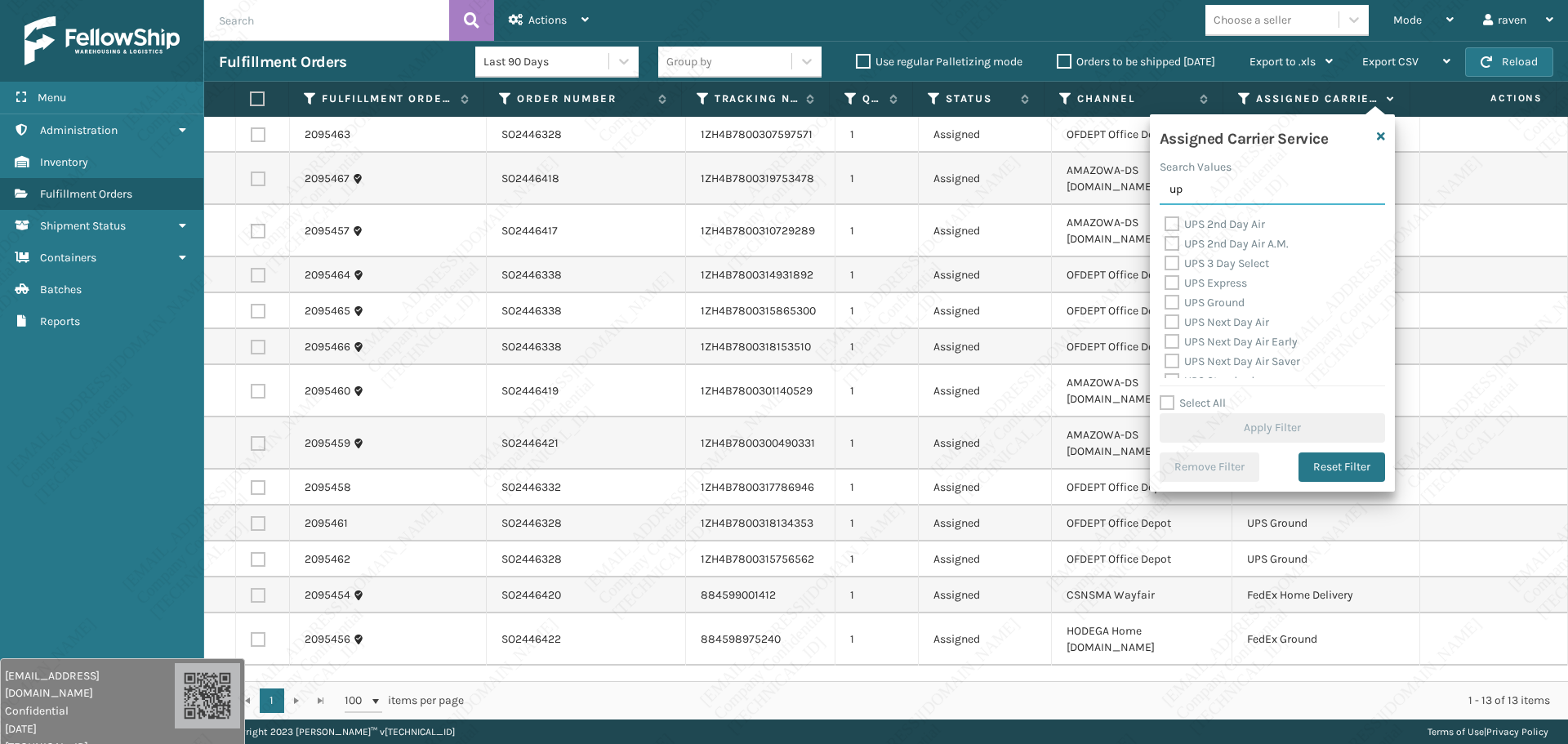
type input "up"
click at [1229, 302] on label "UPS Ground" at bounding box center [1204, 303] width 80 height 14
click at [1166, 302] on input "UPS Ground" at bounding box center [1165, 299] width 1 height 11
checkbox input "true"
click at [1261, 421] on button "Apply Filter" at bounding box center [1272, 428] width 226 height 30
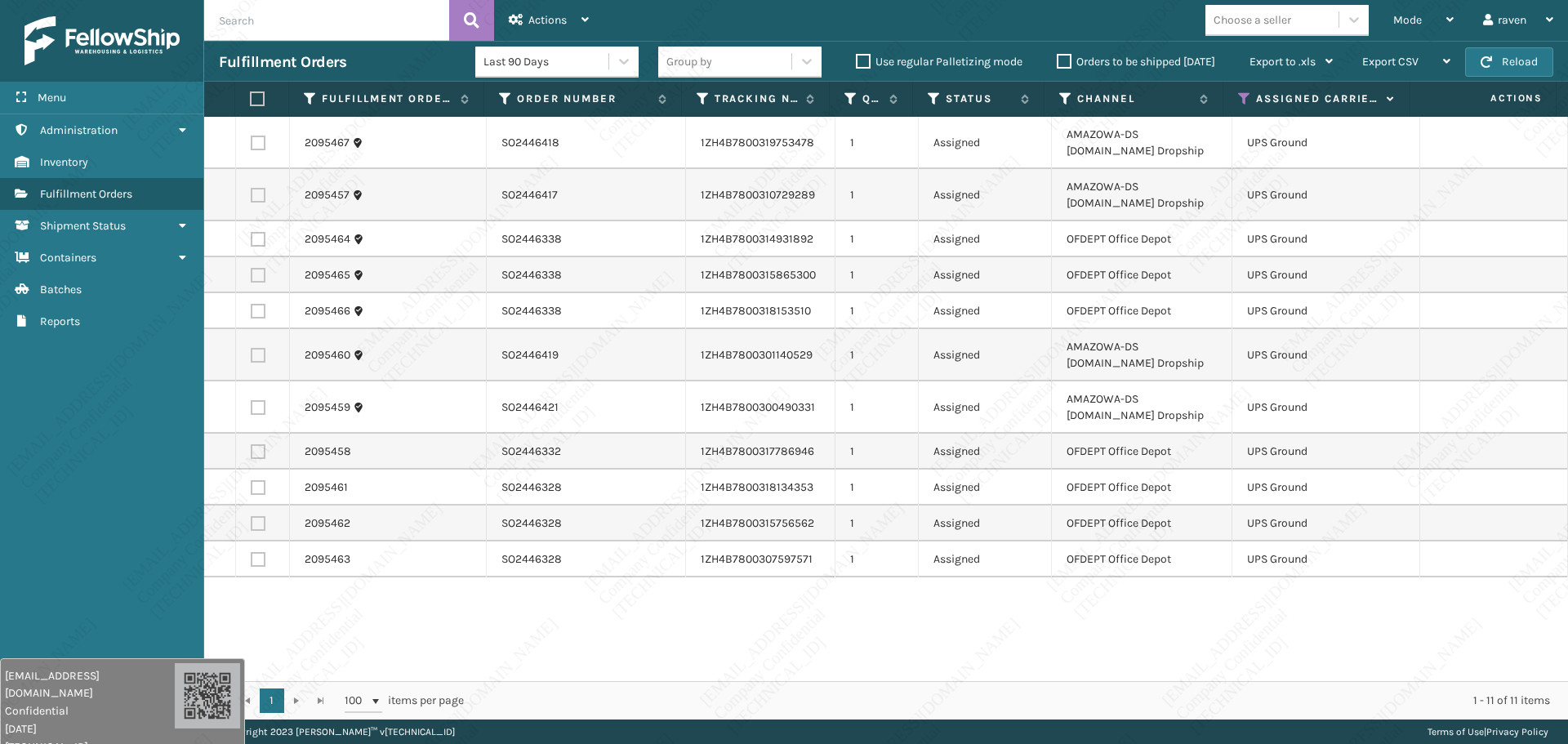
click at [256, 98] on label at bounding box center [257, 99] width 15 height 15
click at [250, 98] on input "checkbox" at bounding box center [250, 99] width 1 height 11
checkbox input "true"
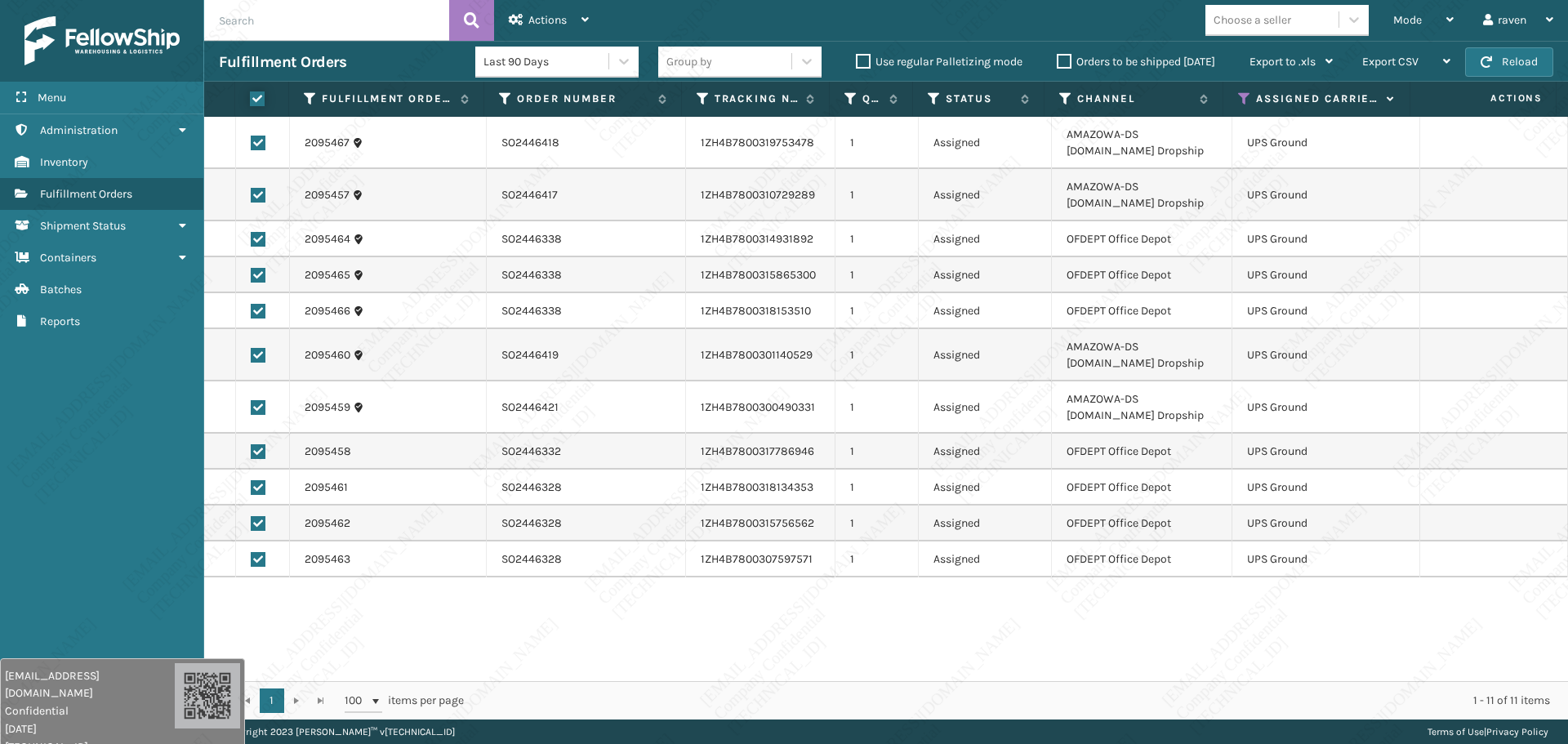
checkbox input "true"
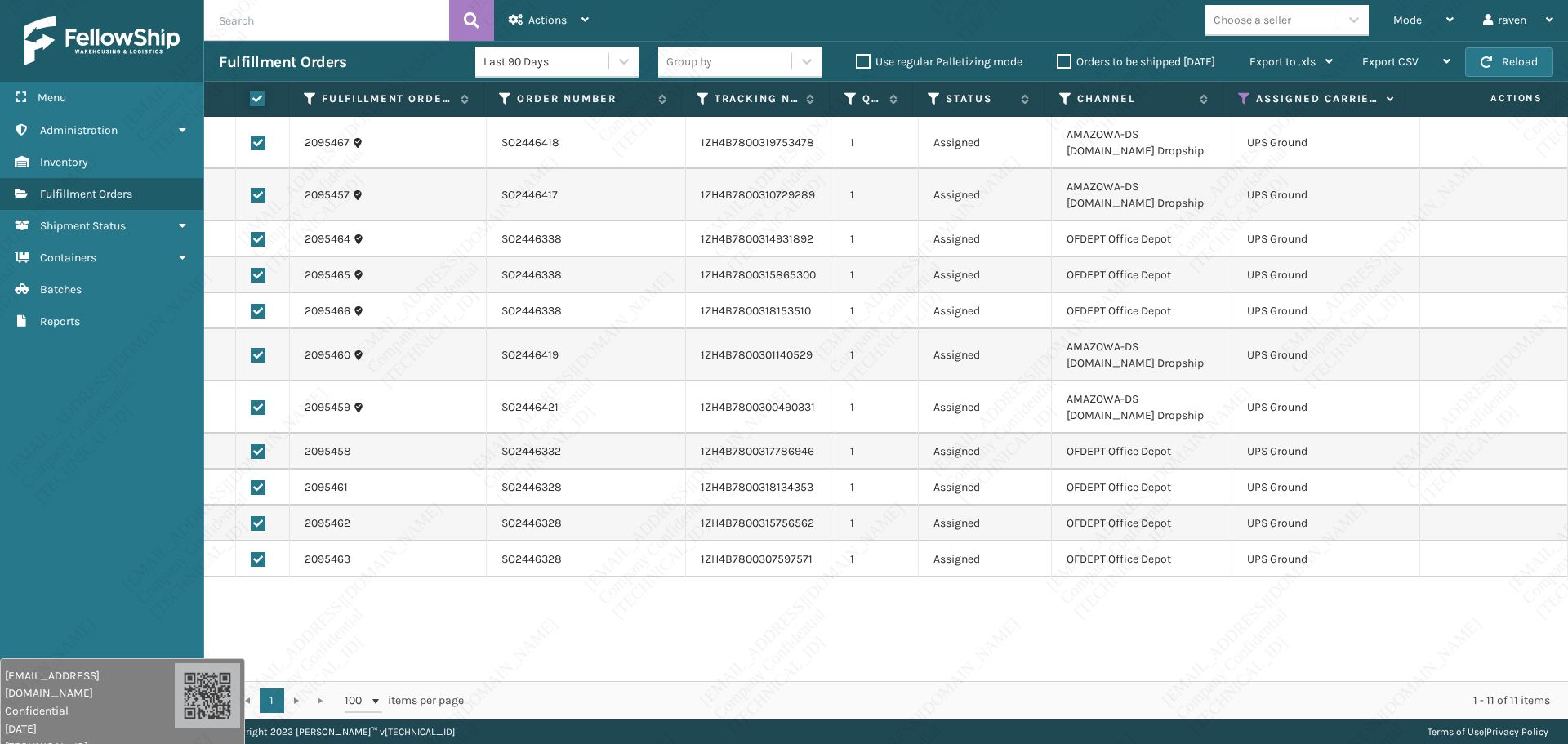
checkbox input "true"
click at [568, 22] on div "Actions" at bounding box center [548, 20] width 80 height 40
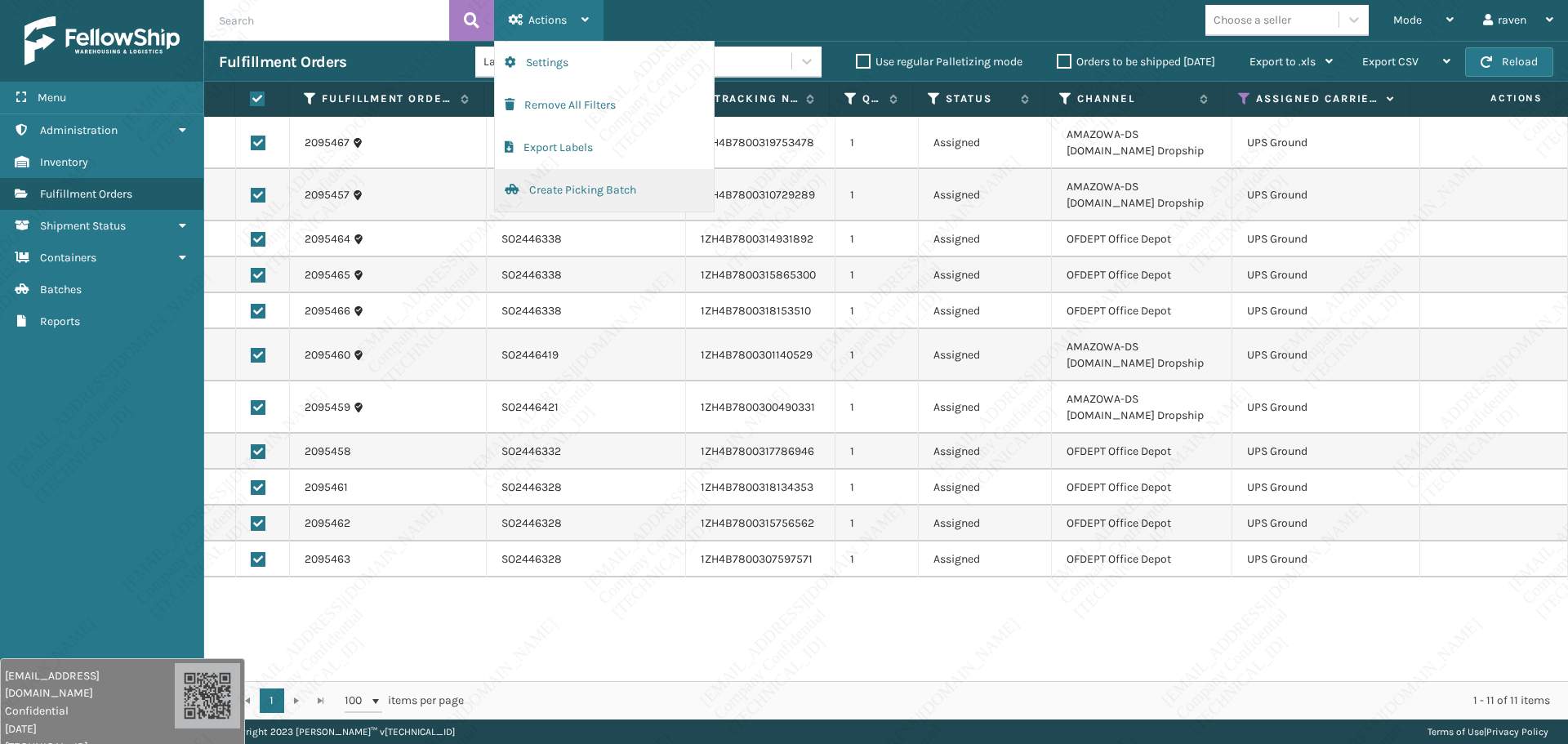
click at [541, 183] on button "Create Picking Batch" at bounding box center [604, 190] width 219 height 42
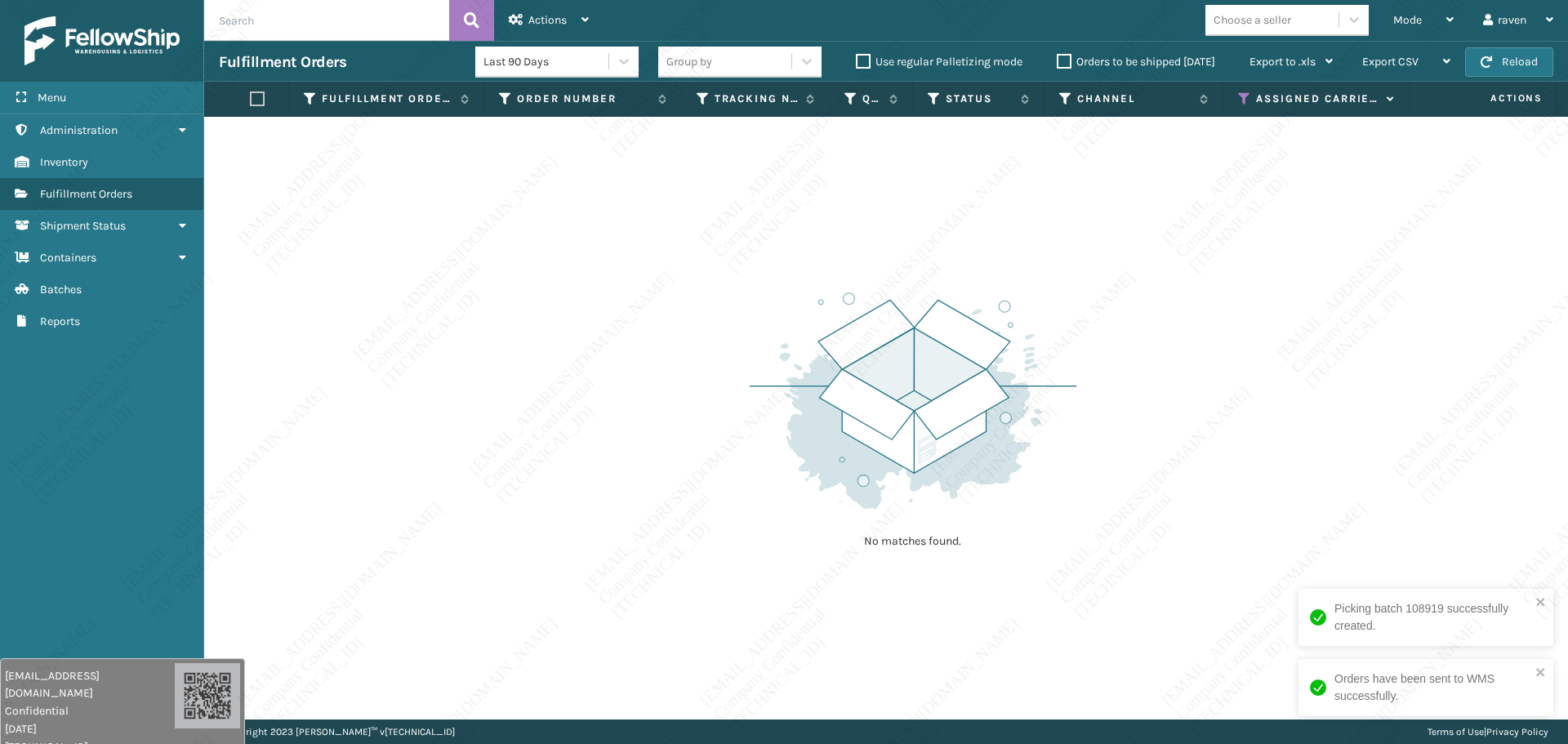
click at [1243, 95] on icon at bounding box center [1244, 99] width 13 height 15
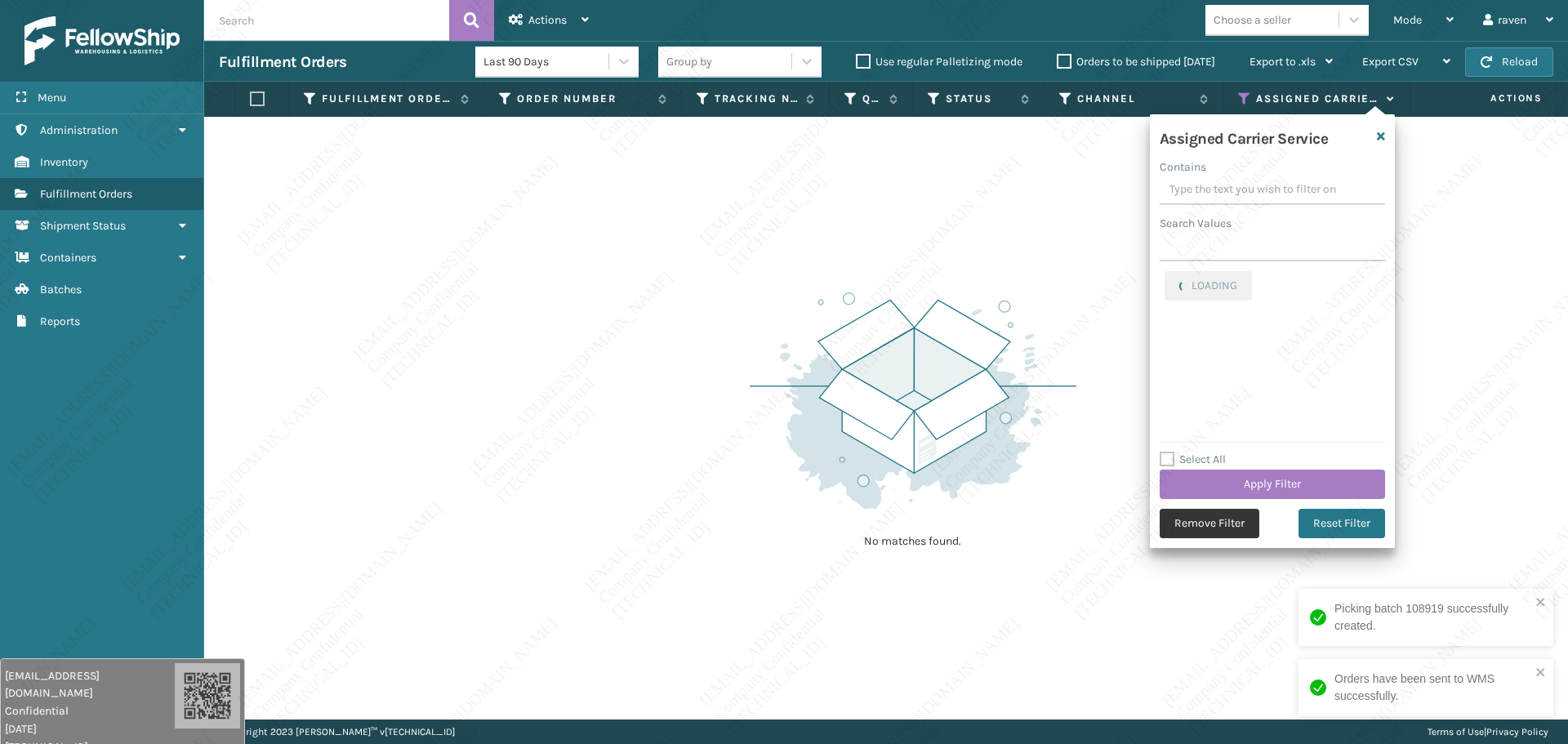
click at [1209, 522] on button "Remove Filter" at bounding box center [1209, 523] width 100 height 30
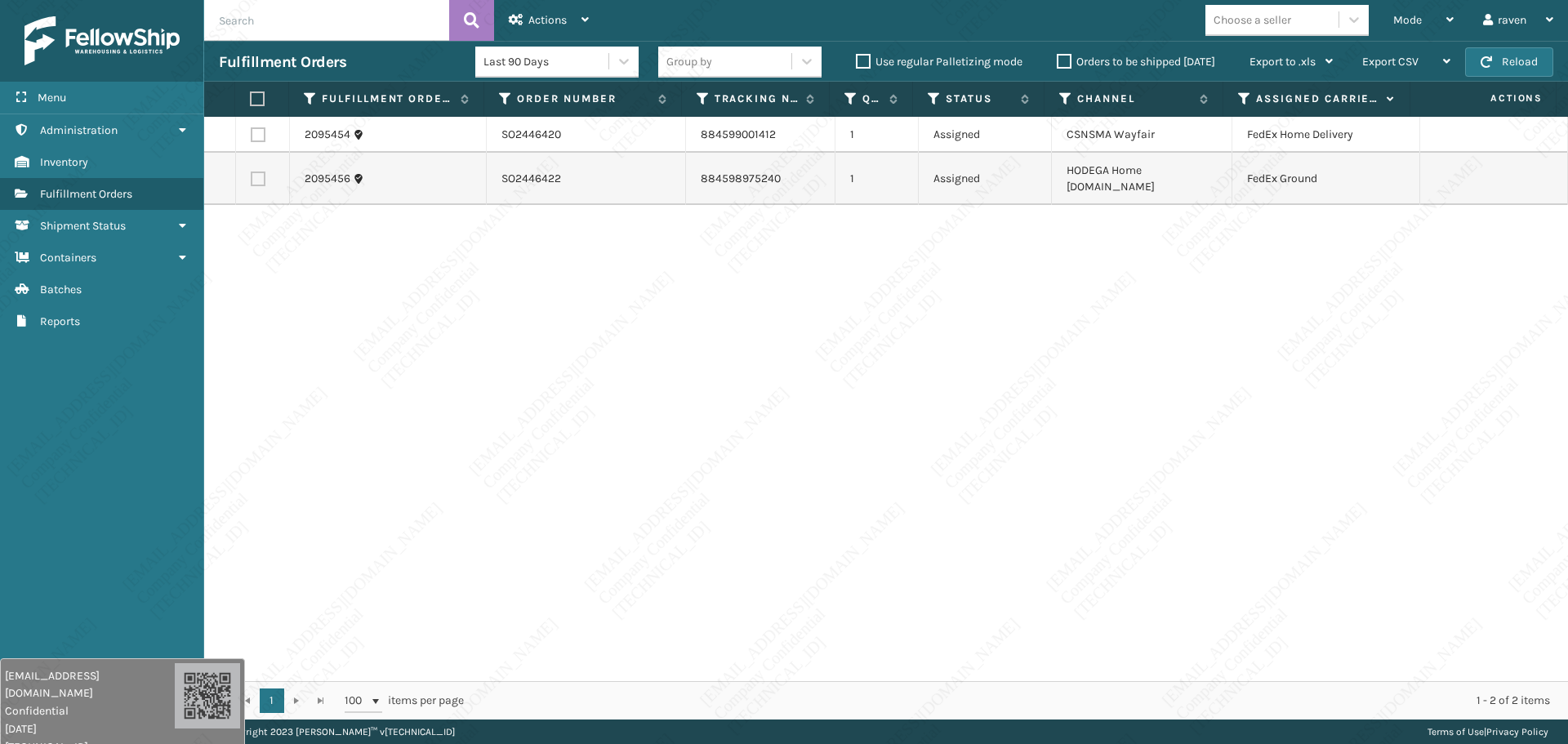
click at [255, 136] on label at bounding box center [257, 134] width 15 height 15
click at [251, 136] on input "checkbox" at bounding box center [250, 132] width 1 height 11
checkbox input "true"
drag, startPoint x: 534, startPoint y: 14, endPoint x: 560, endPoint y: 18, distance: 26.3
click at [542, 12] on div "Actions" at bounding box center [548, 20] width 80 height 40
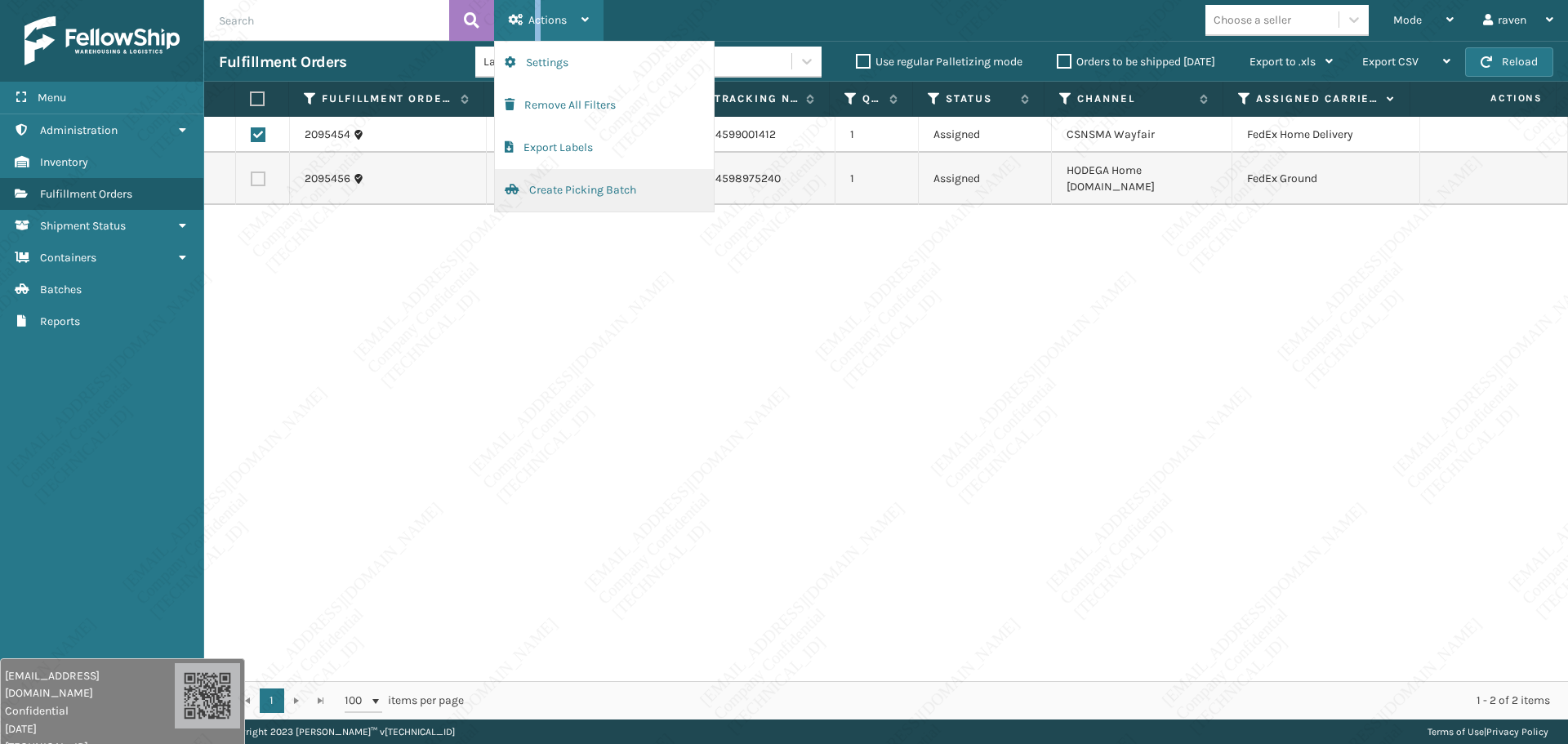
click at [594, 195] on button "Create Picking Batch" at bounding box center [604, 190] width 219 height 42
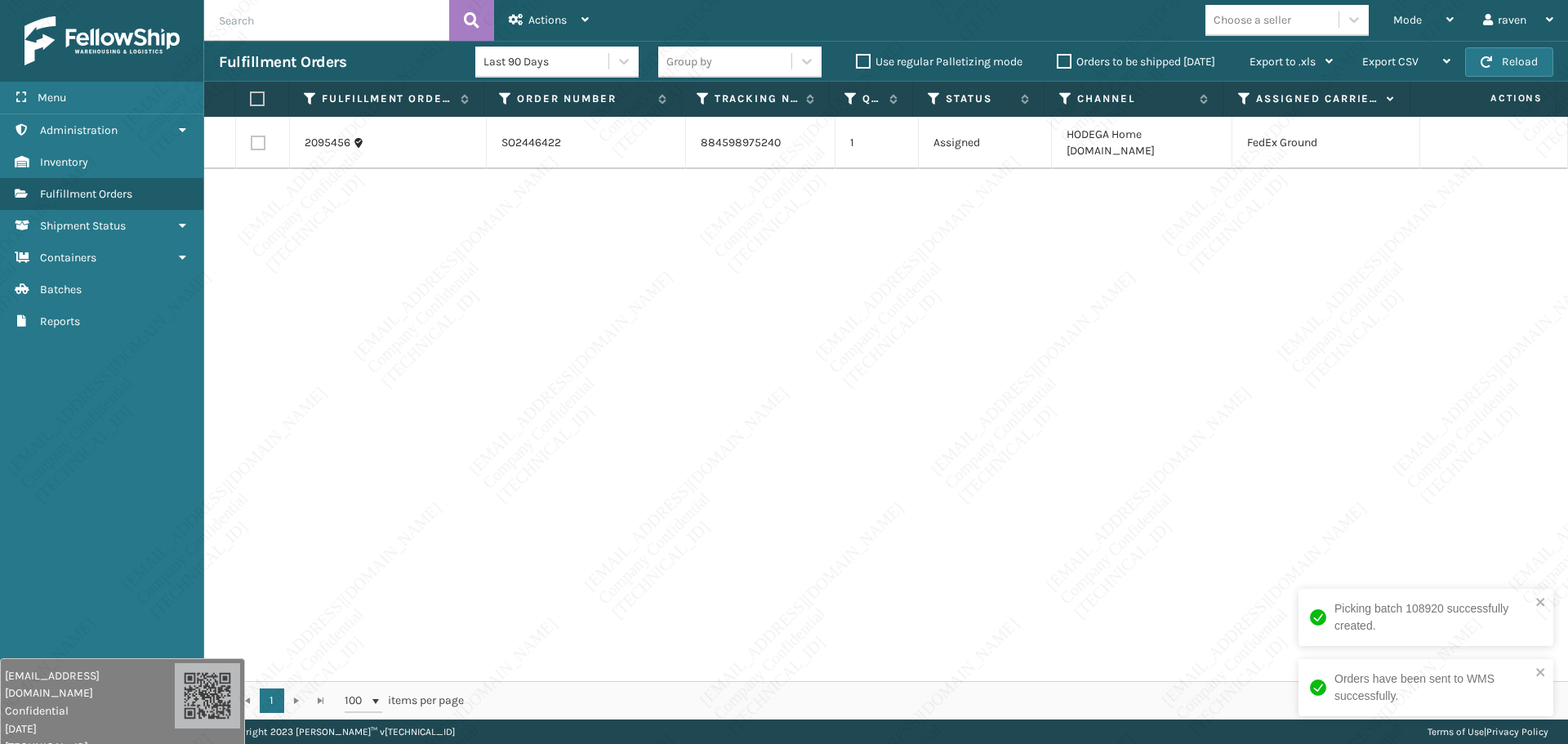
drag, startPoint x: 1167, startPoint y: 366, endPoint x: 313, endPoint y: 158, distance: 879.0
click at [1048, 340] on div "2095456 SO2446422 884598975240 1 Assigned HODEGA Home [DOMAIN_NAME] FedEx Ground" at bounding box center [886, 399] width 1364 height 565
click at [253, 95] on label at bounding box center [257, 99] width 15 height 15
click at [250, 95] on input "checkbox" at bounding box center [250, 99] width 1 height 11
checkbox input "true"
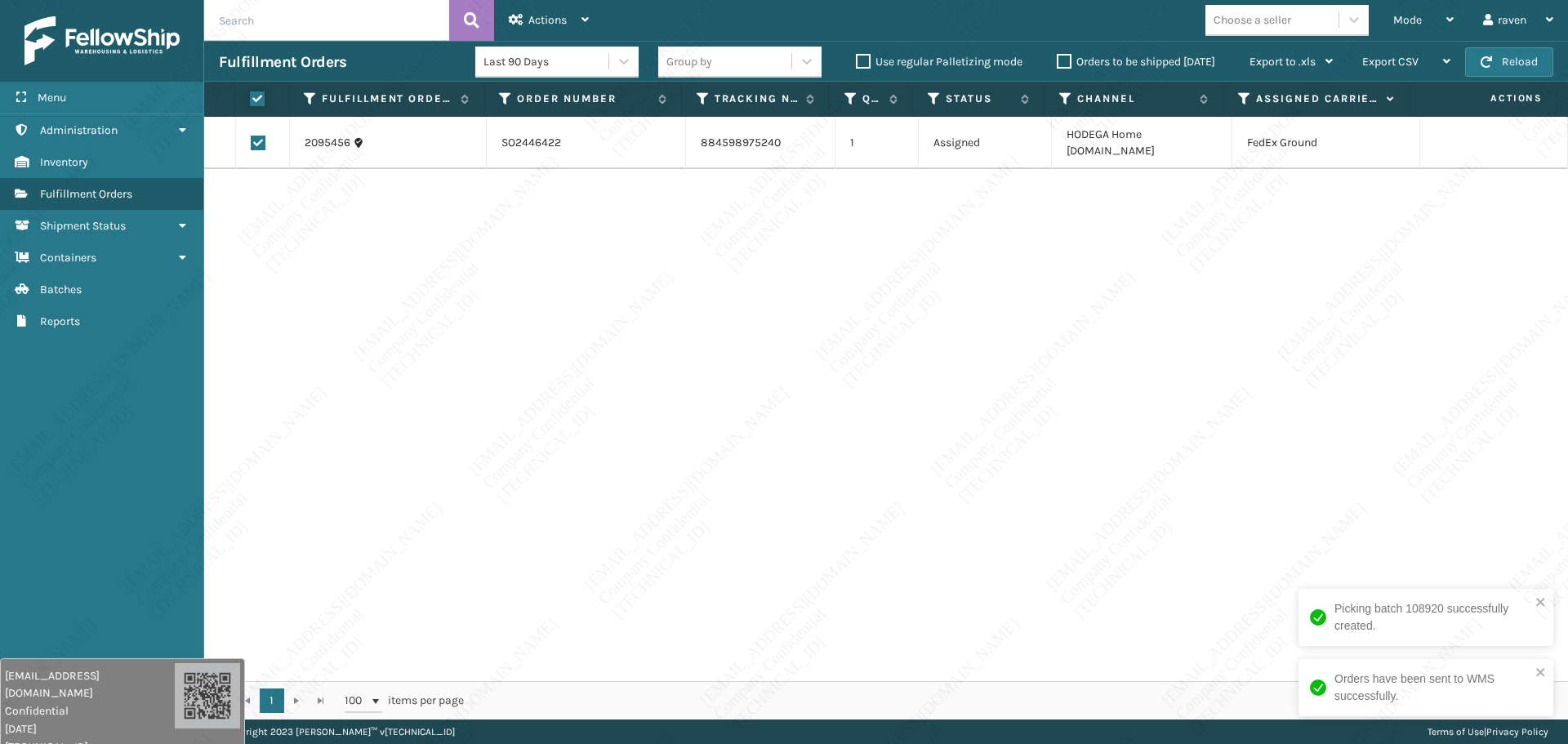
checkbox input "true"
click at [517, 10] on div "Actions" at bounding box center [548, 20] width 80 height 40
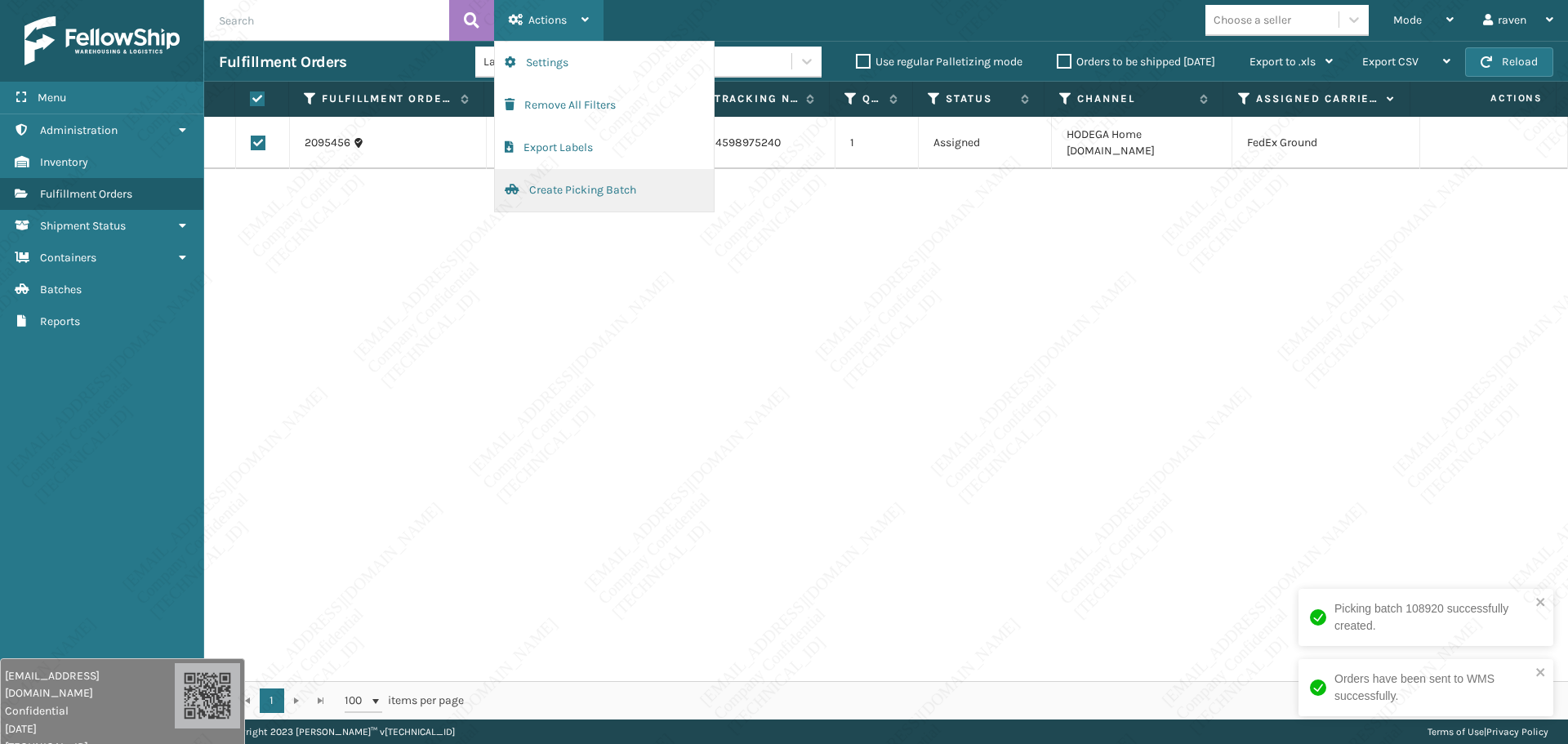
click at [622, 195] on button "Create Picking Batch" at bounding box center [604, 190] width 219 height 42
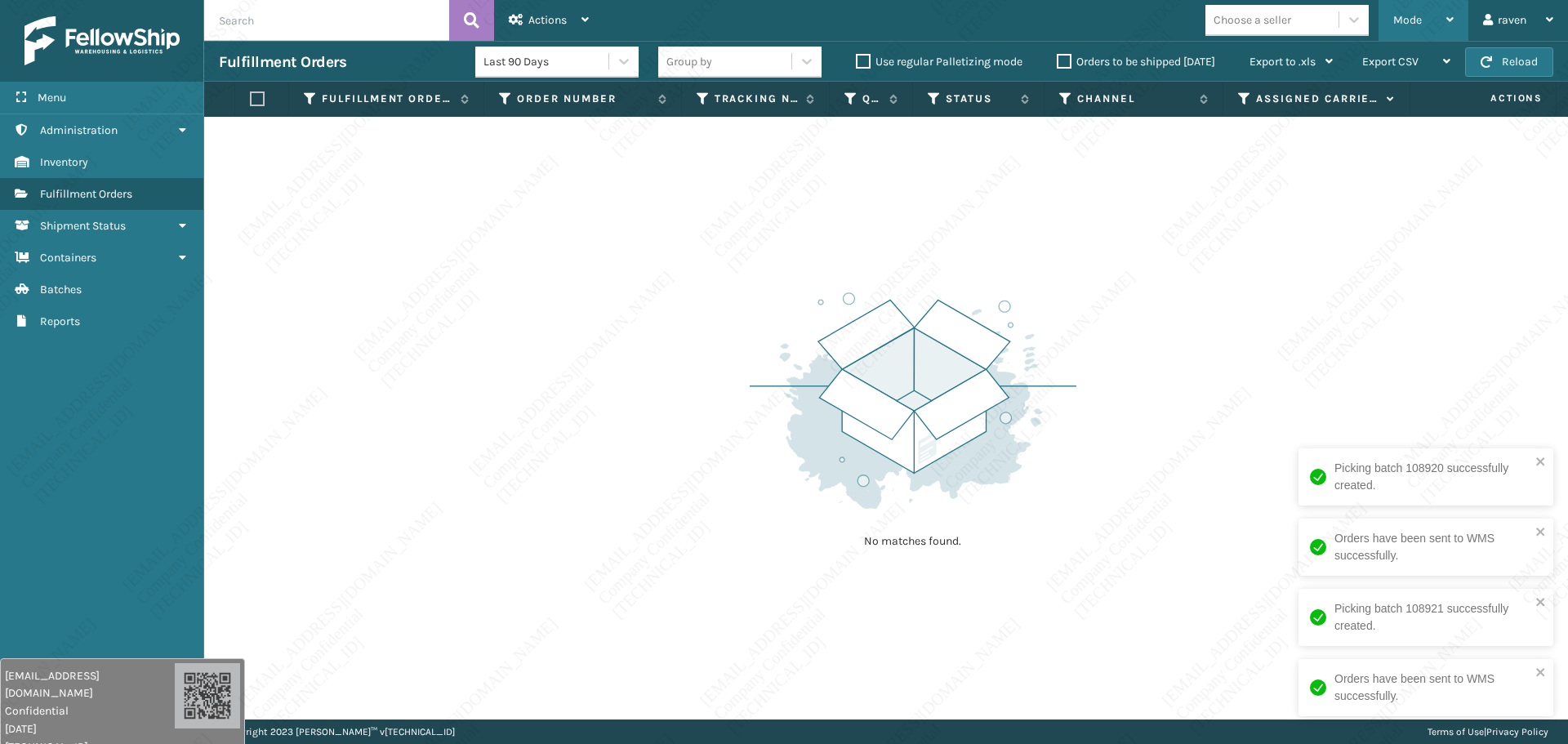
click at [1420, 16] on span "Mode" at bounding box center [1407, 20] width 29 height 14
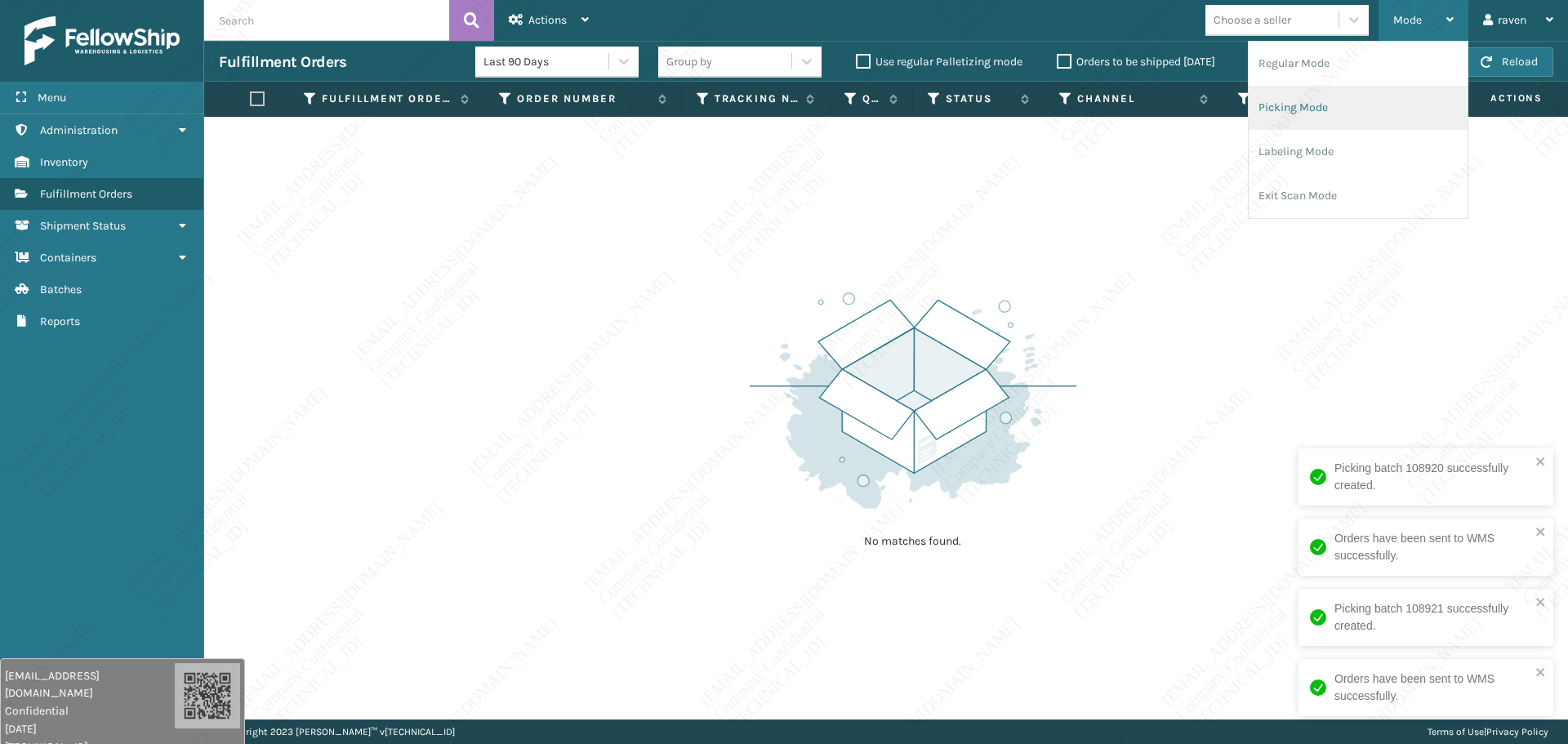
click at [1264, 107] on li "Picking Mode" at bounding box center [1358, 107] width 219 height 44
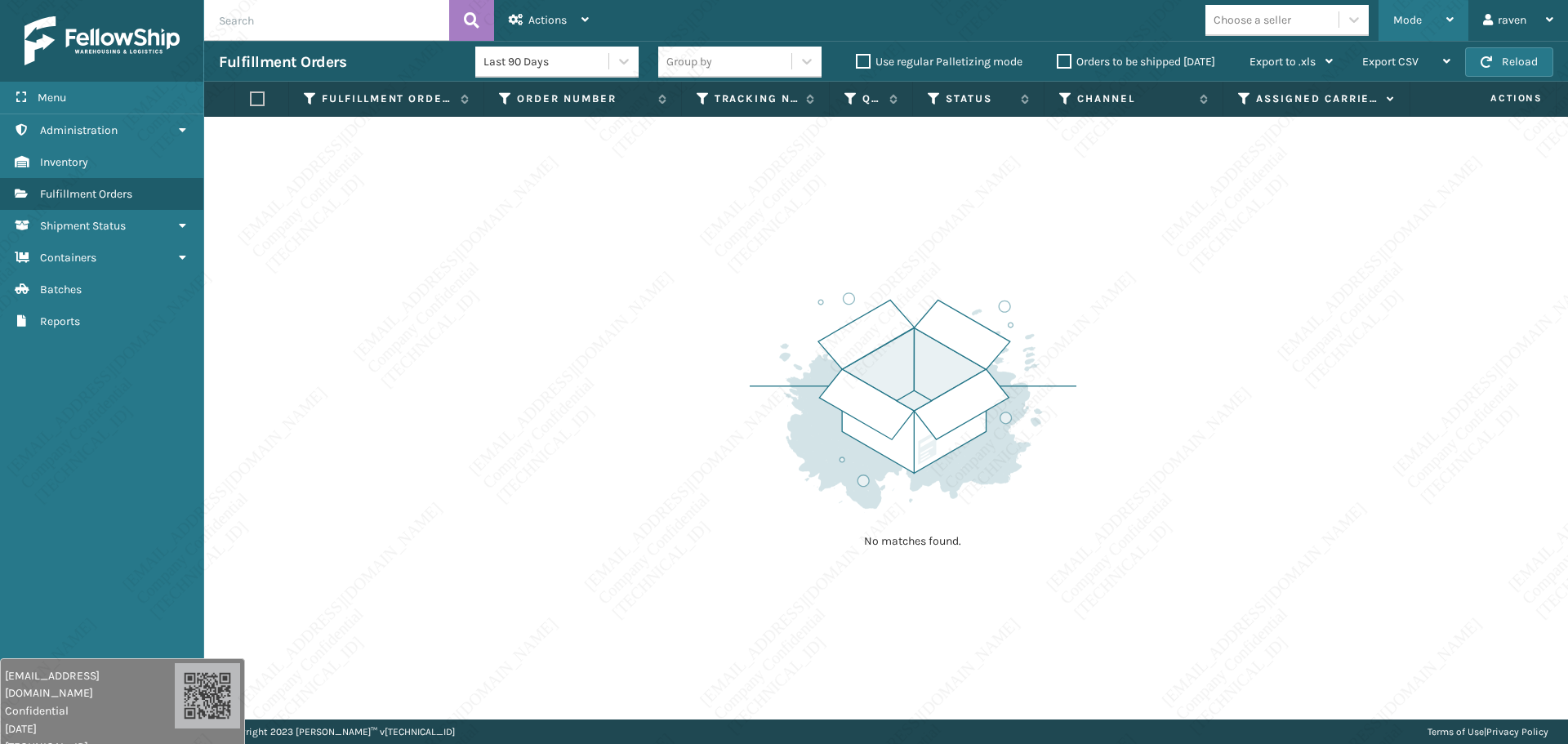
click at [1394, 26] on span "Mode" at bounding box center [1407, 20] width 29 height 14
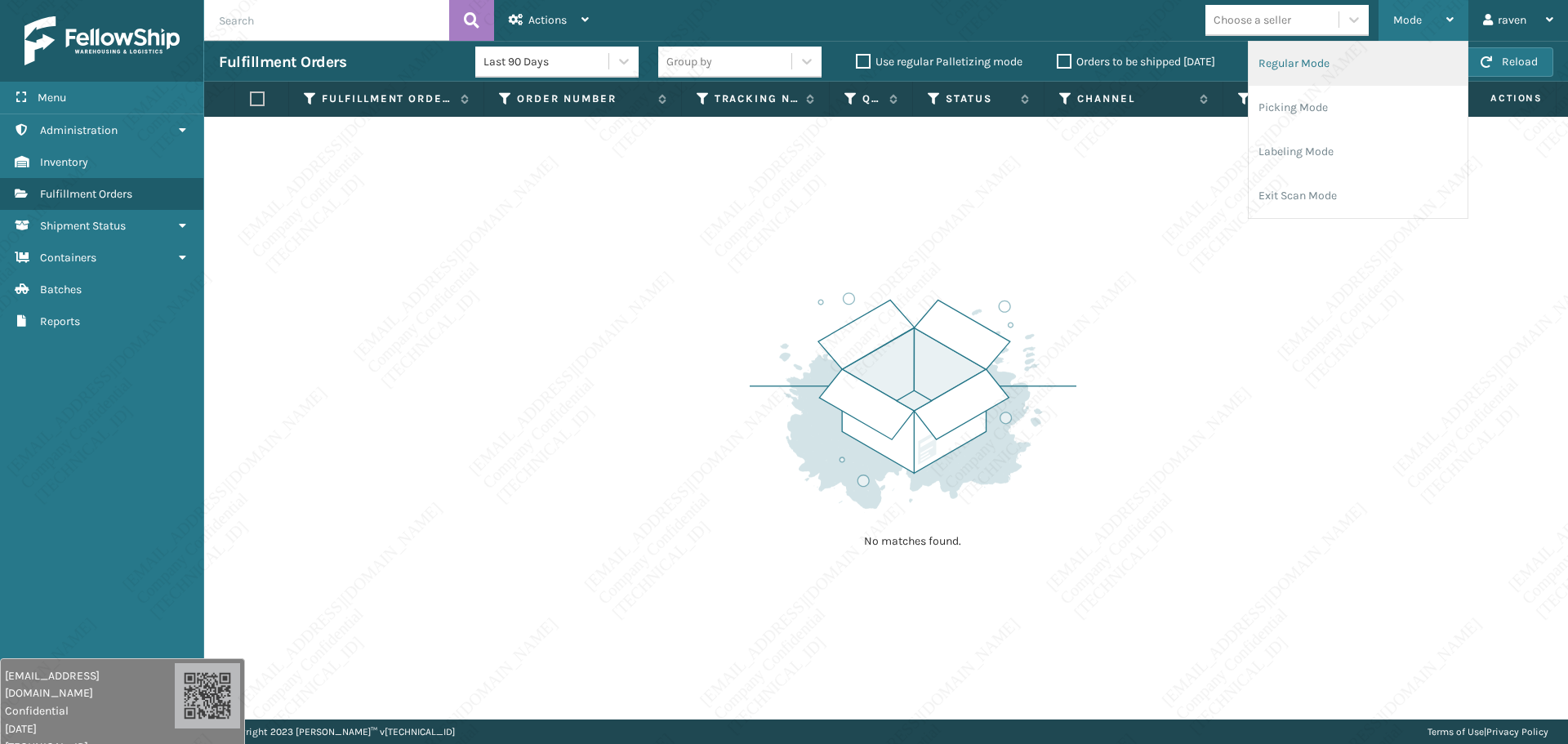
click at [1350, 64] on li "Regular Mode" at bounding box center [1358, 63] width 219 height 44
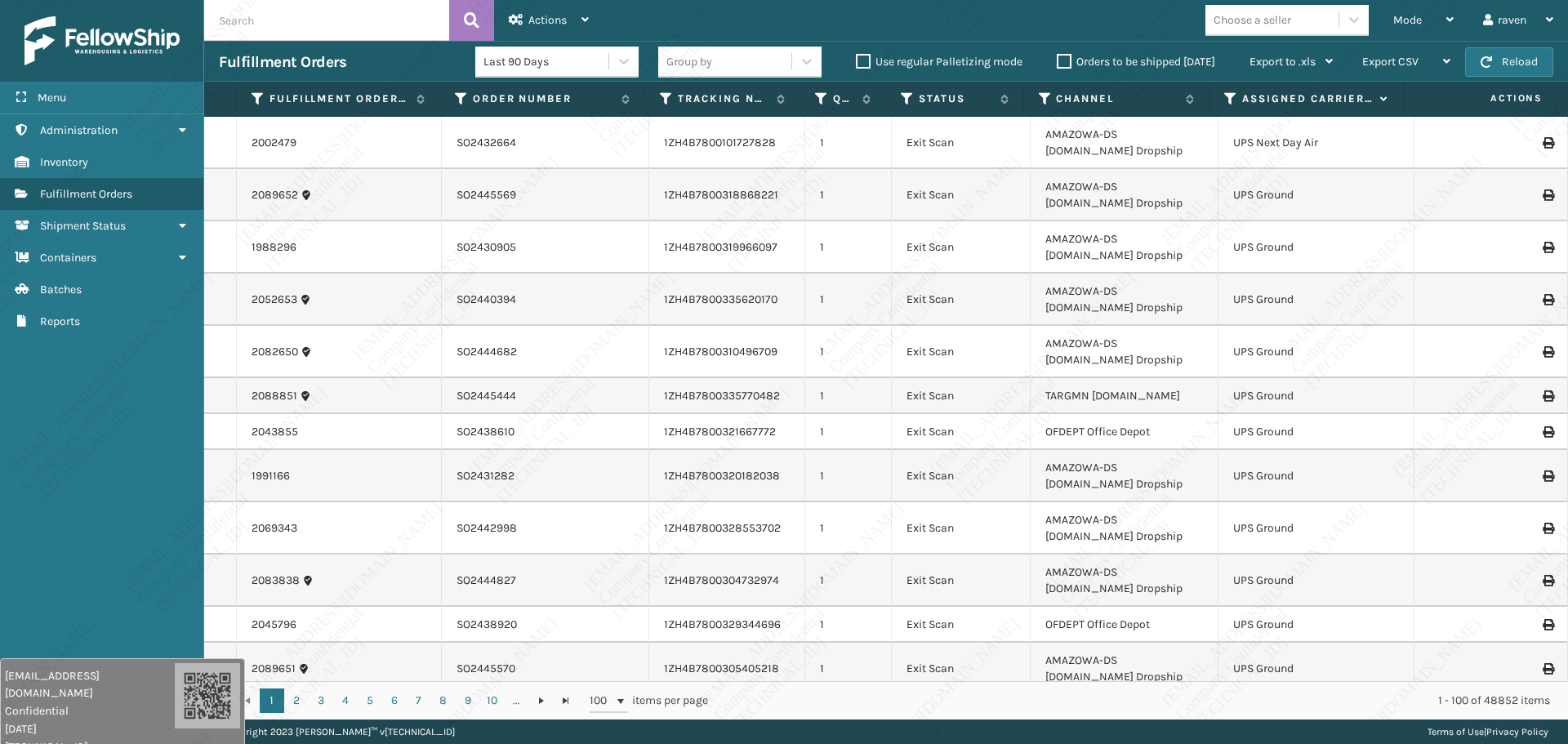
click at [299, 23] on input "text" at bounding box center [326, 20] width 245 height 40
paste input "SO2446167"
type input "SO2446167"
click at [453, 22] on button at bounding box center [472, 20] width 45 height 40
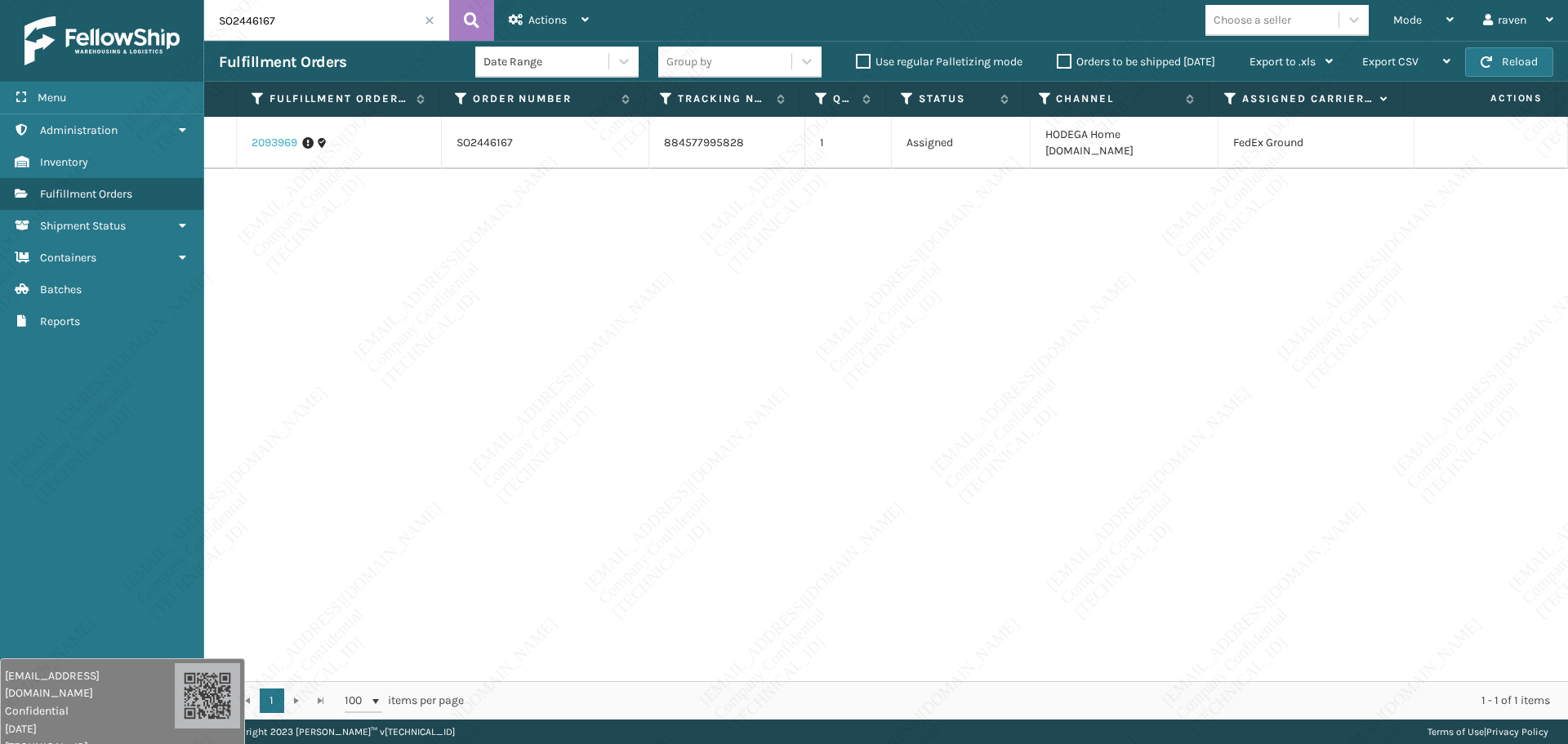
click at [265, 135] on link "2093969" at bounding box center [274, 143] width 45 height 17
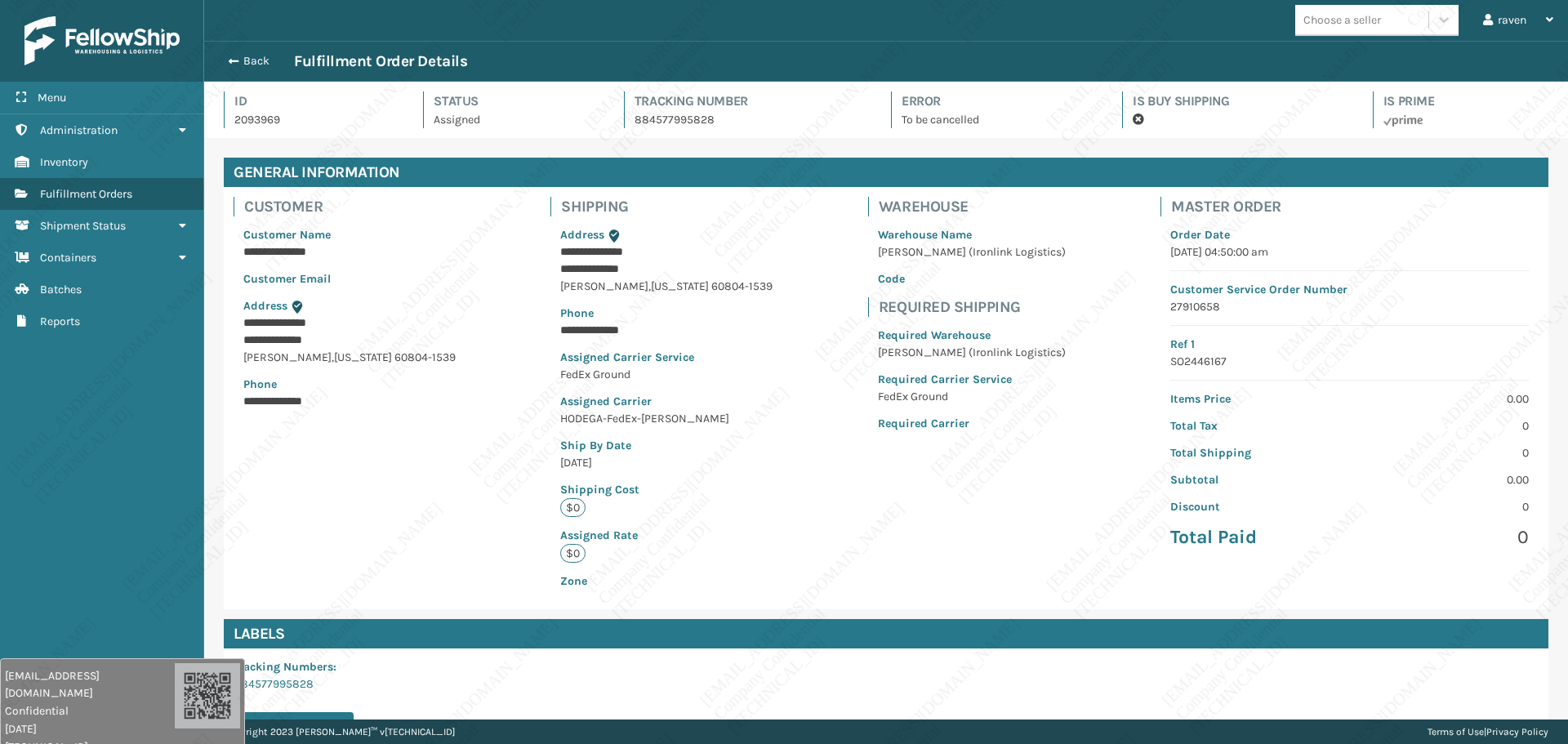
scroll to position [39, 1364]
click at [244, 70] on div "Back Fulfillment Order Details" at bounding box center [886, 61] width 1334 height 20
click at [105, 191] on span "Fulfillment Orders" at bounding box center [87, 194] width 93 height 14
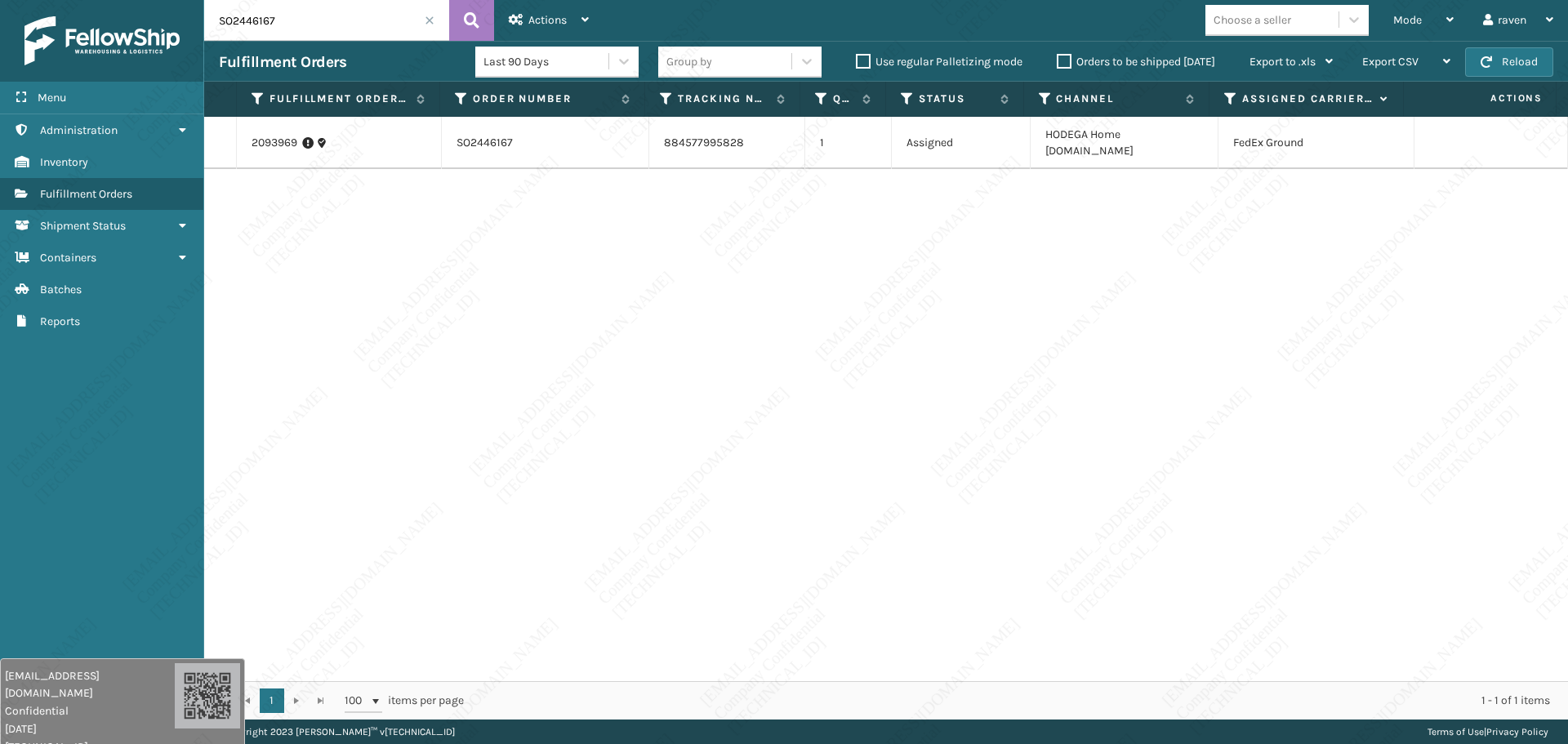
click at [431, 21] on span at bounding box center [430, 21] width 10 height 10
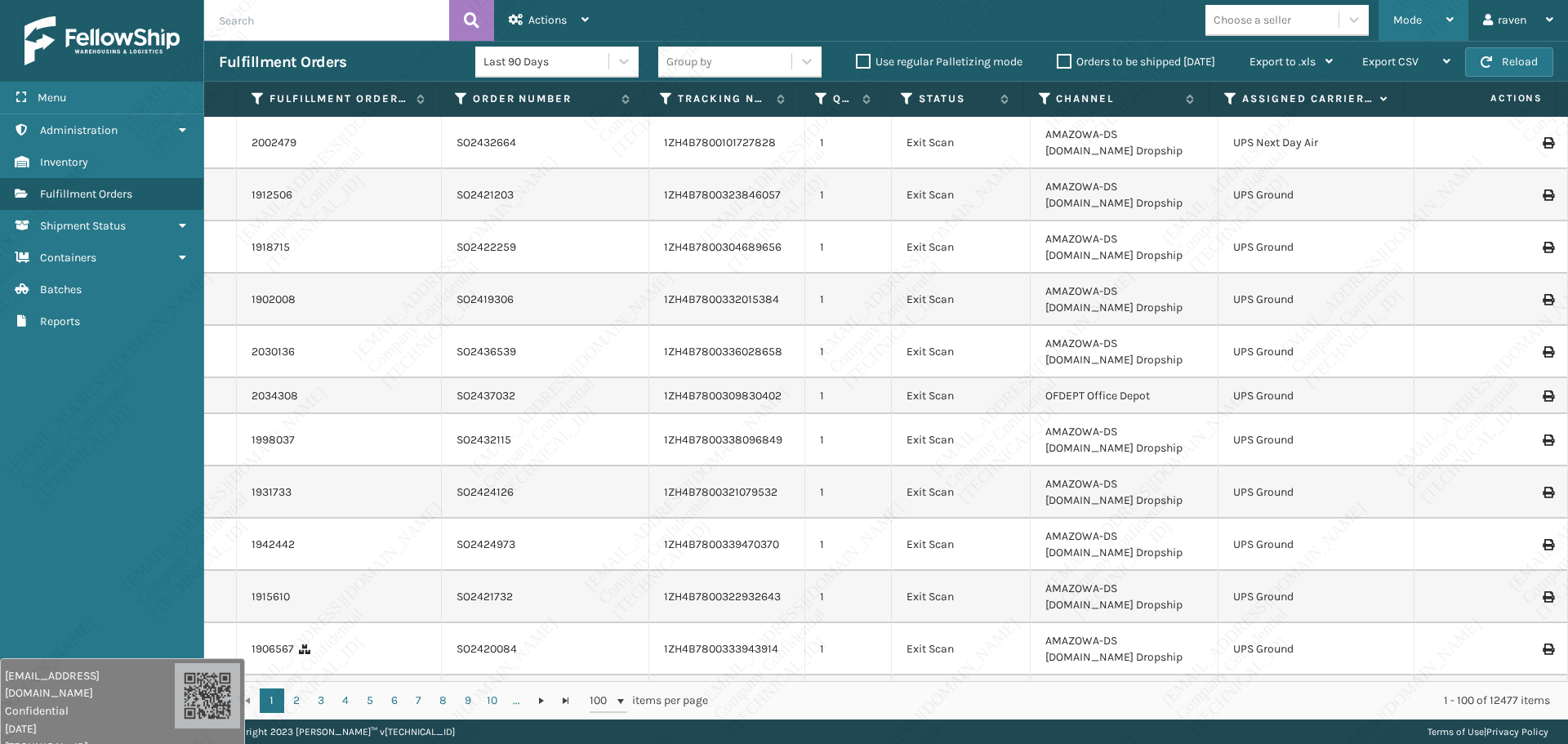
click at [1410, 16] on span "Mode" at bounding box center [1407, 20] width 29 height 14
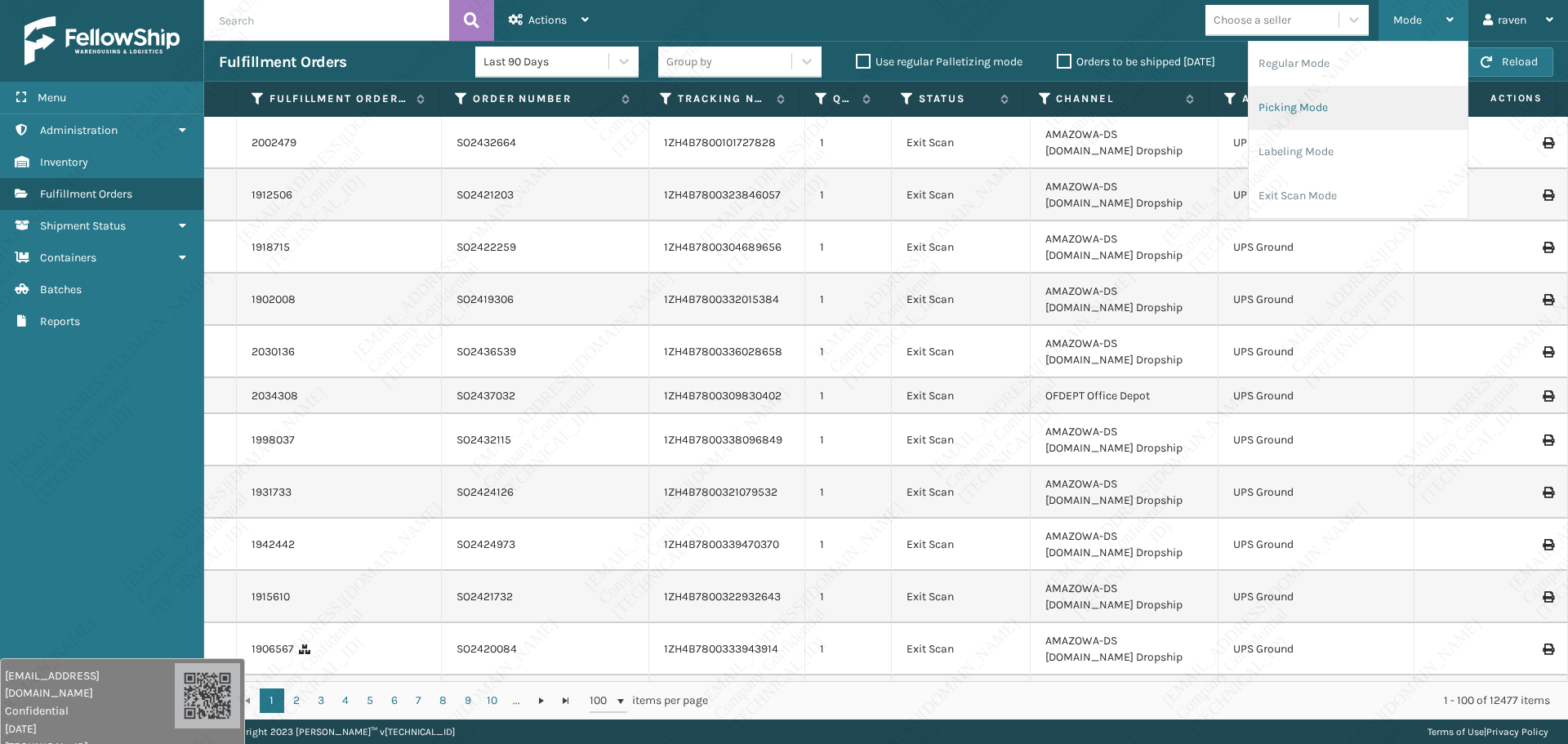
click at [1311, 105] on li "Picking Mode" at bounding box center [1358, 107] width 219 height 44
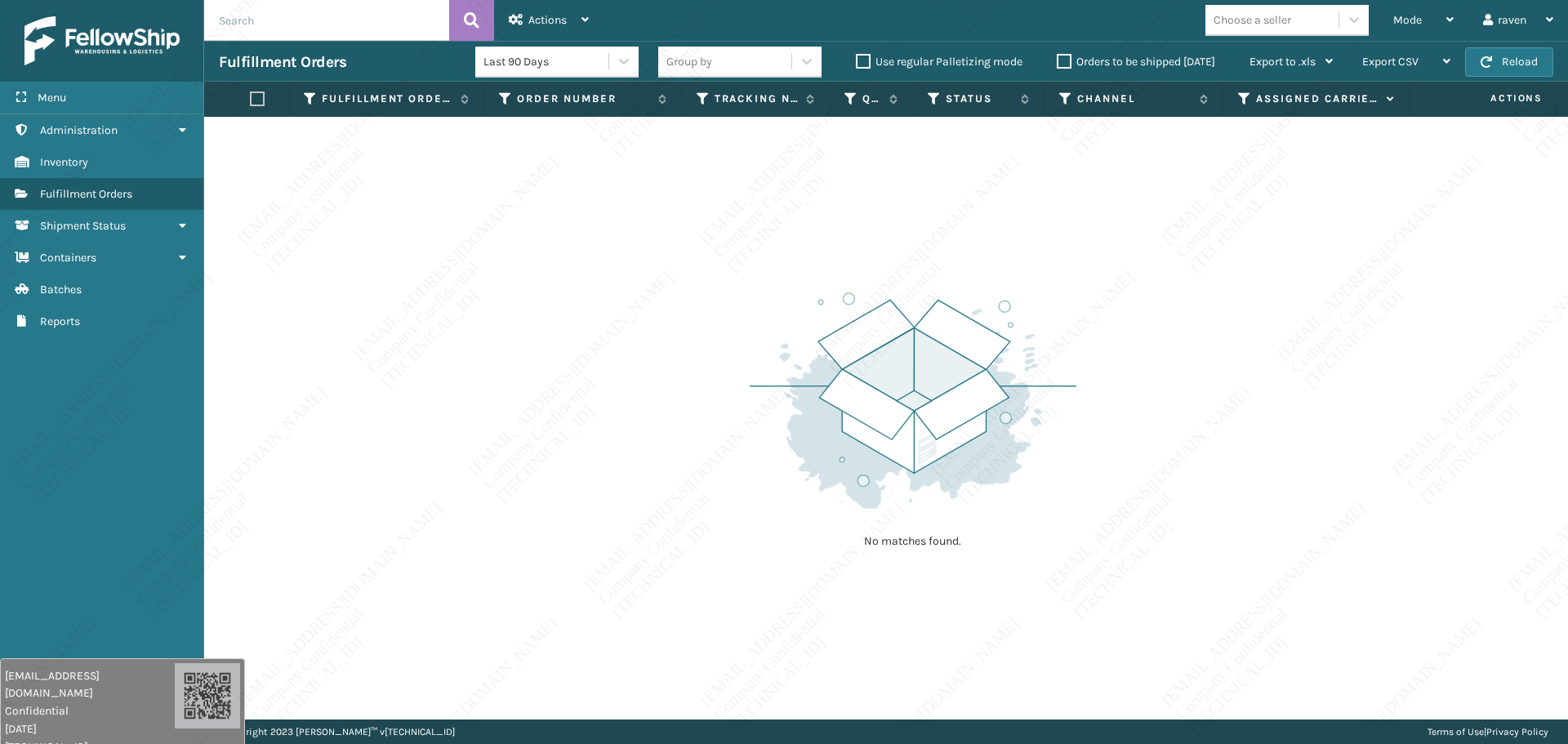
click at [613, 224] on div "No matches found." at bounding box center [886, 419] width 1364 height 603
click at [370, 397] on div "No matches found." at bounding box center [886, 419] width 1364 height 603
drag, startPoint x: 960, startPoint y: 274, endPoint x: 948, endPoint y: 282, distance: 14.4
click at [958, 288] on div "No matches found." at bounding box center [914, 419] width 327 height 302
click at [1419, 28] on div "Mode" at bounding box center [1423, 20] width 60 height 40
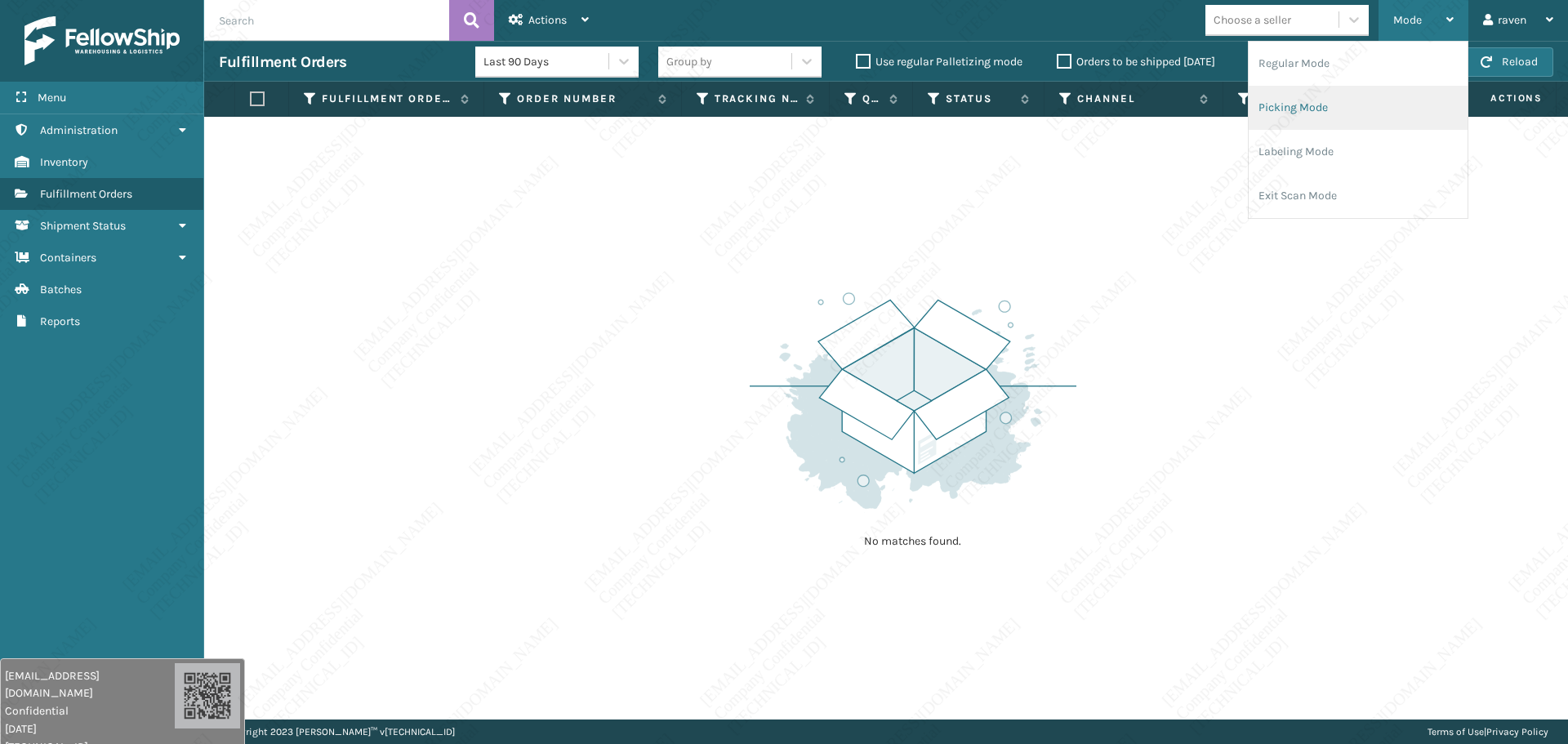
click at [1320, 107] on li "Picking Mode" at bounding box center [1358, 107] width 219 height 44
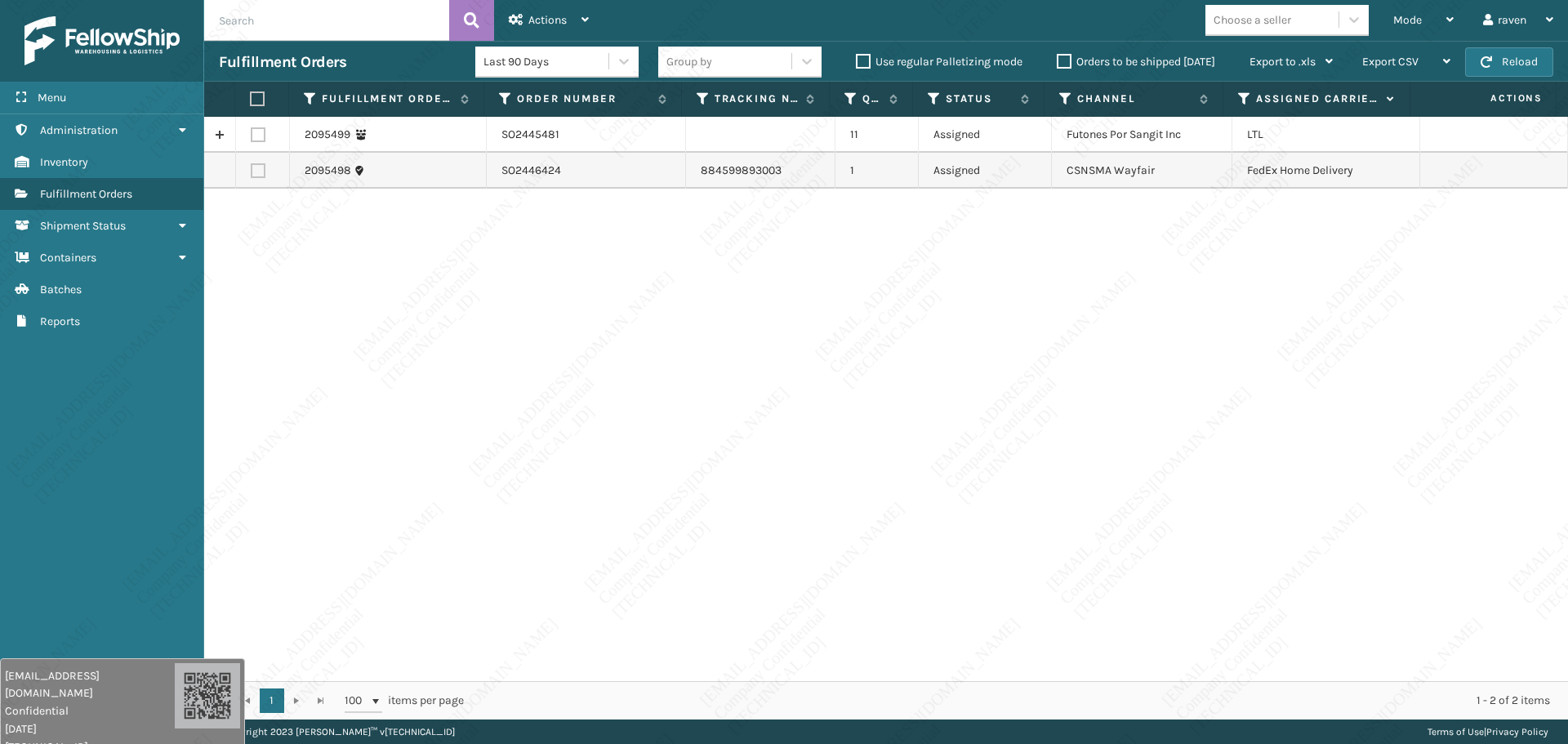
click at [883, 353] on div "2095499 SO2445481 11 Assigned Futones Por Sangit Inc LTL 2095498 SO2446424 8845…" at bounding box center [886, 399] width 1364 height 565
click at [250, 172] on label at bounding box center [257, 170] width 15 height 15
click at [250, 172] on input "checkbox" at bounding box center [250, 169] width 1 height 11
checkbox input "true"
click at [552, 14] on span "Actions" at bounding box center [547, 20] width 38 height 14
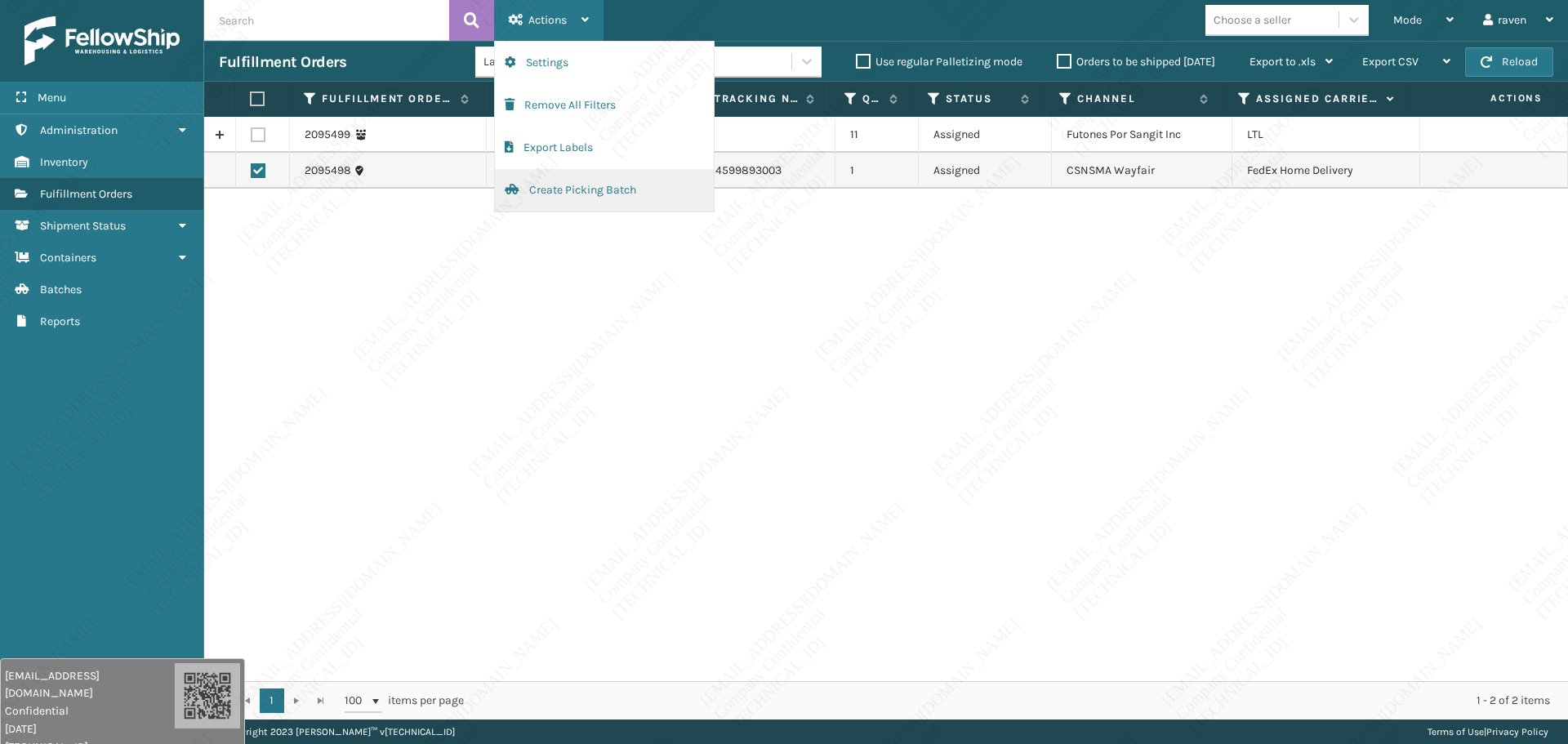
click at [573, 200] on button "Create Picking Batch" at bounding box center [604, 190] width 219 height 42
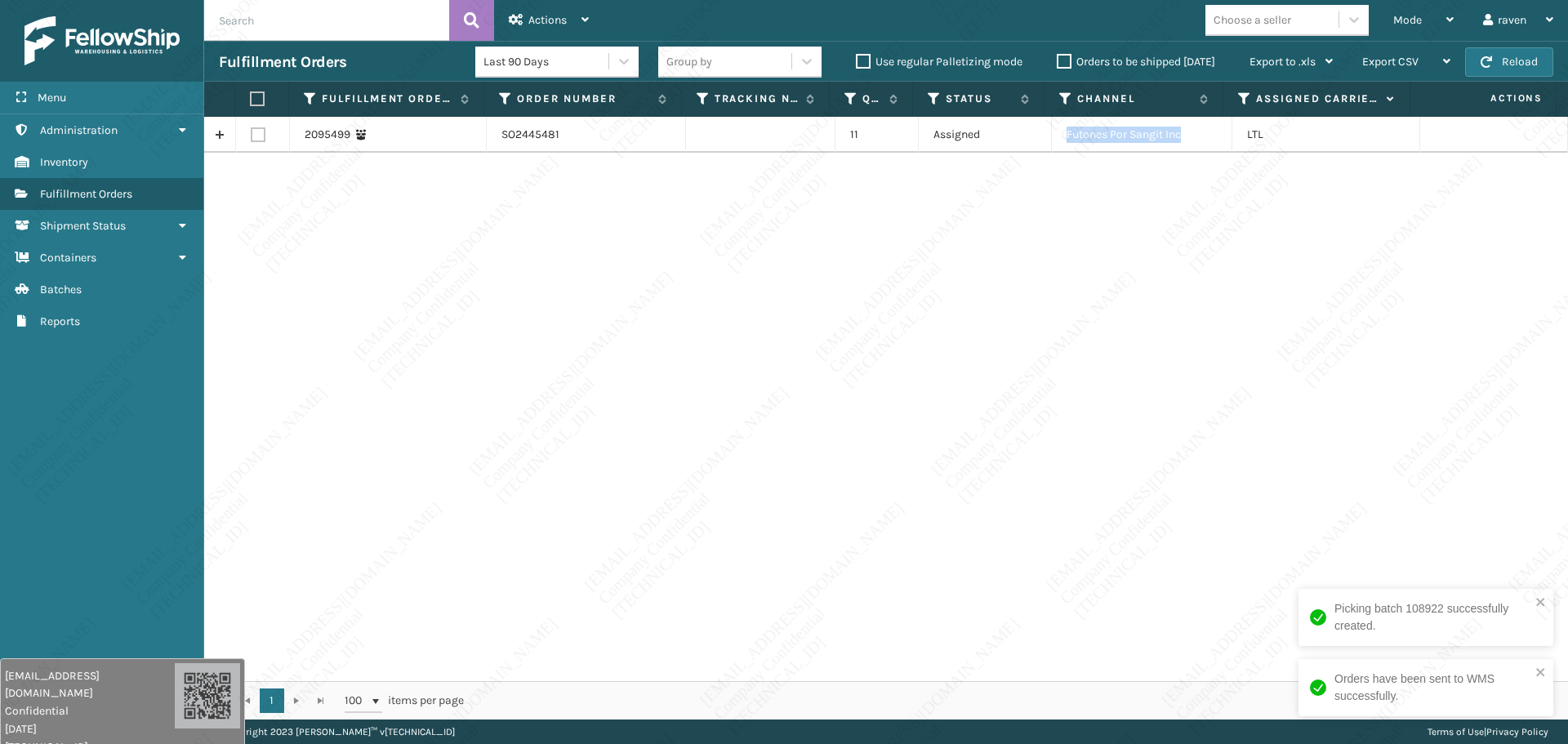
copy td "Futones Por Sangit Inc"
drag, startPoint x: 1184, startPoint y: 135, endPoint x: 1052, endPoint y: 137, distance: 132.0
click at [1052, 137] on td "Futones Por Sangit Inc" at bounding box center [1141, 135] width 180 height 35
click at [255, 90] on th at bounding box center [262, 100] width 54 height 35
click at [256, 90] on th at bounding box center [262, 100] width 54 height 35
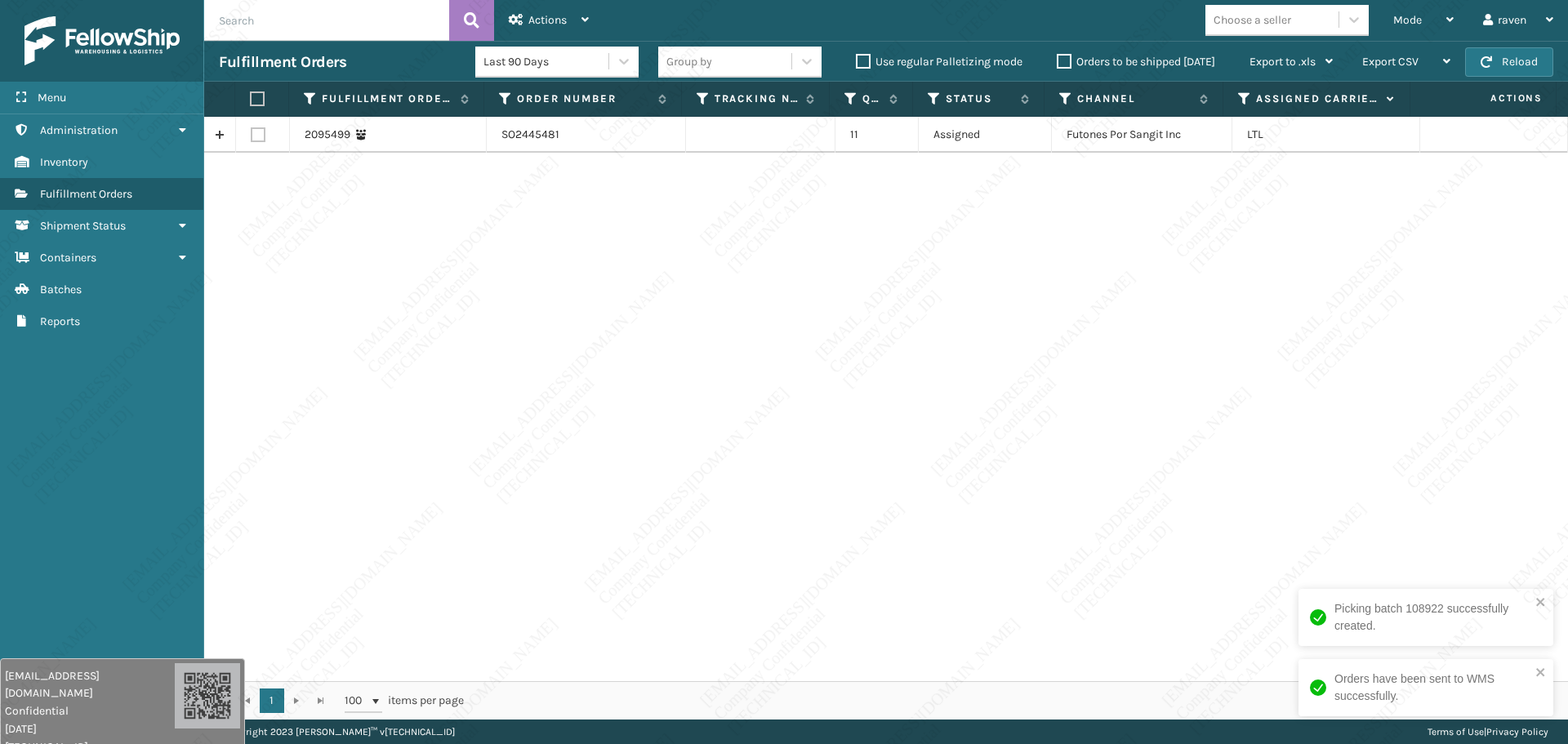
drag, startPoint x: 257, startPoint y: 97, endPoint x: 284, endPoint y: 92, distance: 27.5
click at [258, 97] on label at bounding box center [257, 99] width 15 height 15
click at [250, 97] on input "checkbox" at bounding box center [250, 99] width 1 height 11
checkbox input "true"
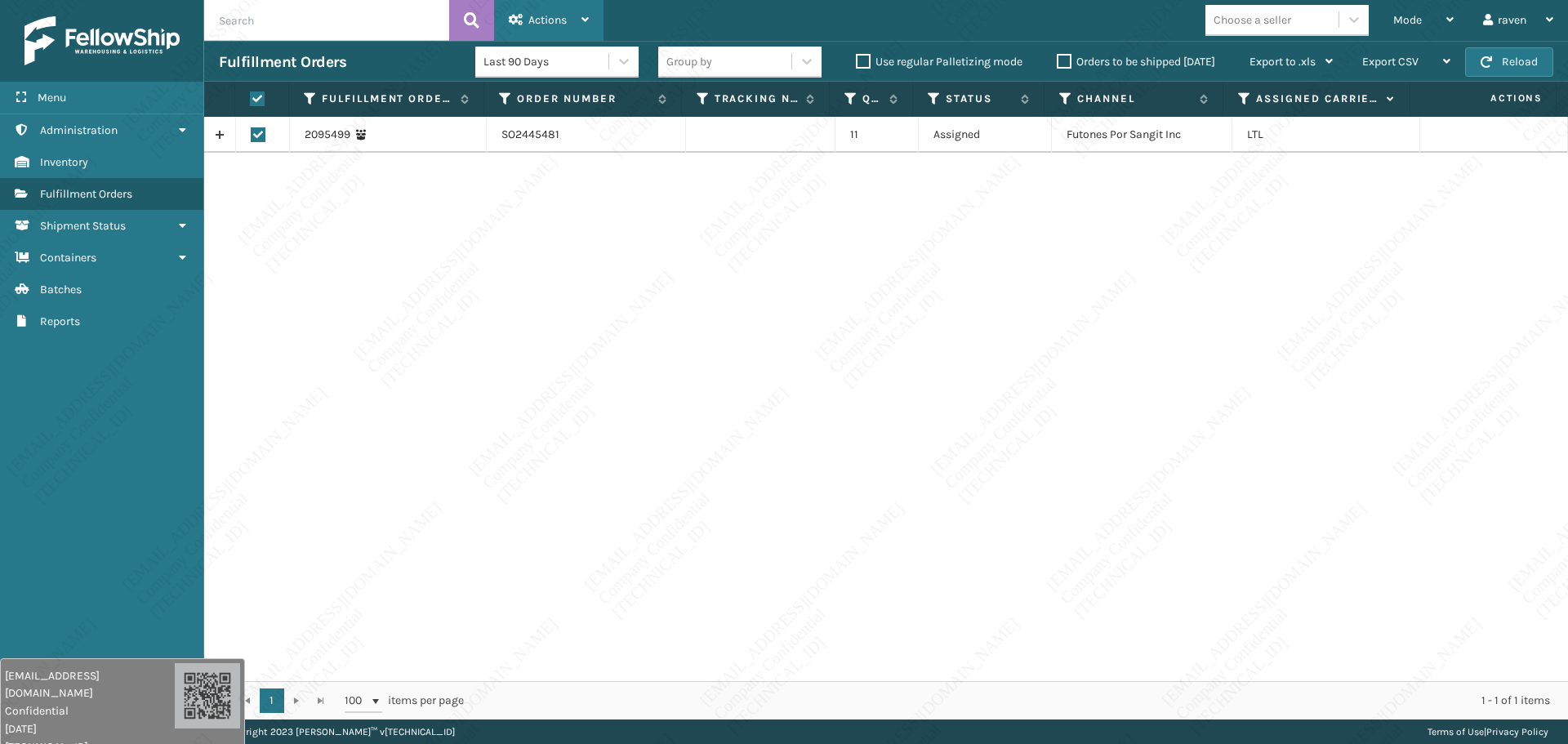
click at [571, 23] on div "Actions" at bounding box center [548, 20] width 80 height 40
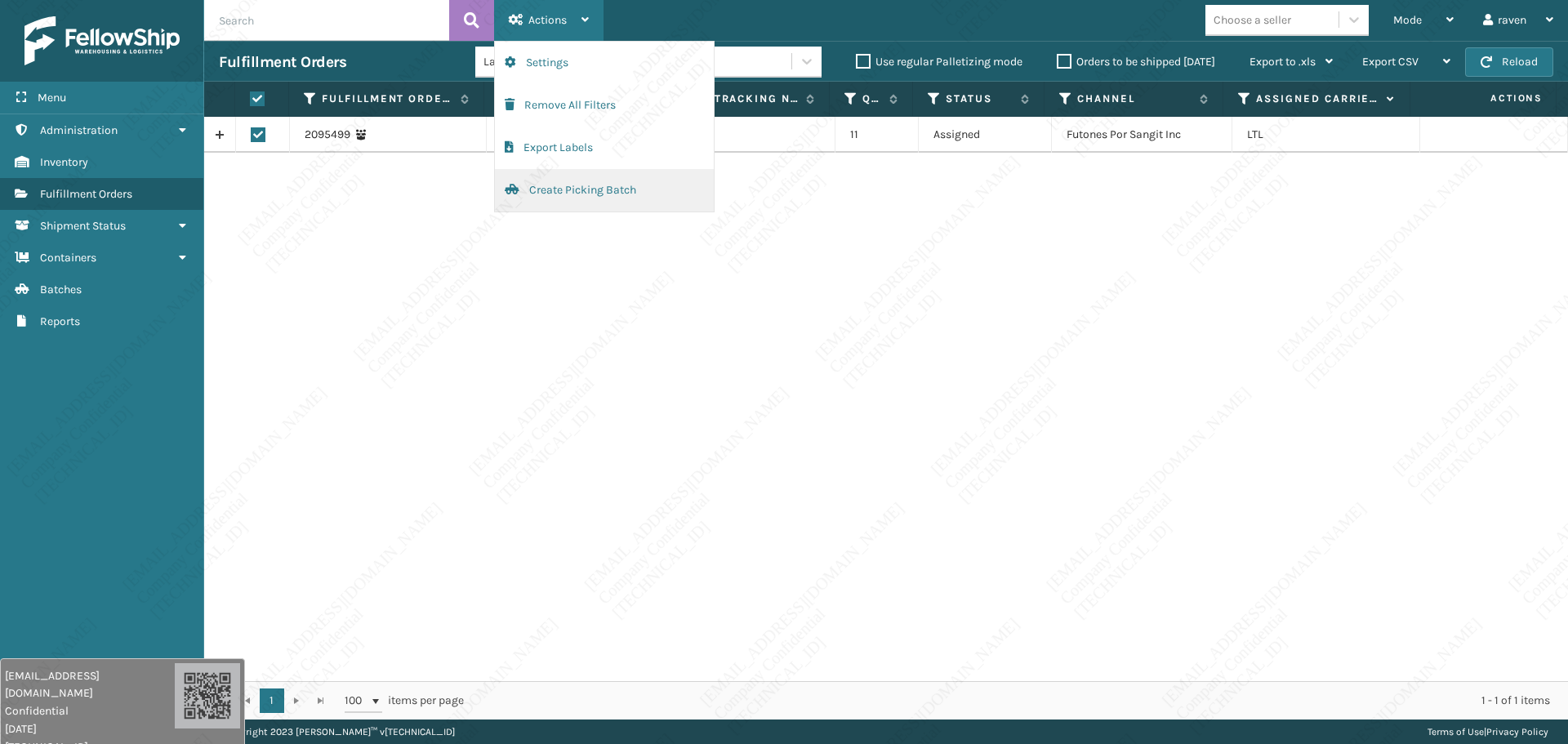
click at [548, 188] on button "Create Picking Batch" at bounding box center [604, 190] width 219 height 42
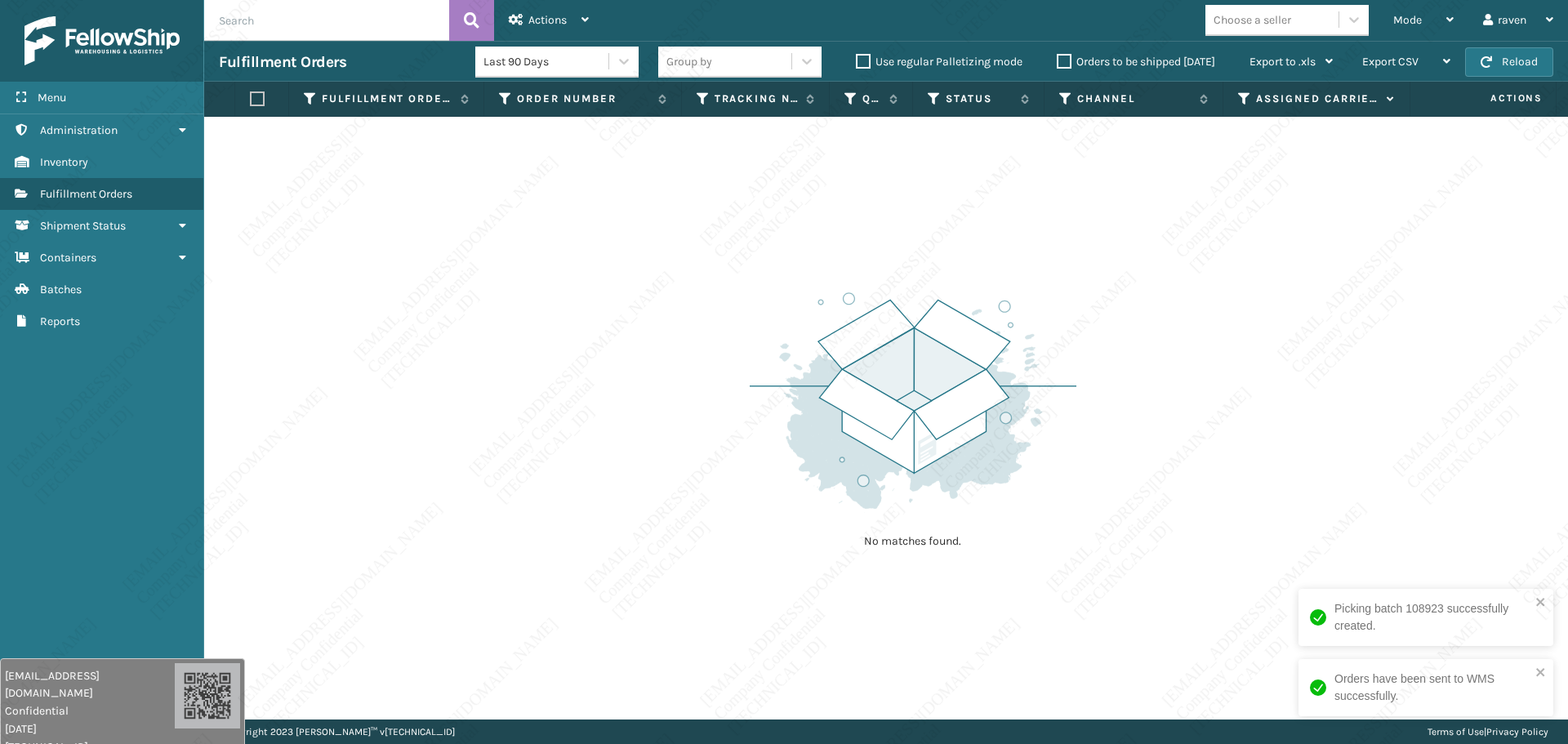
drag, startPoint x: 1379, startPoint y: 521, endPoint x: 1490, endPoint y: 677, distance: 191.5
click at [1381, 522] on div "No matches found." at bounding box center [886, 419] width 1364 height 603
drag, startPoint x: 1539, startPoint y: 598, endPoint x: 1547, endPoint y: 640, distance: 42.8
click at [1541, 603] on icon "close" at bounding box center [1541, 601] width 12 height 13
click at [1537, 665] on div "Orders have been sent to WMS successfully." at bounding box center [1426, 688] width 255 height 57
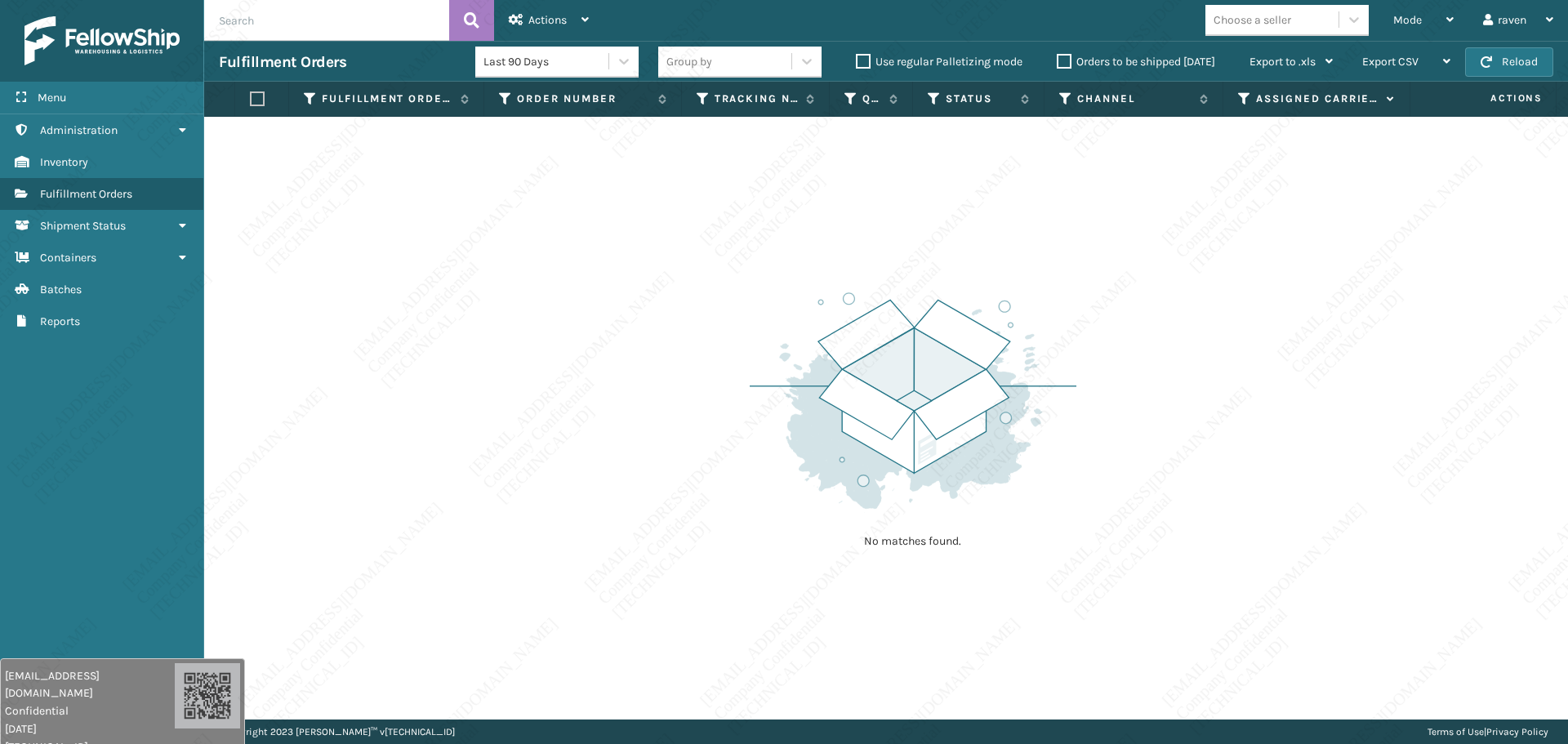
click at [621, 402] on div "No matches found." at bounding box center [886, 419] width 1364 height 603
click at [800, 590] on div "No matches found." at bounding box center [886, 419] width 1364 height 603
click at [798, 642] on div "No matches found." at bounding box center [886, 419] width 1364 height 603
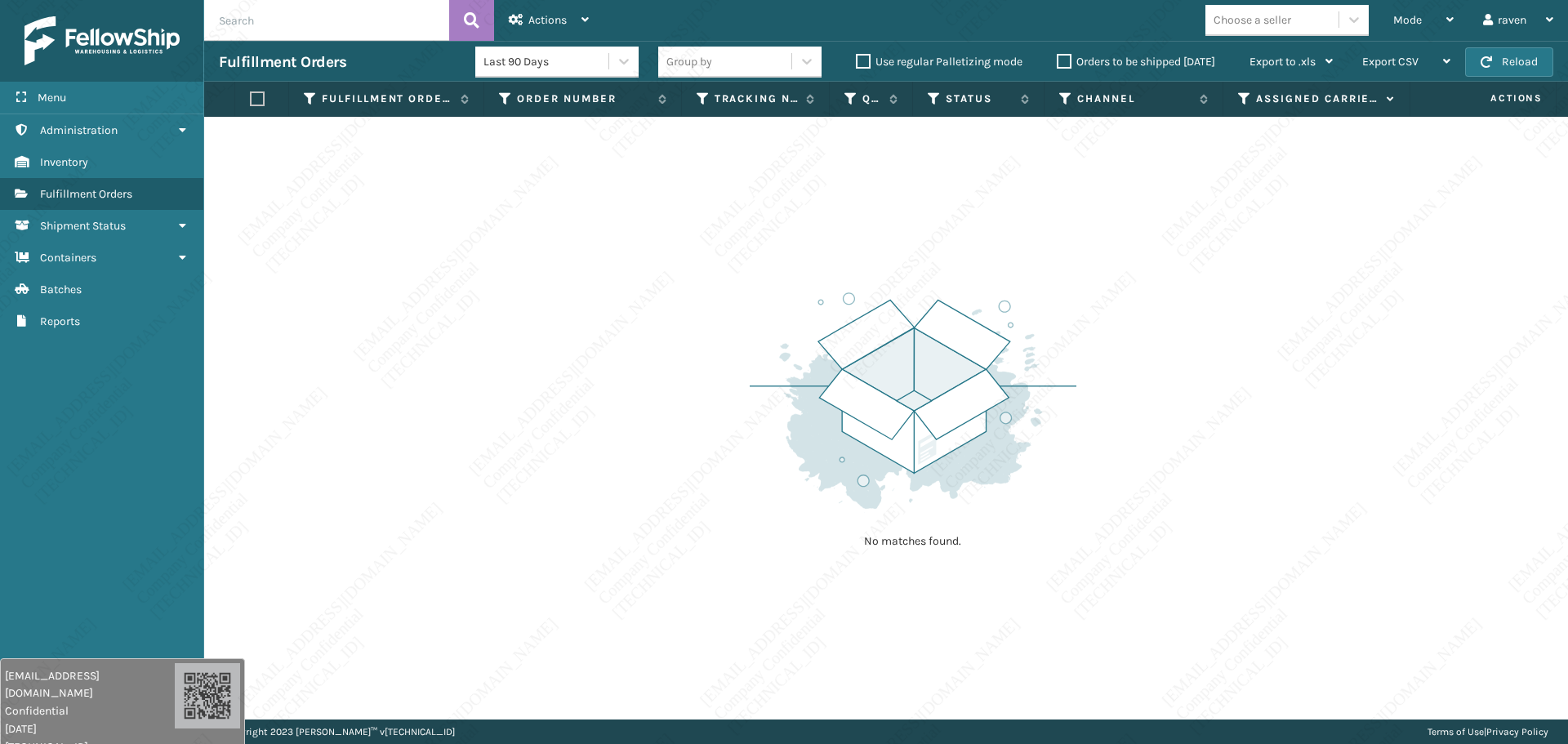
click at [808, 658] on div "No matches found." at bounding box center [886, 419] width 1364 height 603
click at [805, 658] on div "No matches found." at bounding box center [886, 419] width 1364 height 603
click at [805, 657] on div "No matches found." at bounding box center [886, 419] width 1364 height 603
click at [804, 657] on div "No matches found." at bounding box center [886, 419] width 1364 height 603
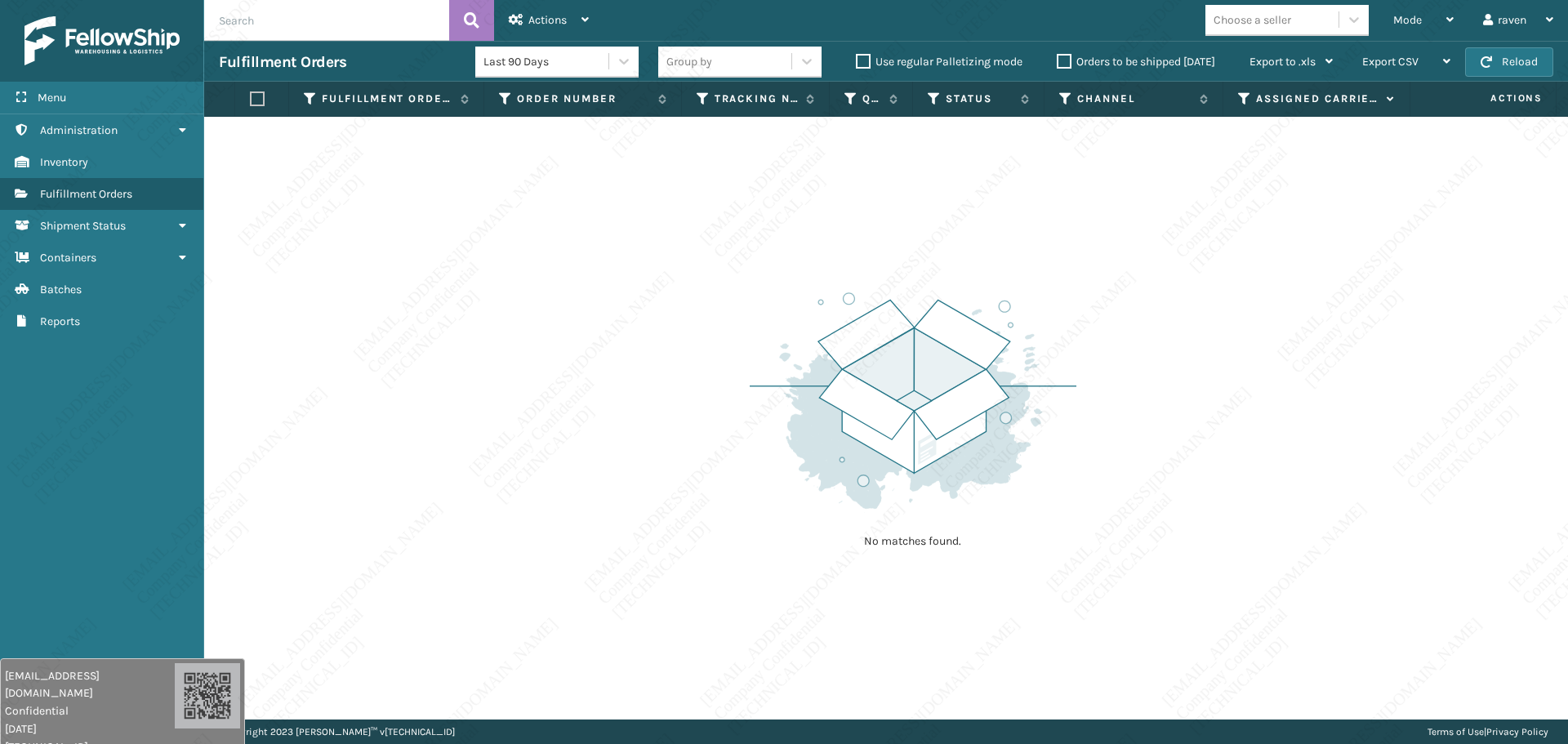
click at [803, 657] on div "No matches found." at bounding box center [886, 419] width 1364 height 603
click at [801, 656] on div "No matches found." at bounding box center [886, 419] width 1364 height 603
click at [794, 654] on div "No matches found." at bounding box center [886, 419] width 1364 height 603
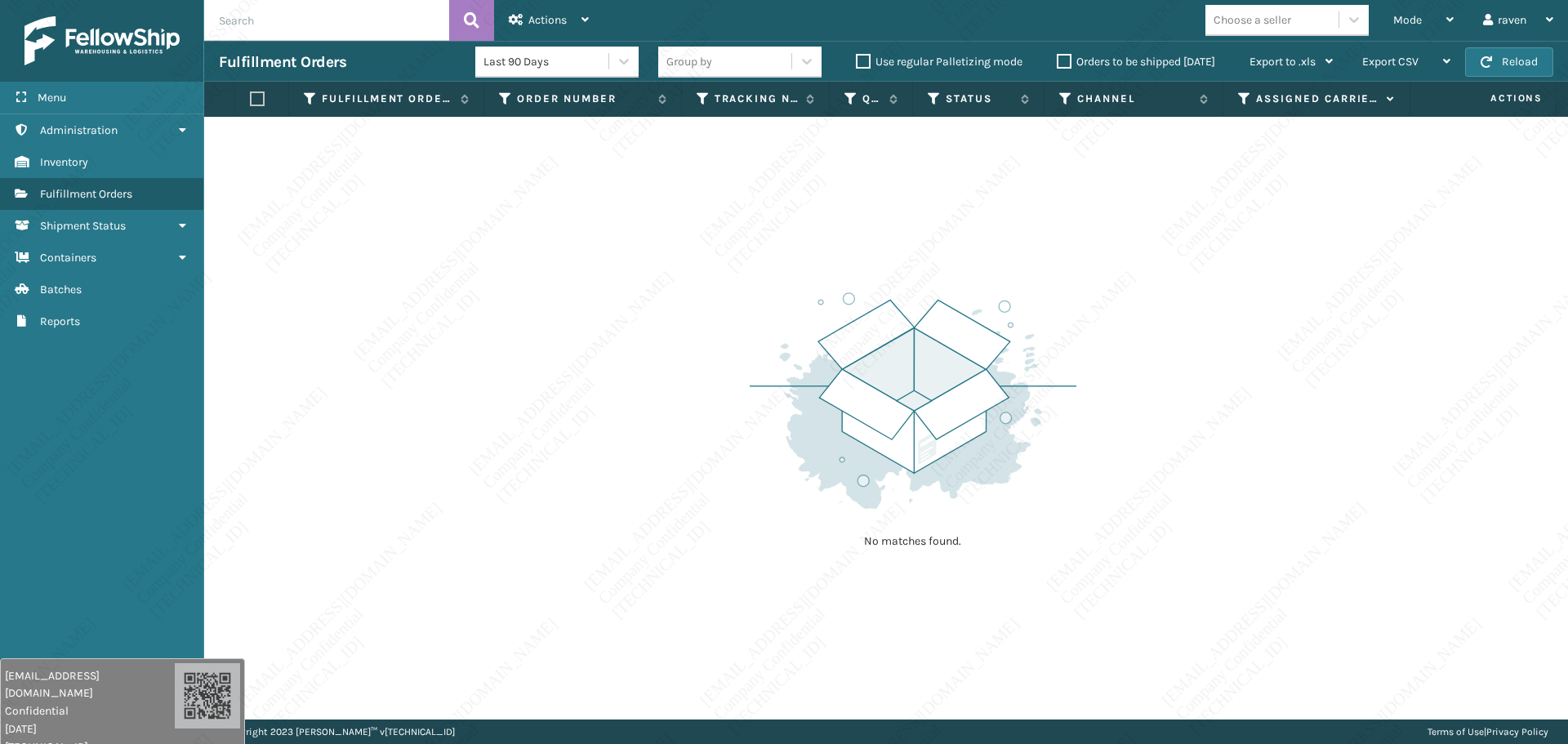
click at [788, 654] on div "No matches found." at bounding box center [886, 419] width 1364 height 603
click at [784, 654] on div "No matches found." at bounding box center [886, 419] width 1364 height 603
click at [730, 664] on div "No matches found." at bounding box center [886, 419] width 1364 height 603
click at [764, 664] on div "No matches found." at bounding box center [886, 419] width 1364 height 603
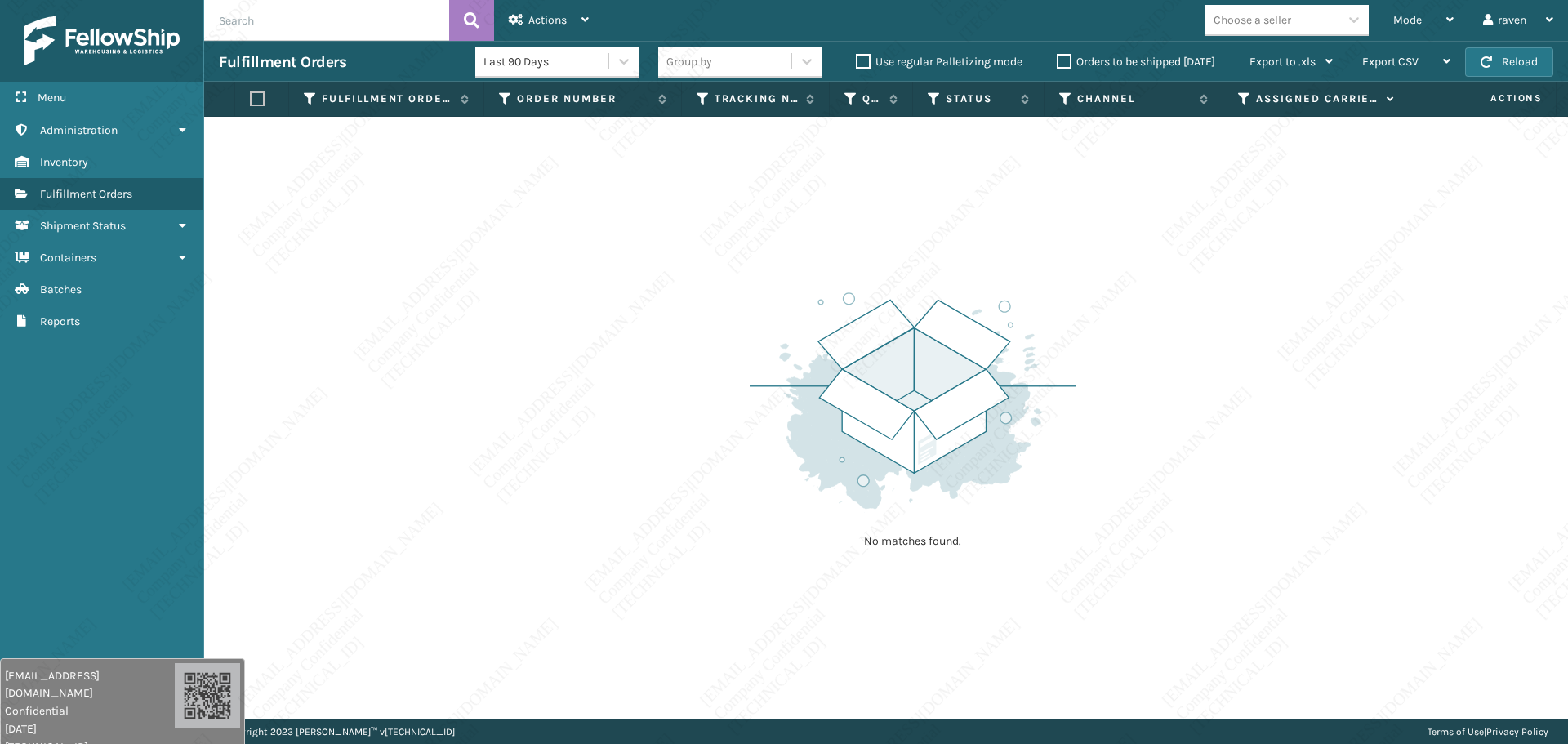
click at [801, 677] on div "No matches found." at bounding box center [886, 419] width 1364 height 603
click at [589, 537] on div "No matches found." at bounding box center [886, 419] width 1364 height 603
click at [1424, 22] on div "Mode" at bounding box center [1423, 20] width 60 height 40
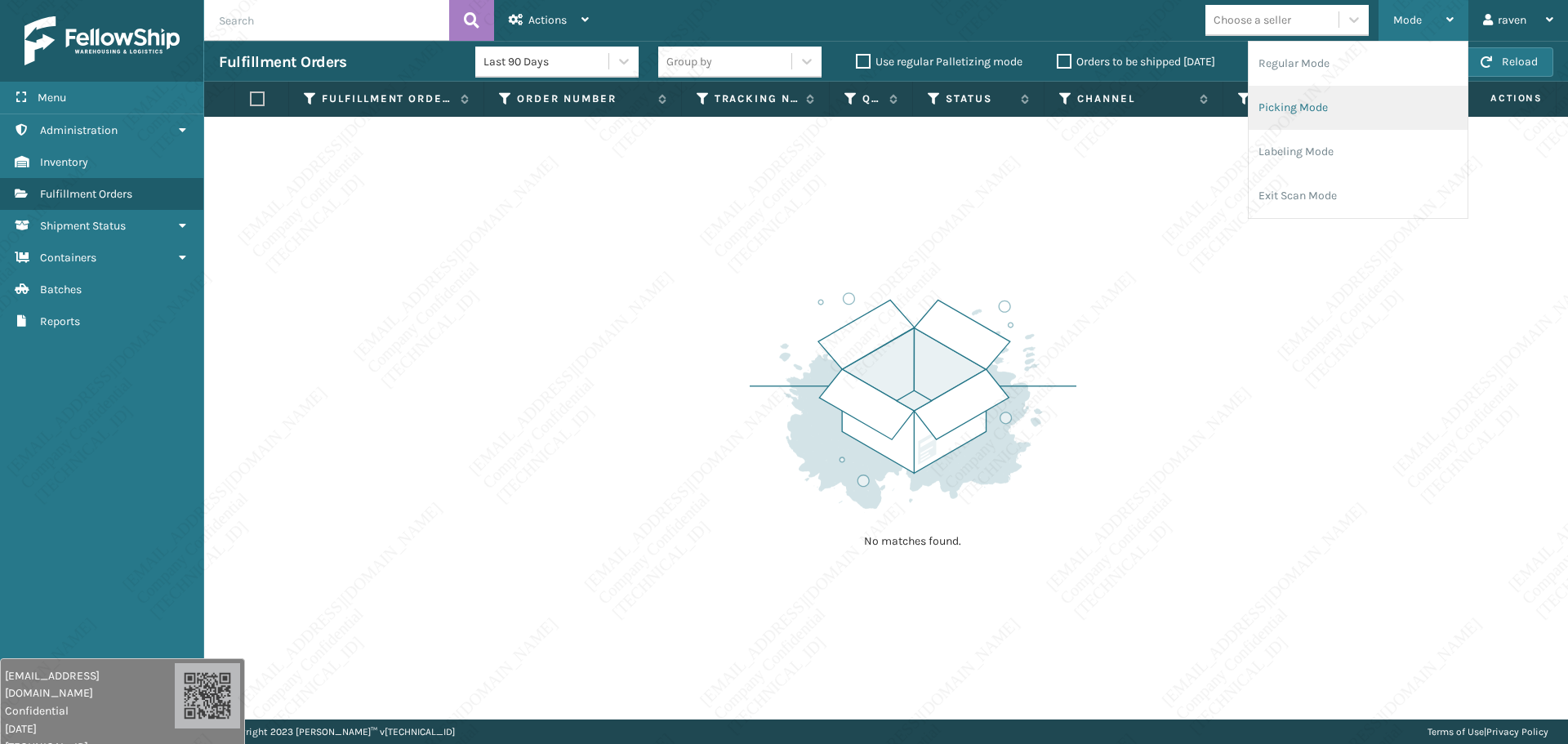
click at [1325, 98] on li "Picking Mode" at bounding box center [1358, 107] width 219 height 44
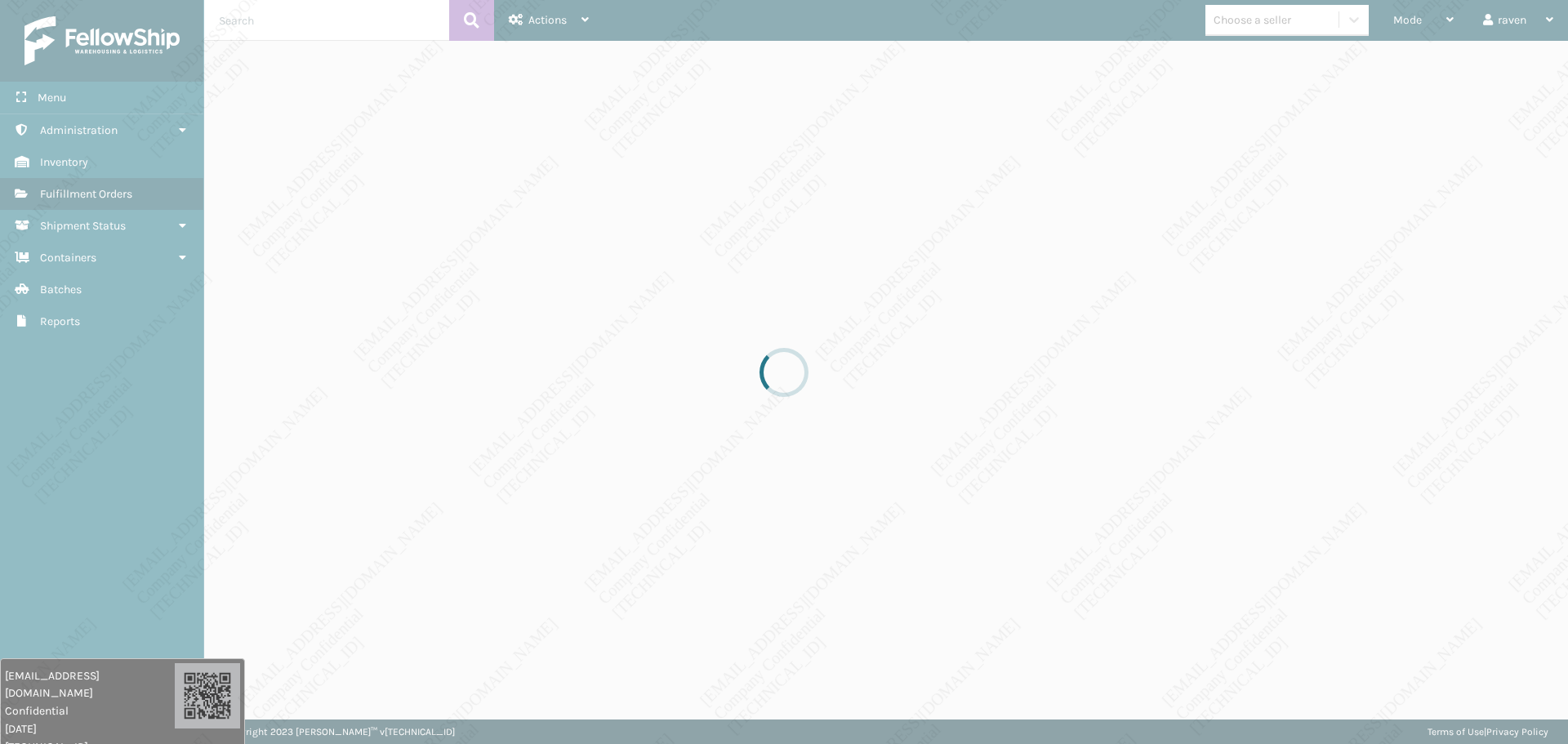
click at [946, 325] on div at bounding box center [784, 372] width 1568 height 744
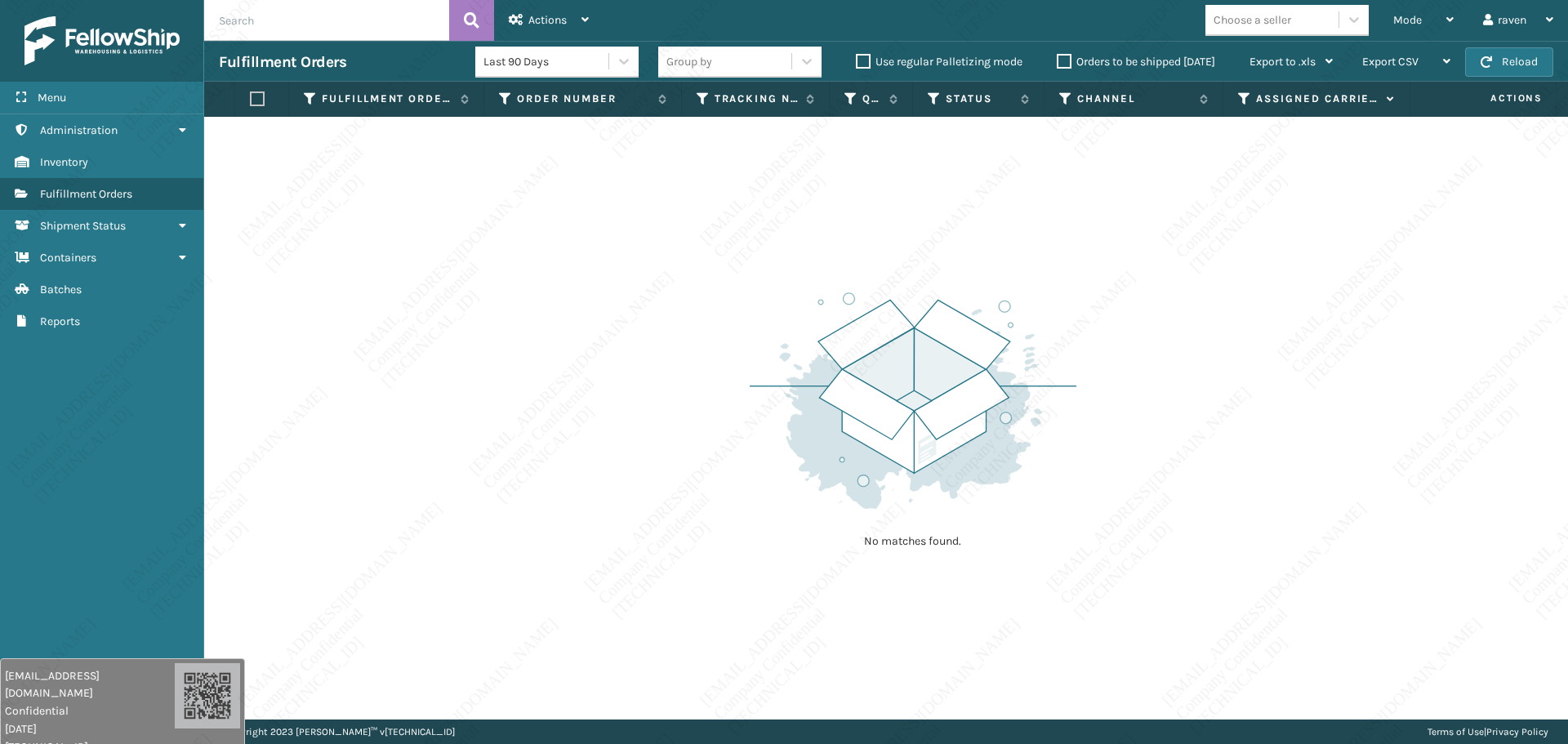
click at [914, 212] on div "No matches found." at bounding box center [886, 419] width 1364 height 603
click at [1403, 20] on span "Mode" at bounding box center [1407, 20] width 29 height 14
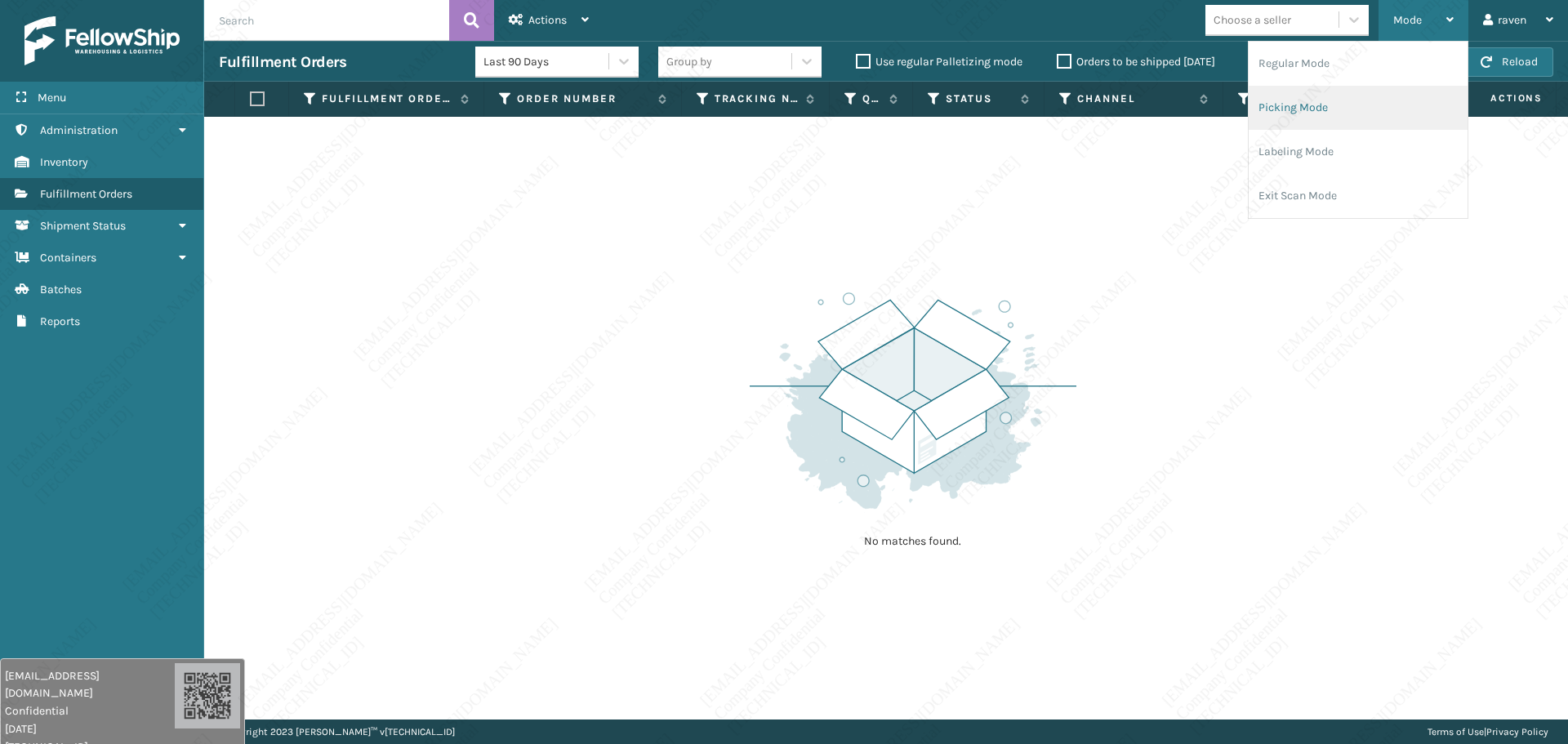
click at [1315, 93] on li "Picking Mode" at bounding box center [1358, 107] width 219 height 44
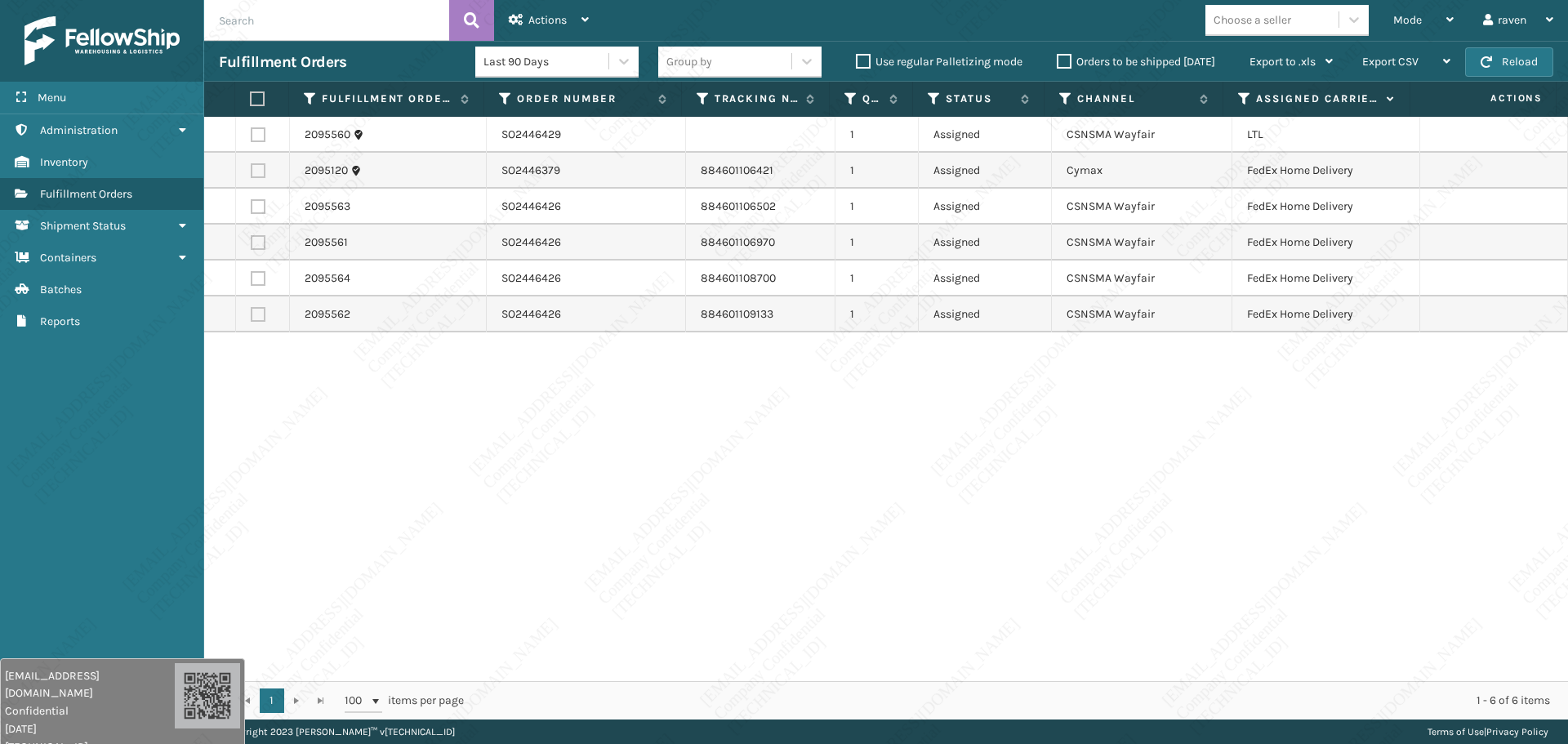
drag, startPoint x: 256, startPoint y: 172, endPoint x: 265, endPoint y: 194, distance: 23.8
click at [257, 172] on label at bounding box center [257, 170] width 15 height 15
click at [251, 172] on input "checkbox" at bounding box center [250, 169] width 1 height 11
checkbox input "true"
drag, startPoint x: 262, startPoint y: 212, endPoint x: 256, endPoint y: 231, distance: 19.9
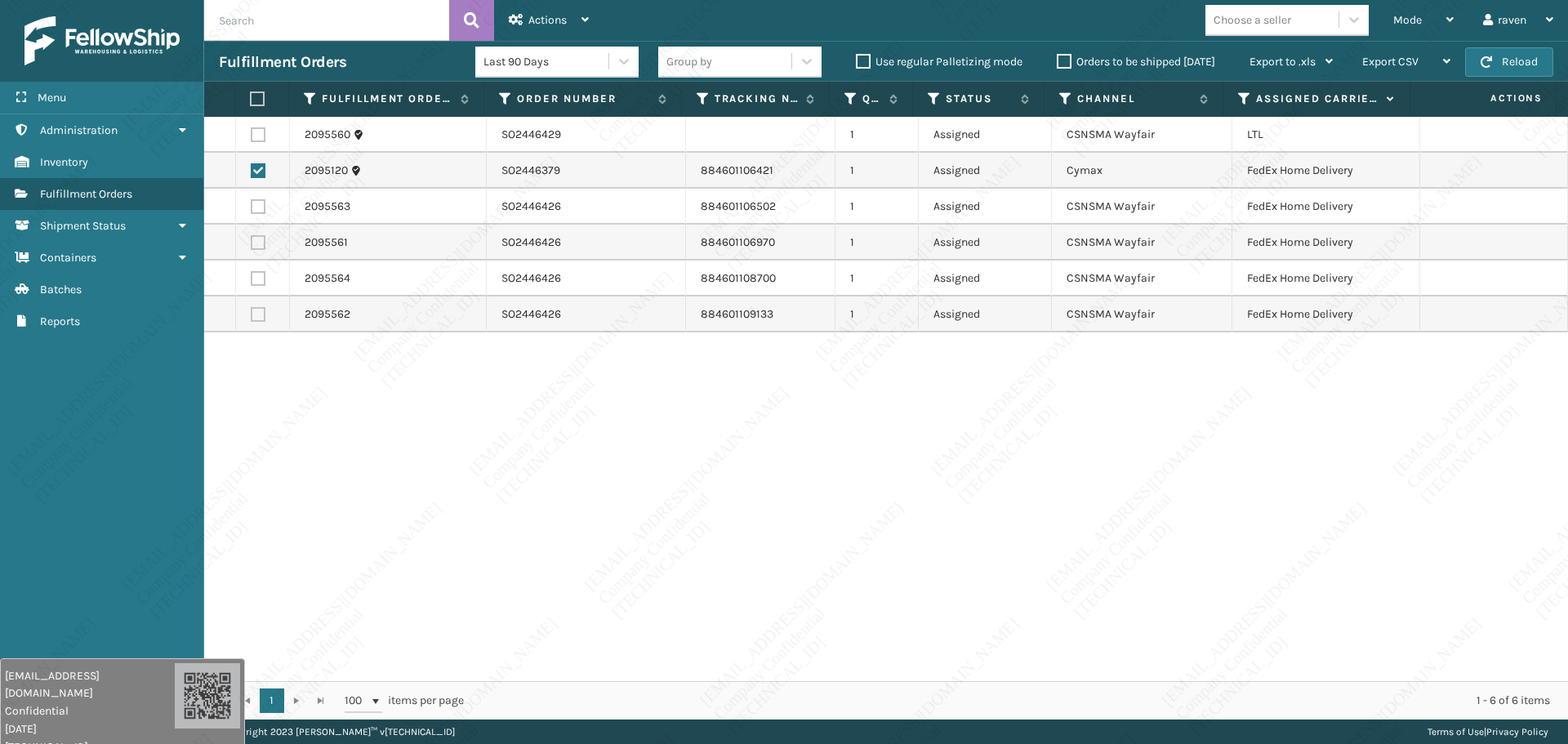
click at [261, 212] on label at bounding box center [257, 206] width 15 height 15
click at [251, 210] on input "checkbox" at bounding box center [250, 204] width 1 height 11
checkbox input "true"
click at [257, 244] on label at bounding box center [257, 242] width 15 height 15
click at [251, 244] on input "checkbox" at bounding box center [250, 240] width 1 height 11
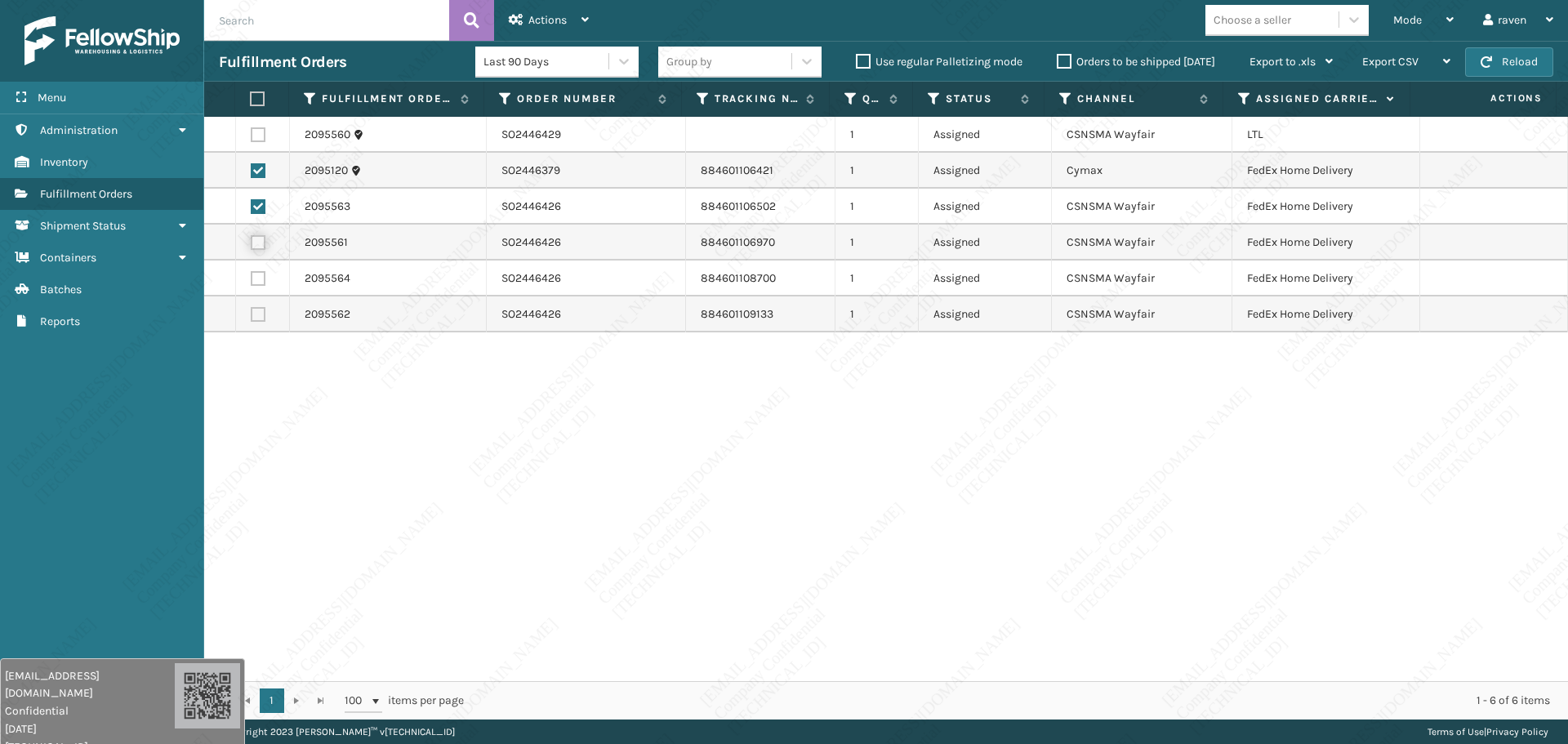
checkbox input "true"
drag, startPoint x: 262, startPoint y: 279, endPoint x: 261, endPoint y: 287, distance: 8.1
click at [261, 279] on label at bounding box center [257, 278] width 15 height 15
click at [251, 279] on input "checkbox" at bounding box center [250, 276] width 1 height 11
checkbox input "true"
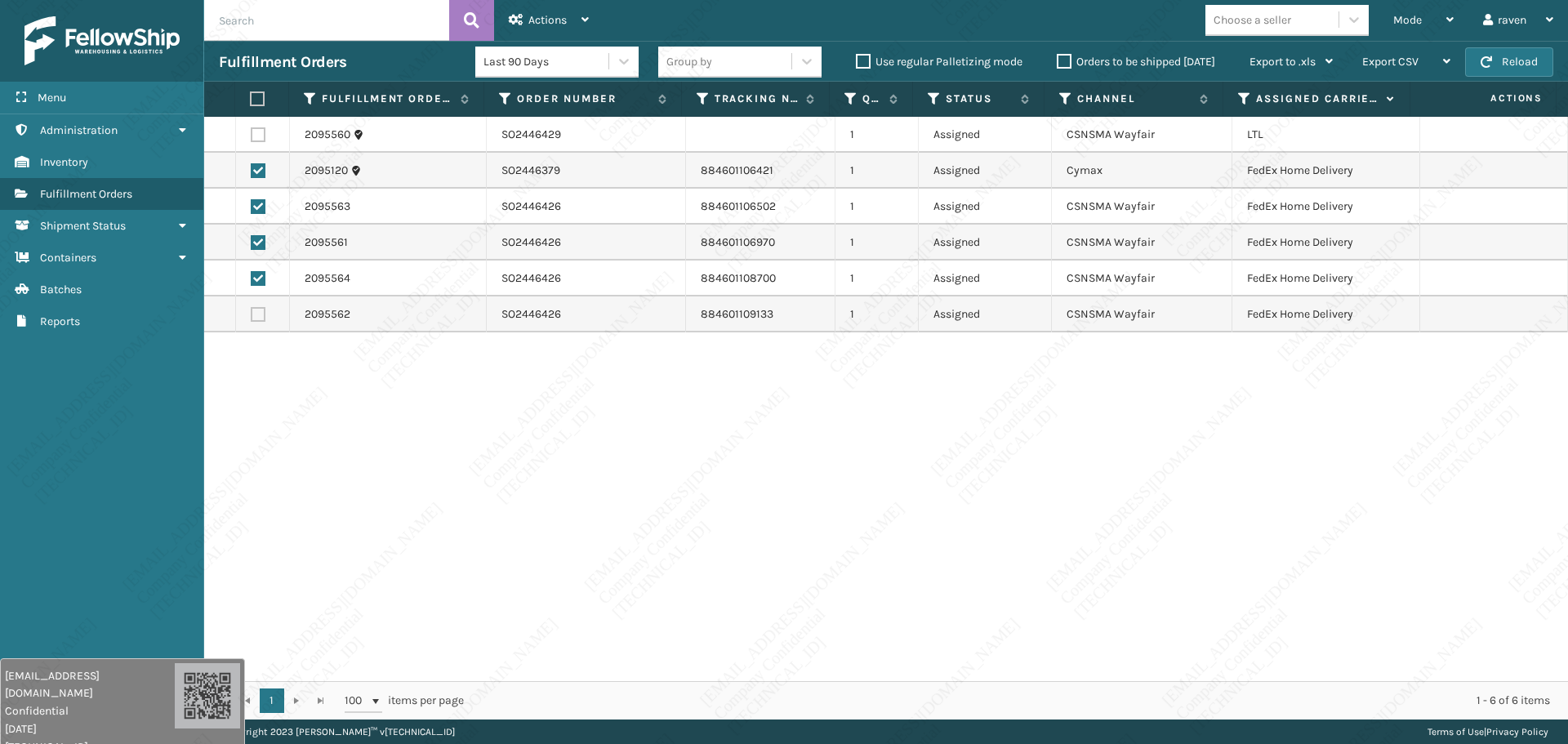
click at [258, 314] on label at bounding box center [257, 314] width 15 height 15
click at [251, 314] on input "checkbox" at bounding box center [250, 312] width 1 height 11
checkbox input "true"
click at [558, 5] on div "Actions" at bounding box center [548, 20] width 80 height 40
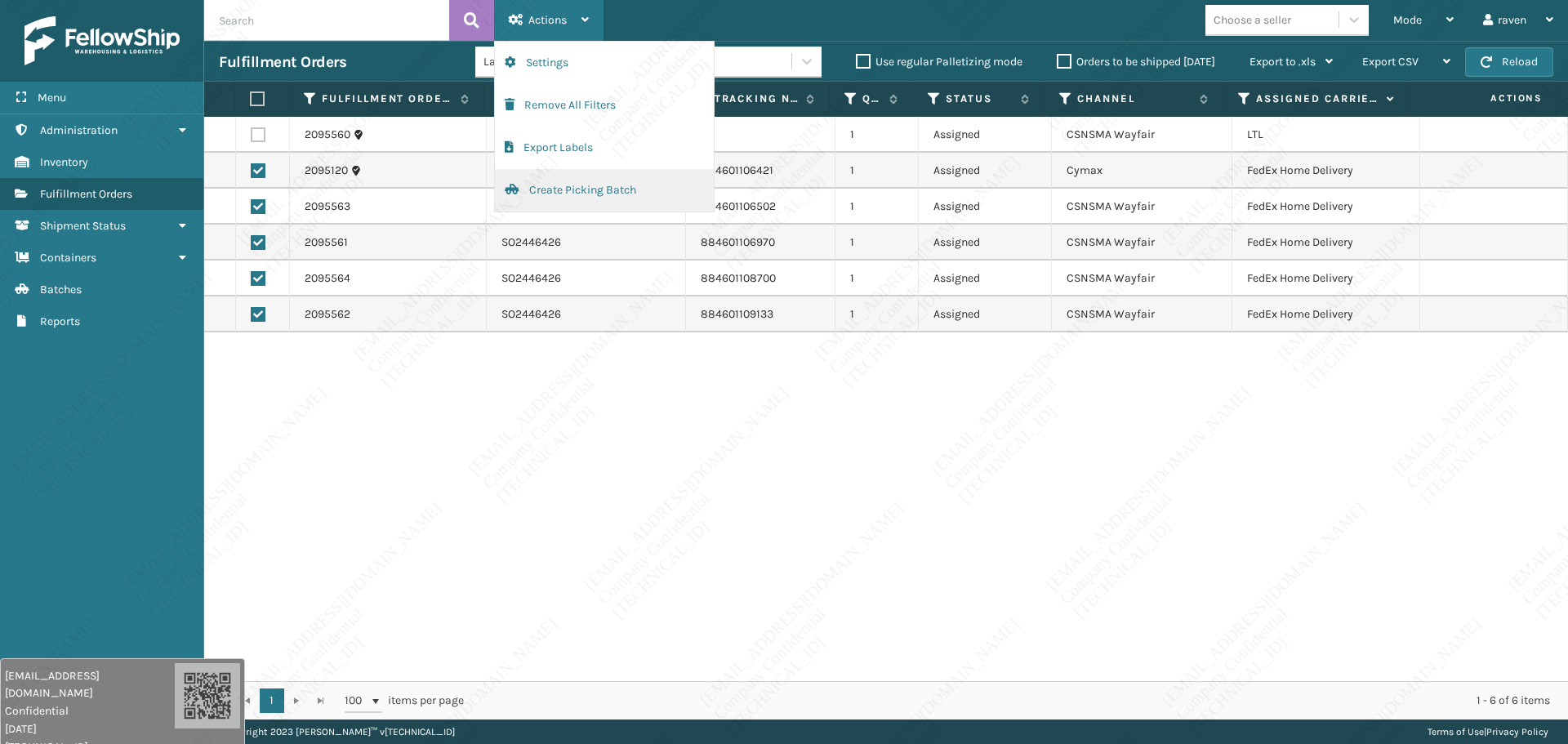
click at [569, 193] on button "Create Picking Batch" at bounding box center [604, 190] width 219 height 42
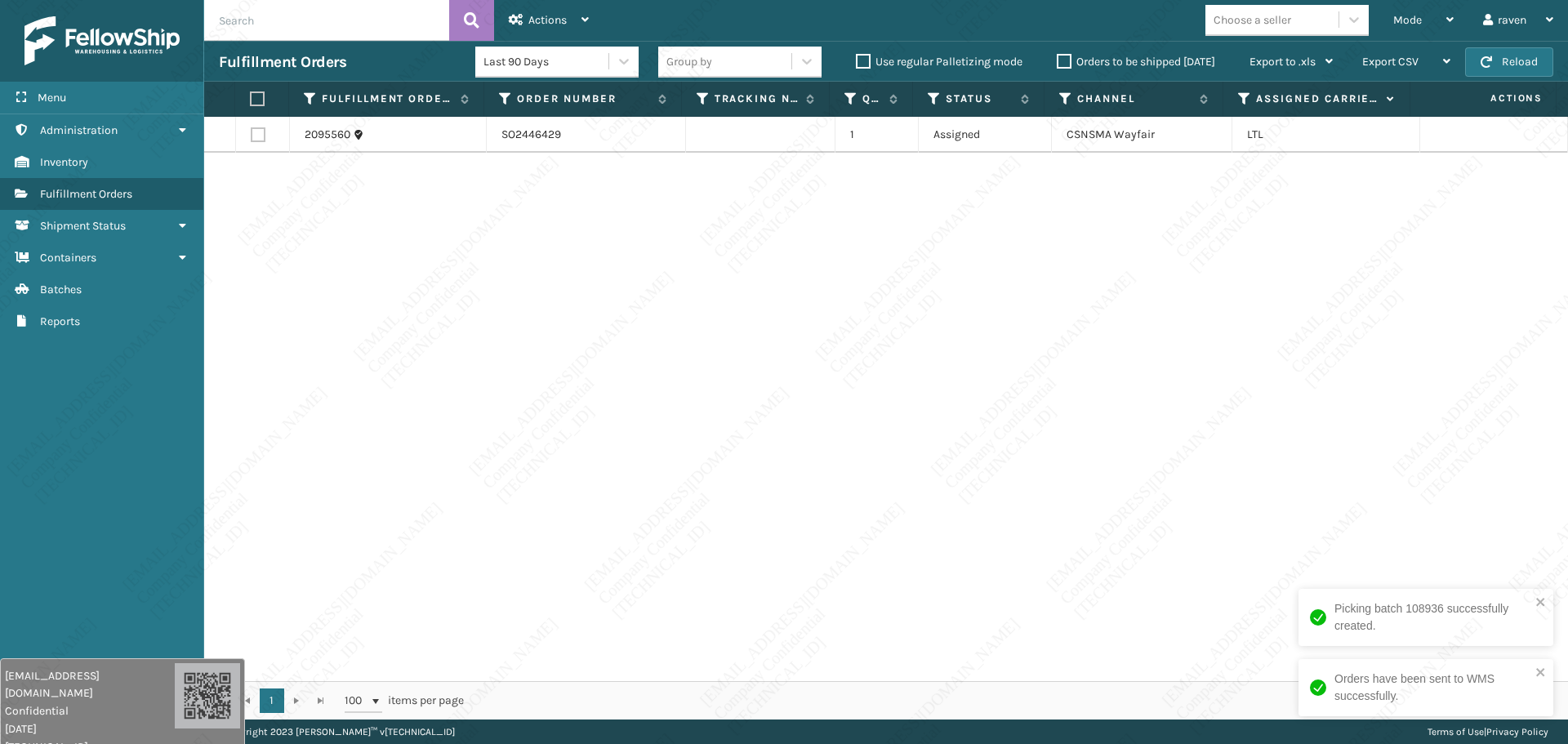
click at [256, 100] on label at bounding box center [257, 99] width 15 height 15
click at [250, 100] on input "checkbox" at bounding box center [250, 99] width 1 height 11
checkbox input "true"
click at [549, 13] on span "Actions" at bounding box center [547, 20] width 38 height 14
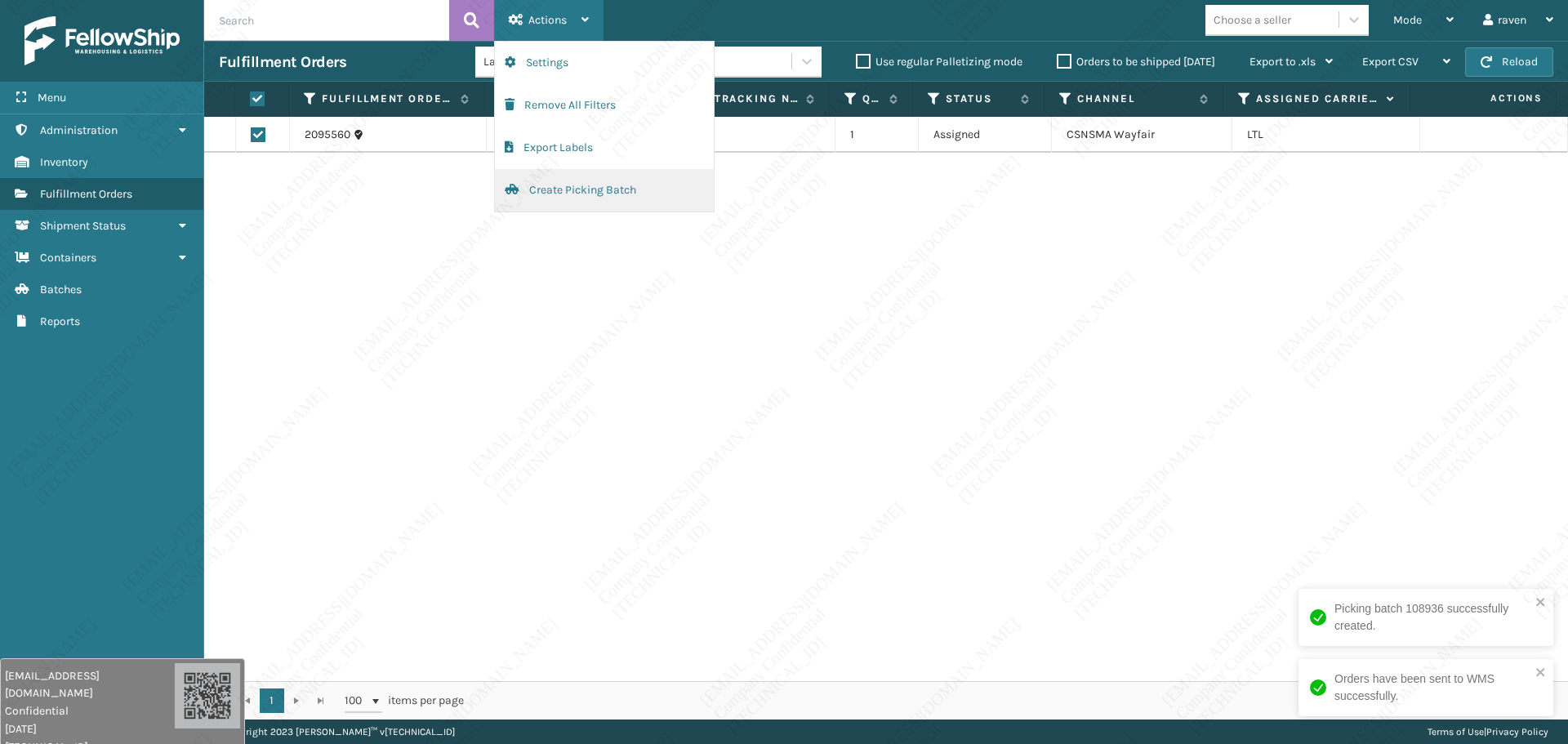
click at [567, 180] on button "Create Picking Batch" at bounding box center [604, 190] width 219 height 42
